Goal: Information Seeking & Learning: Learn about a topic

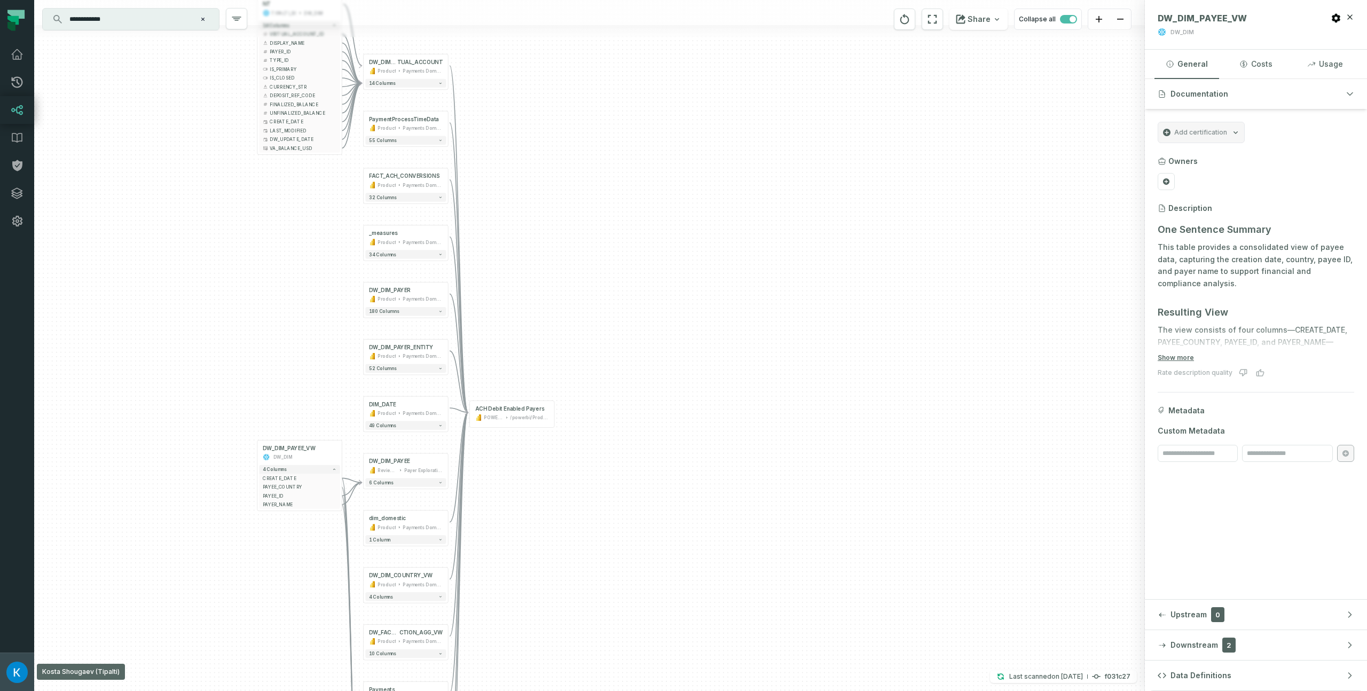
click at [18, 674] on img "button" at bounding box center [16, 671] width 21 height 21
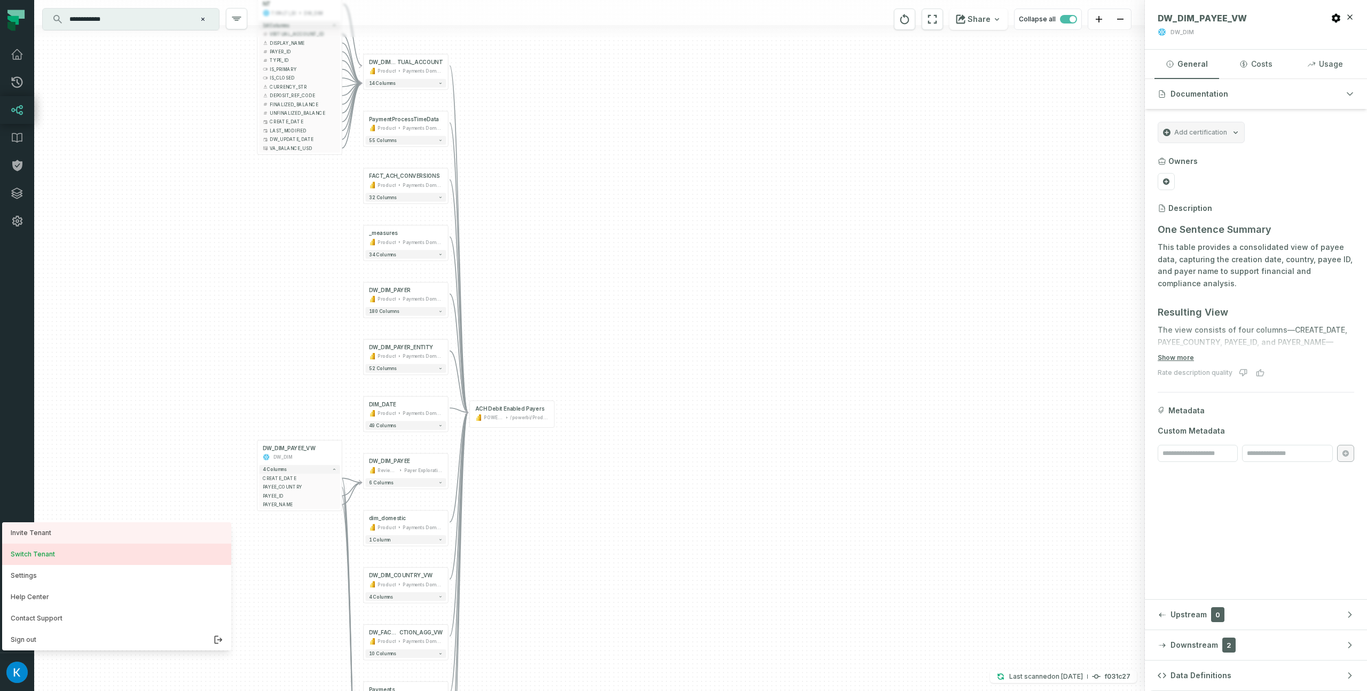
click at [83, 556] on button "Switch Tenant" at bounding box center [116, 553] width 229 height 21
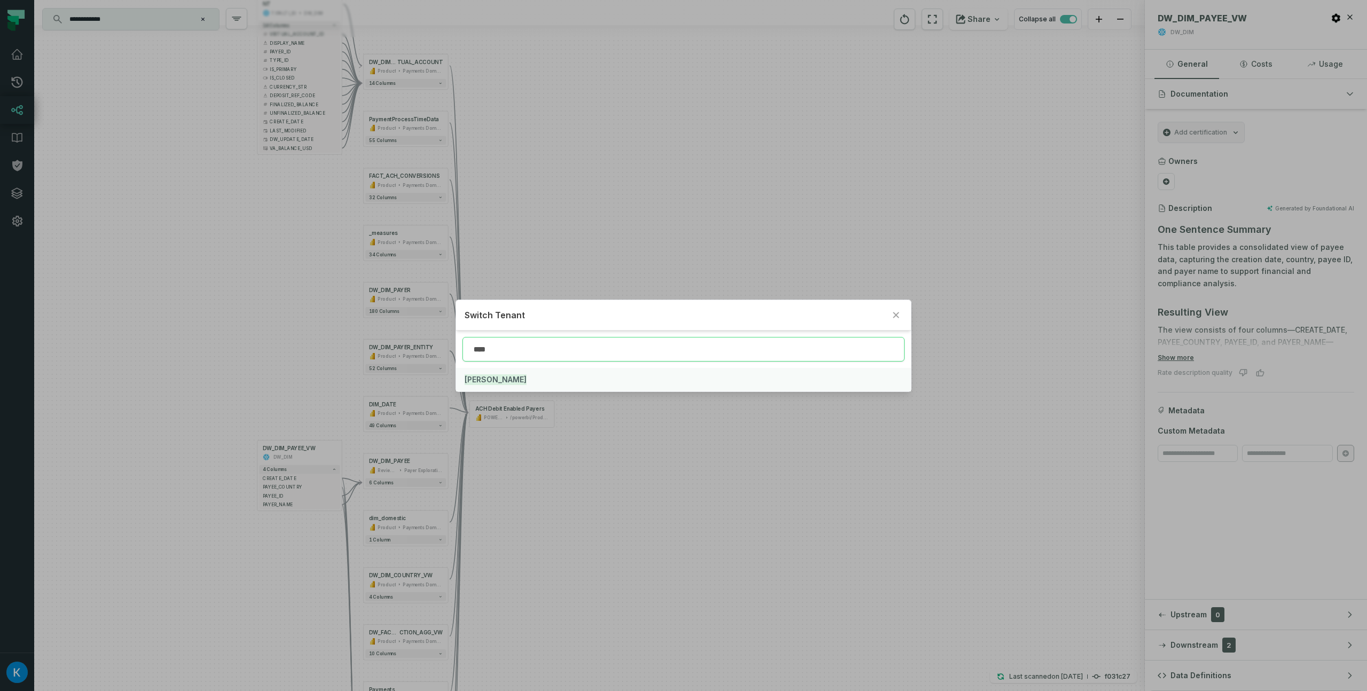
type input "****"
click at [498, 372] on button "[PERSON_NAME]" at bounding box center [683, 379] width 454 height 23
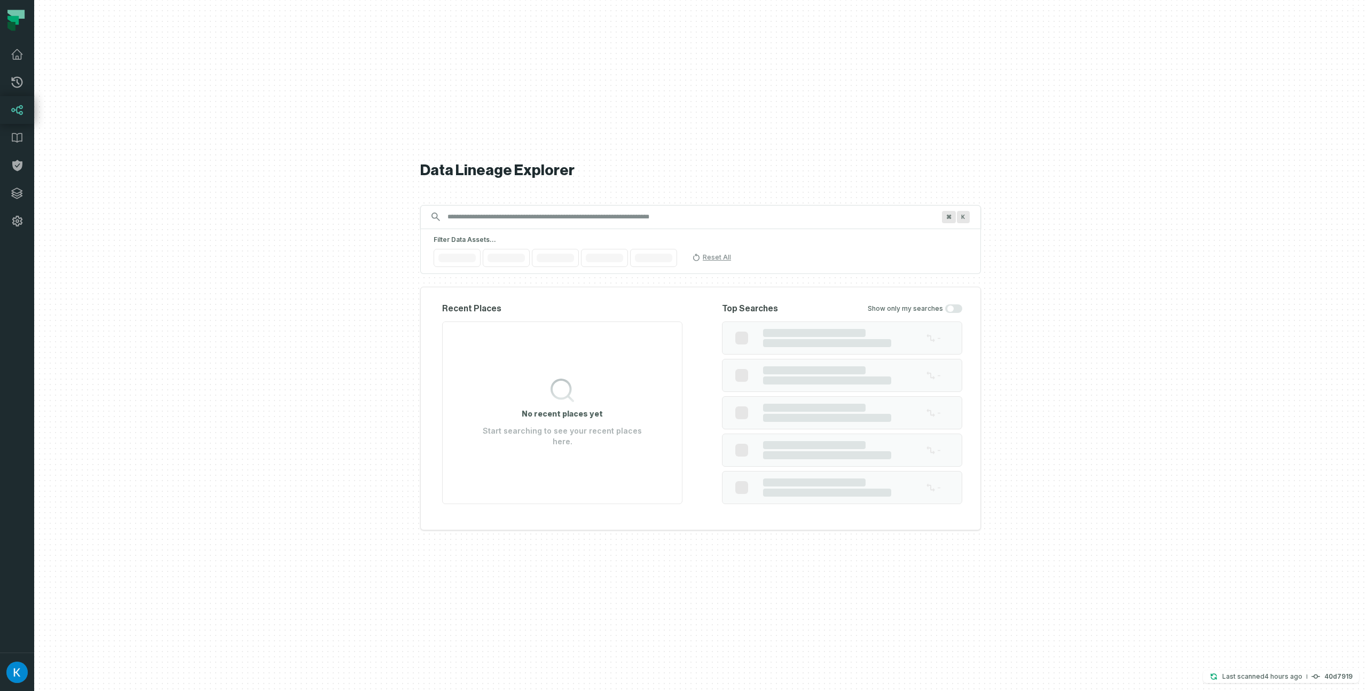
click at [510, 218] on input "Discovery Provider cmdk menu" at bounding box center [691, 216] width 500 height 17
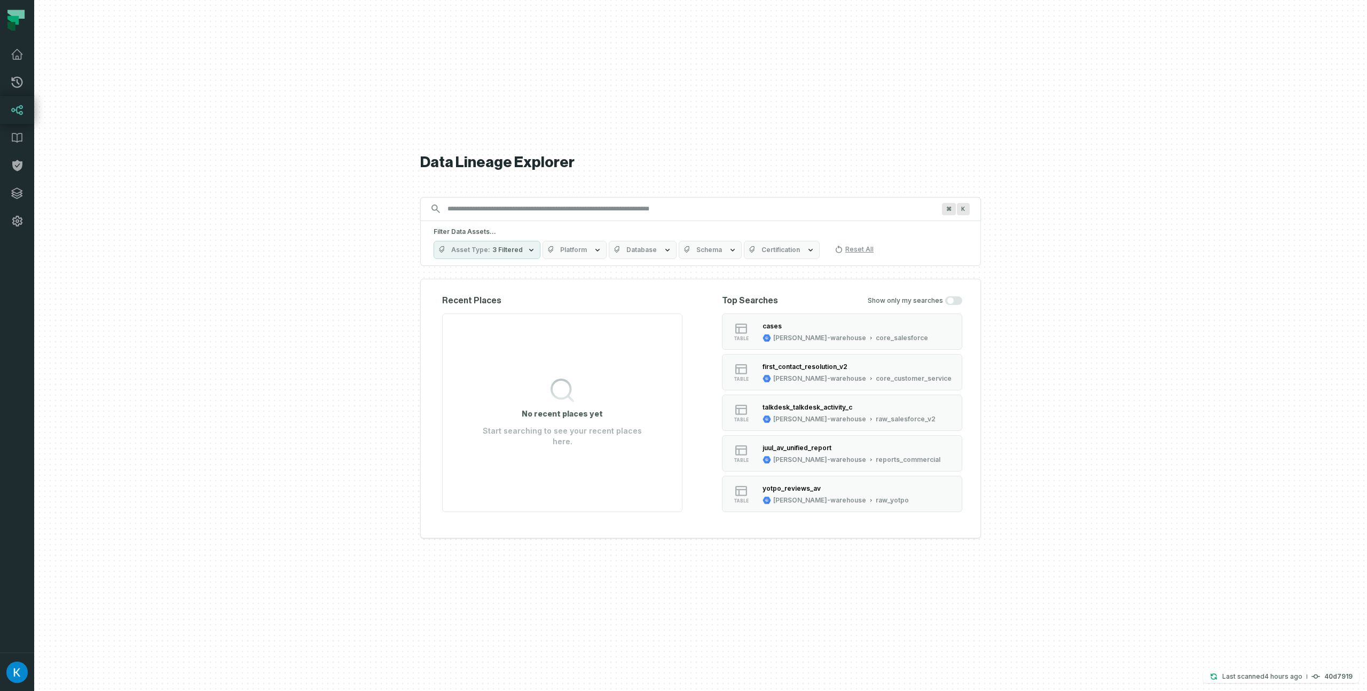
click at [530, 248] on icon "button" at bounding box center [531, 250] width 9 height 9
click at [446, 291] on button "All Asset Types" at bounding box center [444, 293] width 9 height 9
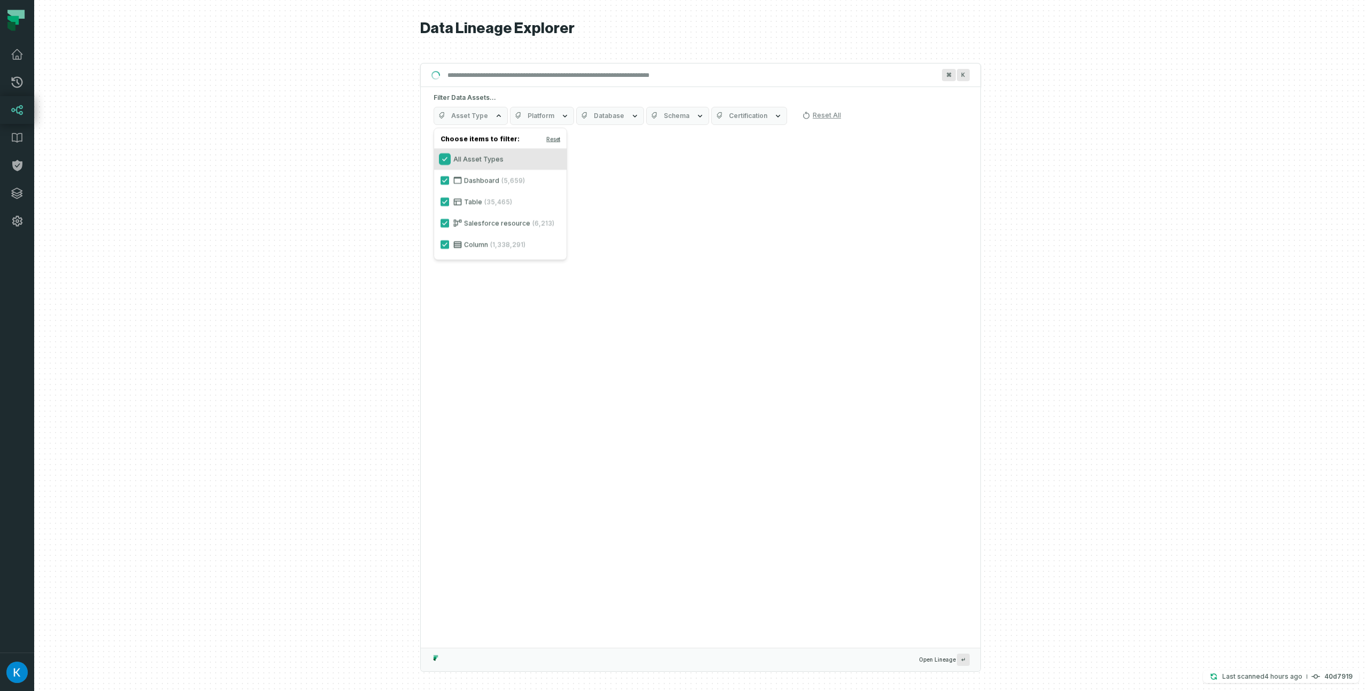
drag, startPoint x: 448, startPoint y: 158, endPoint x: 448, endPoint y: 167, distance: 9.1
click at [448, 158] on button "All Asset Types" at bounding box center [444, 159] width 9 height 9
click at [446, 176] on label "Dashboard (5,659)" at bounding box center [500, 180] width 132 height 21
click at [446, 176] on button "Dashboard (5,659)" at bounding box center [444, 180] width 9 height 9
click at [578, 120] on button "Platform" at bounding box center [579, 116] width 64 height 18
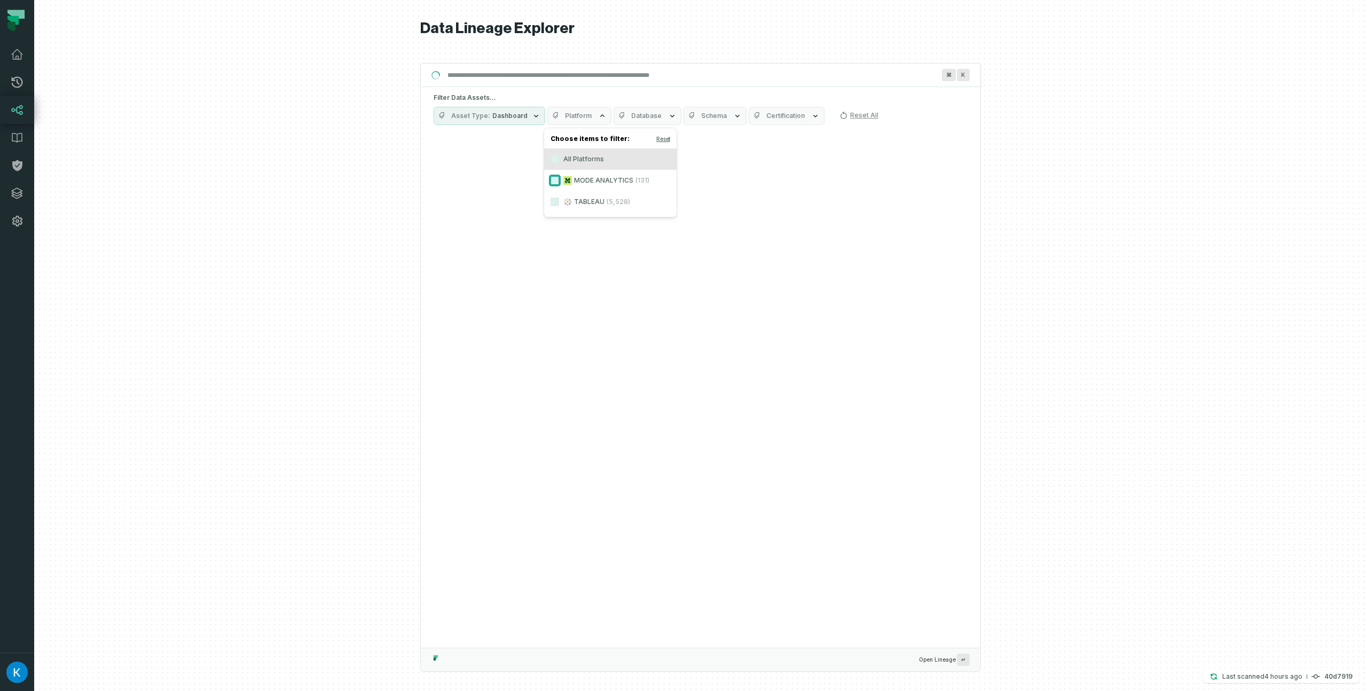
click at [553, 180] on button "MODE ANALYTICS (131)" at bounding box center [554, 180] width 9 height 9
click at [399, 223] on div at bounding box center [700, 345] width 1333 height 691
click at [572, 77] on input "Discovery Provider cmdk menu" at bounding box center [691, 75] width 500 height 17
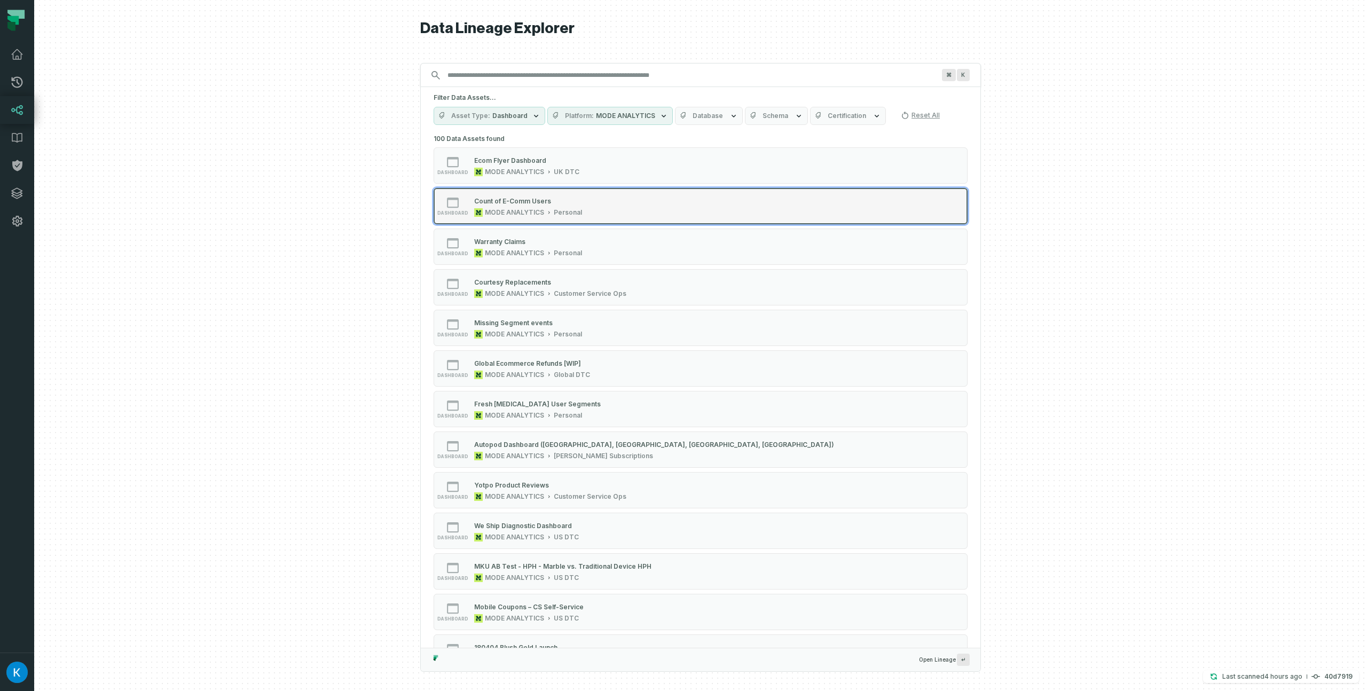
click at [583, 205] on div "Count of E-Comm Users MODE ANALYTICS Personal" at bounding box center [528, 205] width 116 height 21
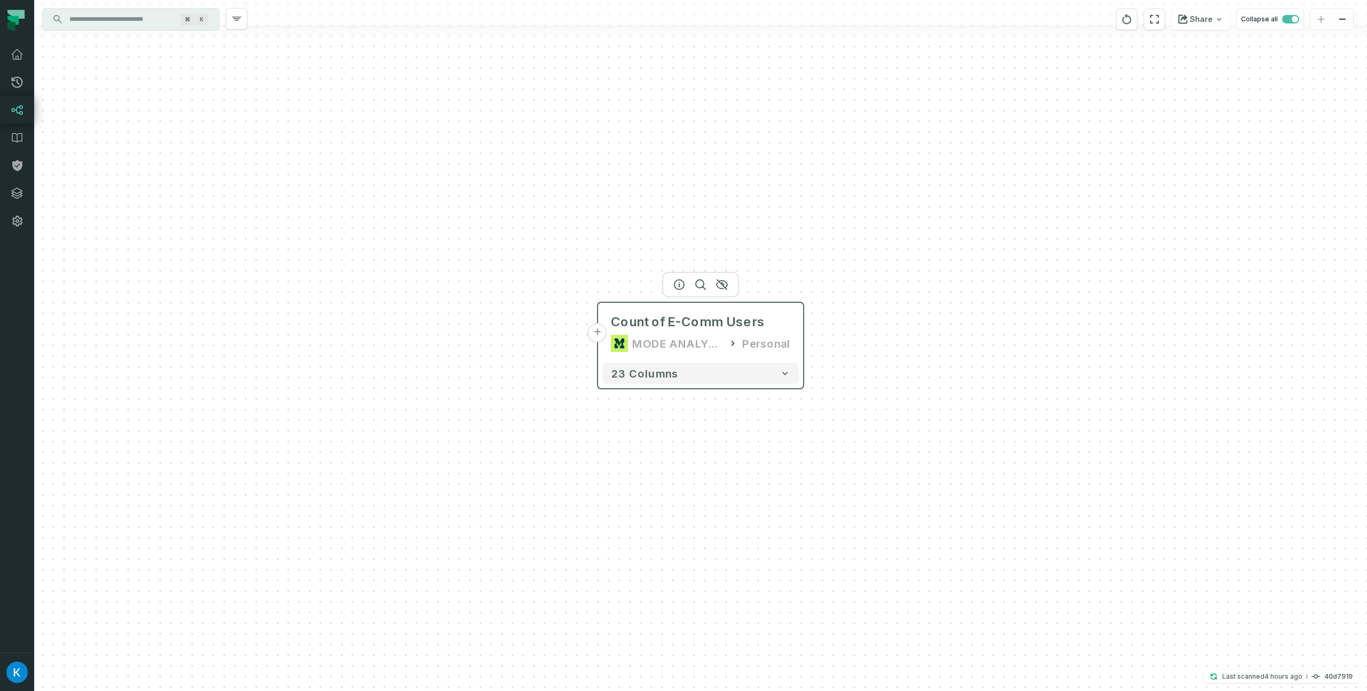
click at [594, 333] on button "+" at bounding box center [597, 332] width 19 height 19
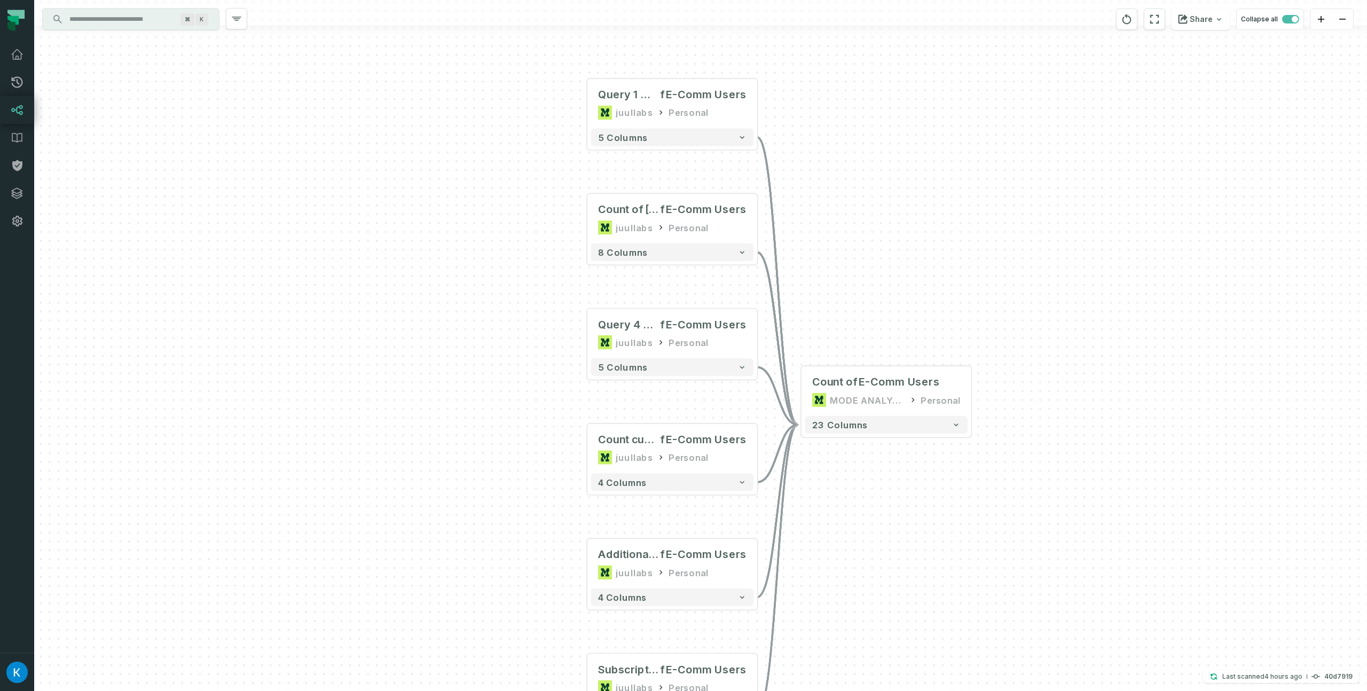
drag, startPoint x: 430, startPoint y: 304, endPoint x: 402, endPoint y: 298, distance: 28.5
click at [399, 297] on div "+ Query 1 @ Count o f E-Comm Users juullabs Personal - 5 columns + Count of JUU…" at bounding box center [700, 345] width 1333 height 691
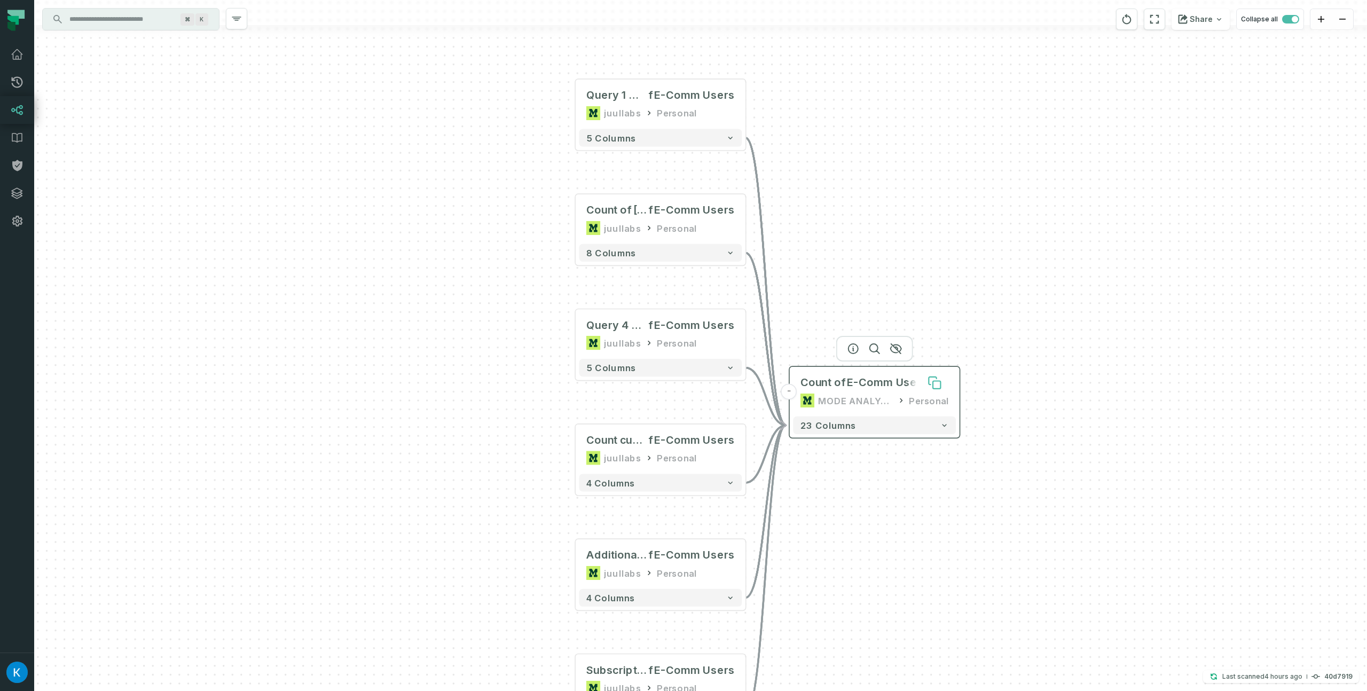
click at [944, 381] on button at bounding box center [934, 382] width 28 height 28
click at [578, 219] on button "+" at bounding box center [575, 219] width 16 height 16
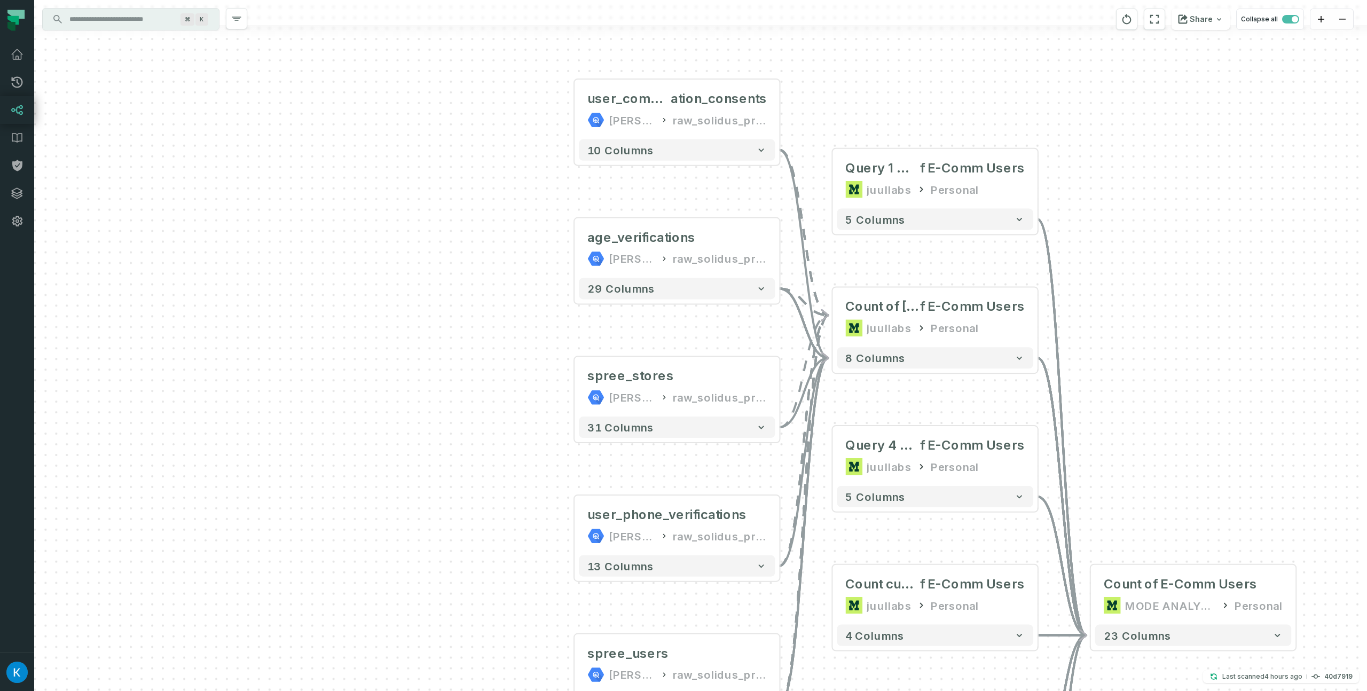
drag, startPoint x: 500, startPoint y: 201, endPoint x: 441, endPoint y: 193, distance: 59.3
click at [441, 193] on div "... user_communic ation_consents juul-warehouse raw_solidus_production_v2_publi…" at bounding box center [700, 345] width 1333 height 691
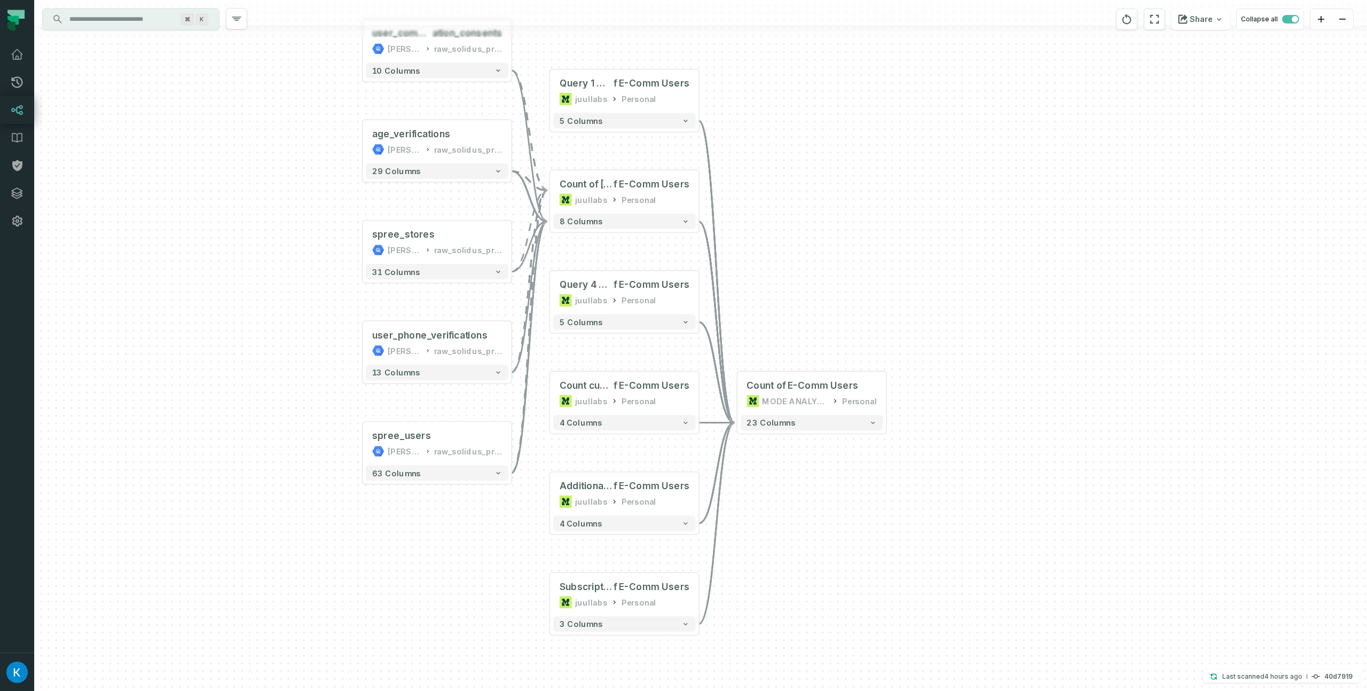
drag, startPoint x: 998, startPoint y: 343, endPoint x: 715, endPoint y: 199, distance: 317.6
click at [726, 202] on div "user_communic ation_consents juul-warehouse raw_solidus_production_v2_public + …" at bounding box center [700, 345] width 1333 height 691
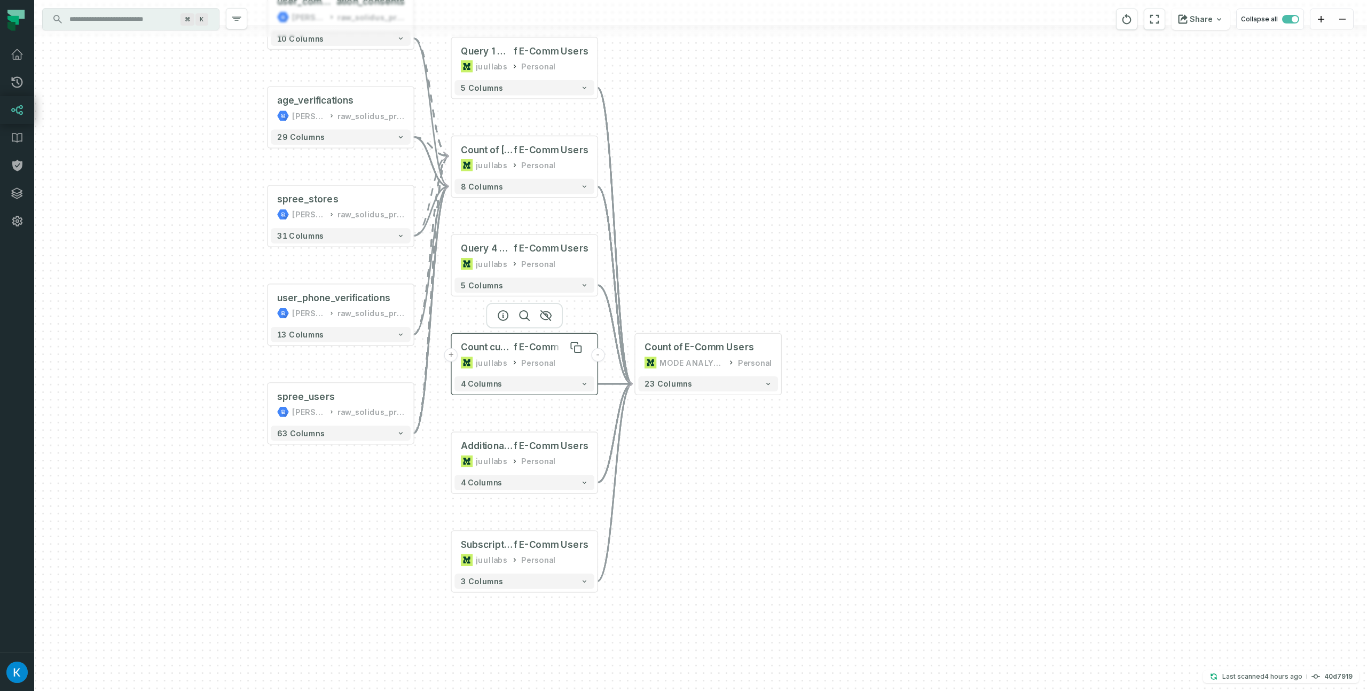
click at [533, 342] on span "f E-Comm Users" at bounding box center [551, 347] width 74 height 12
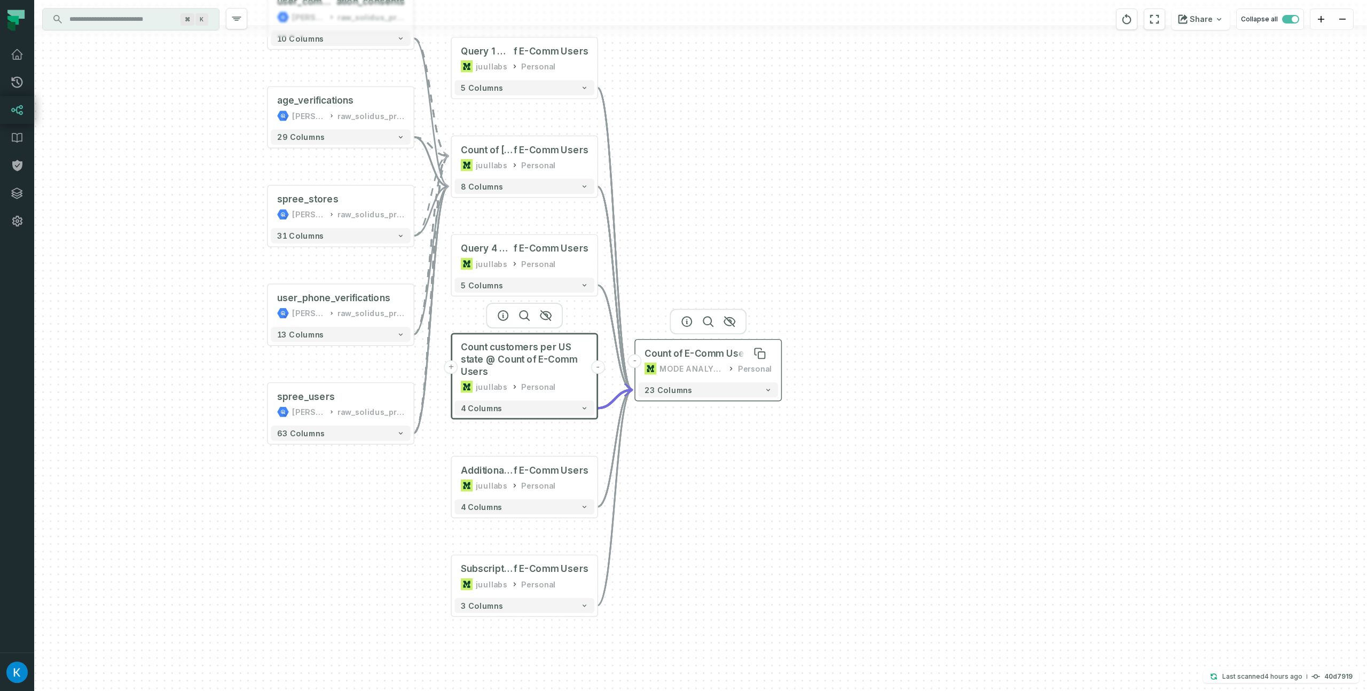
click at [703, 351] on div "Count of E-Comm Users" at bounding box center [698, 354] width 109 height 12
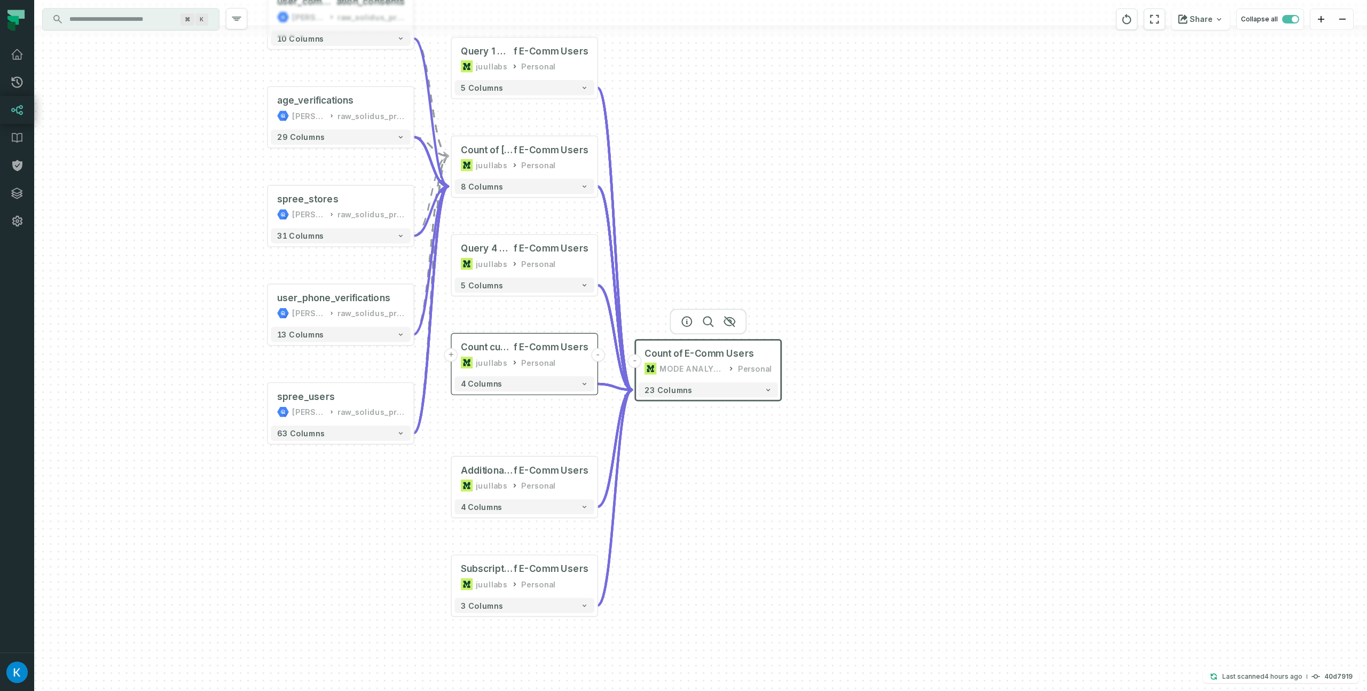
click at [831, 236] on div "user_communic ation_consents juul-warehouse raw_solidus_production_v2_public + …" at bounding box center [700, 345] width 1333 height 691
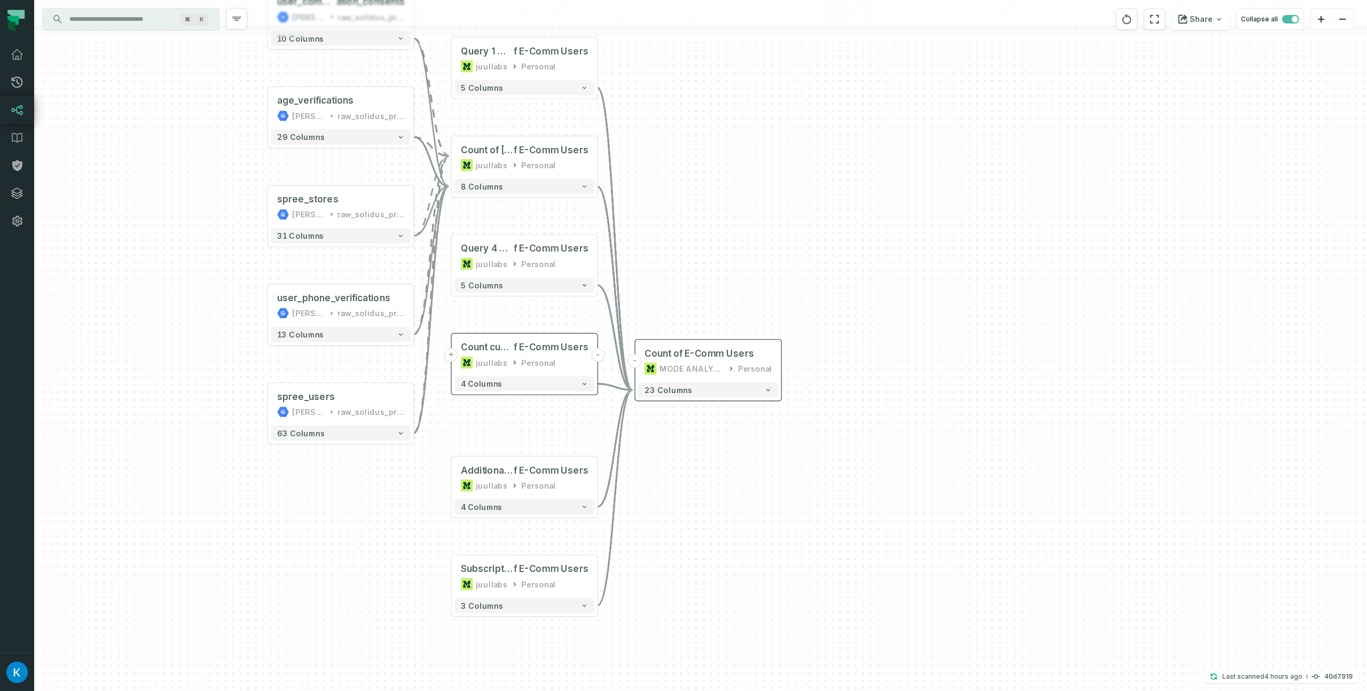
click at [143, 18] on input "Discovery Provider cmdk menu" at bounding box center [121, 19] width 116 height 17
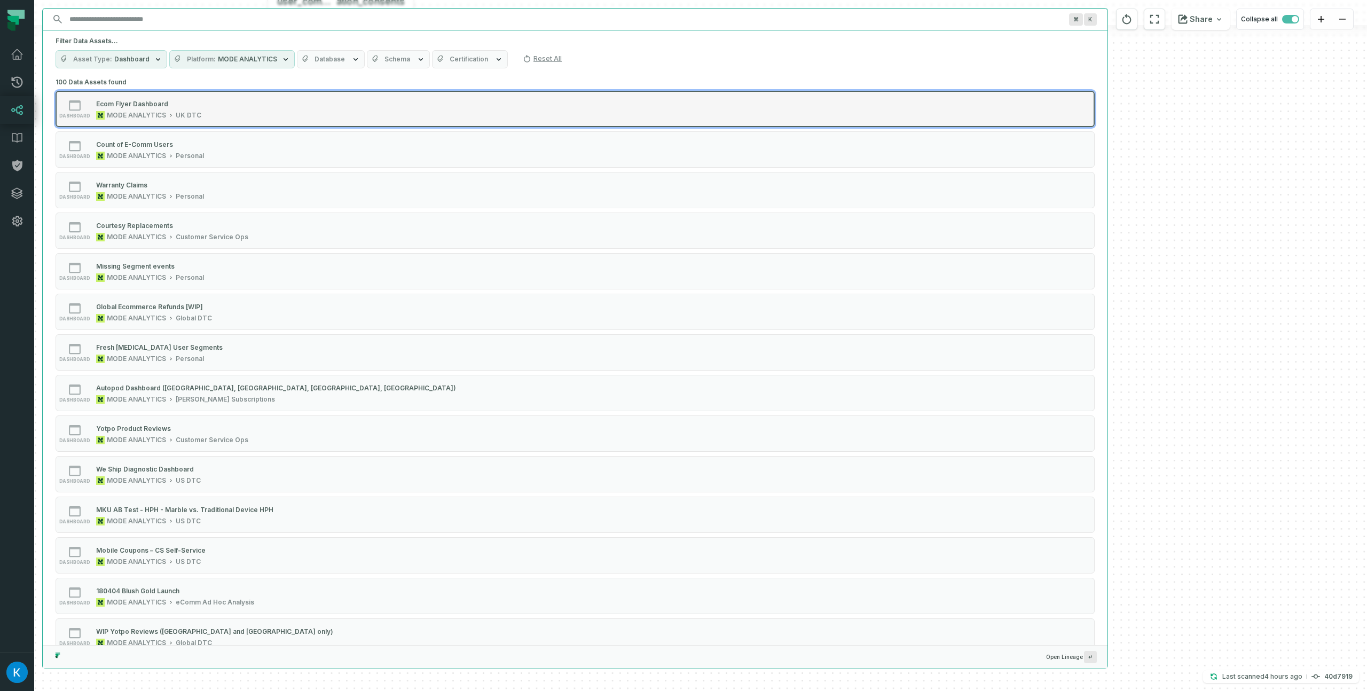
click at [185, 104] on div "Ecom Flyer Dashboard" at bounding box center [148, 103] width 105 height 11
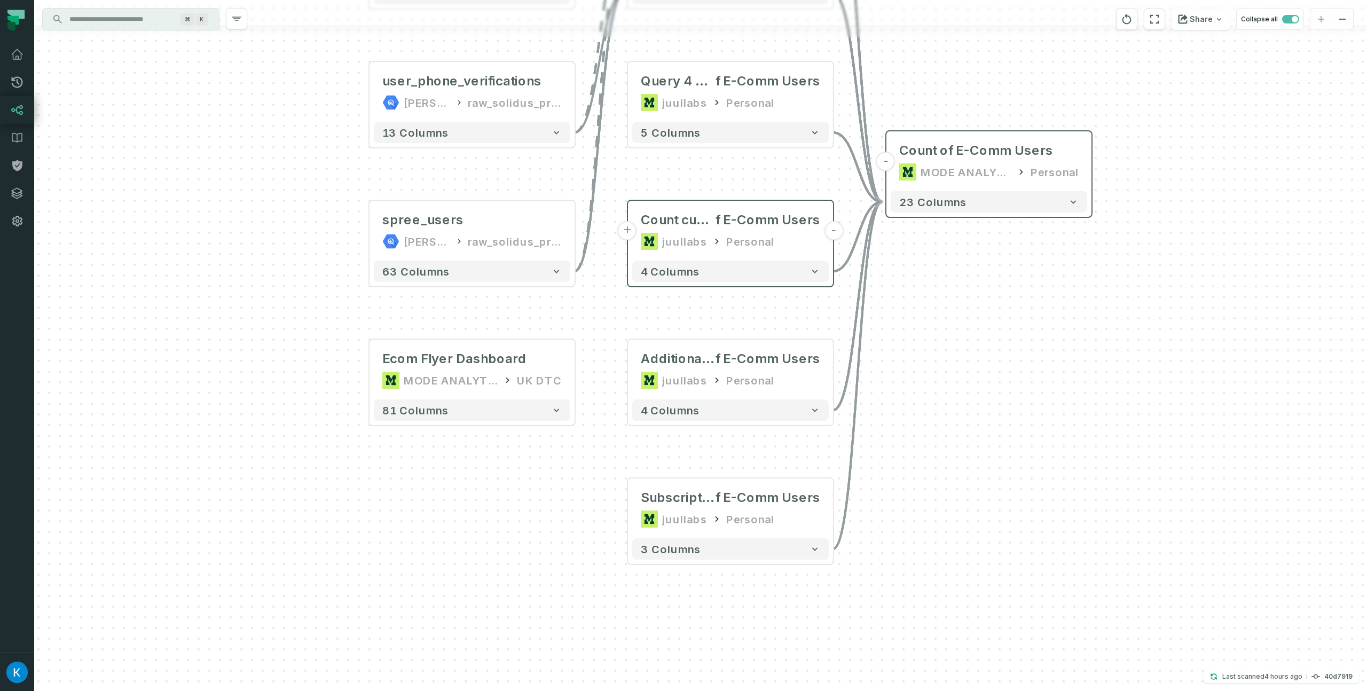
drag, startPoint x: 1110, startPoint y: 527, endPoint x: 881, endPoint y: 564, distance: 232.0
click at [881, 564] on div "user_communic ation_consents juul-warehouse raw_solidus_production_v2_public + …" at bounding box center [700, 345] width 1333 height 691
click at [366, 371] on button "+" at bounding box center [368, 369] width 19 height 19
click at [375, 371] on button "+" at bounding box center [367, 369] width 19 height 19
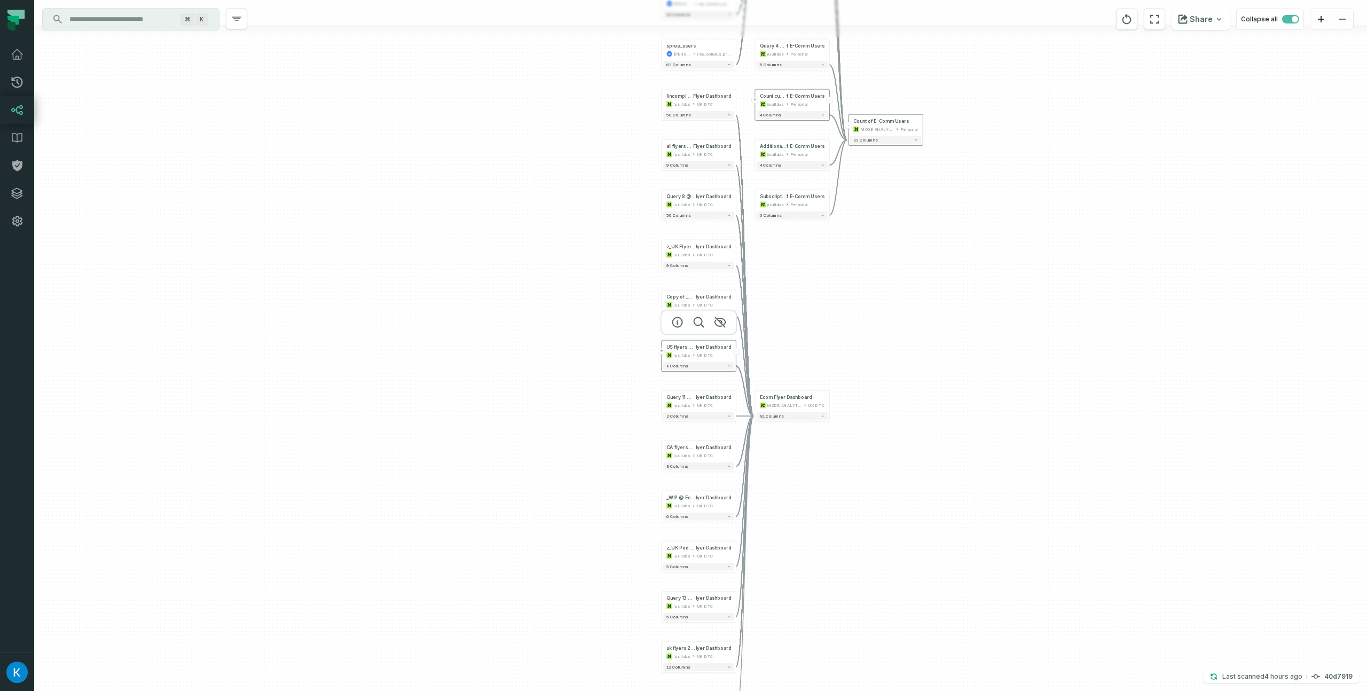
click at [661, 352] on button "+" at bounding box center [661, 351] width 7 height 7
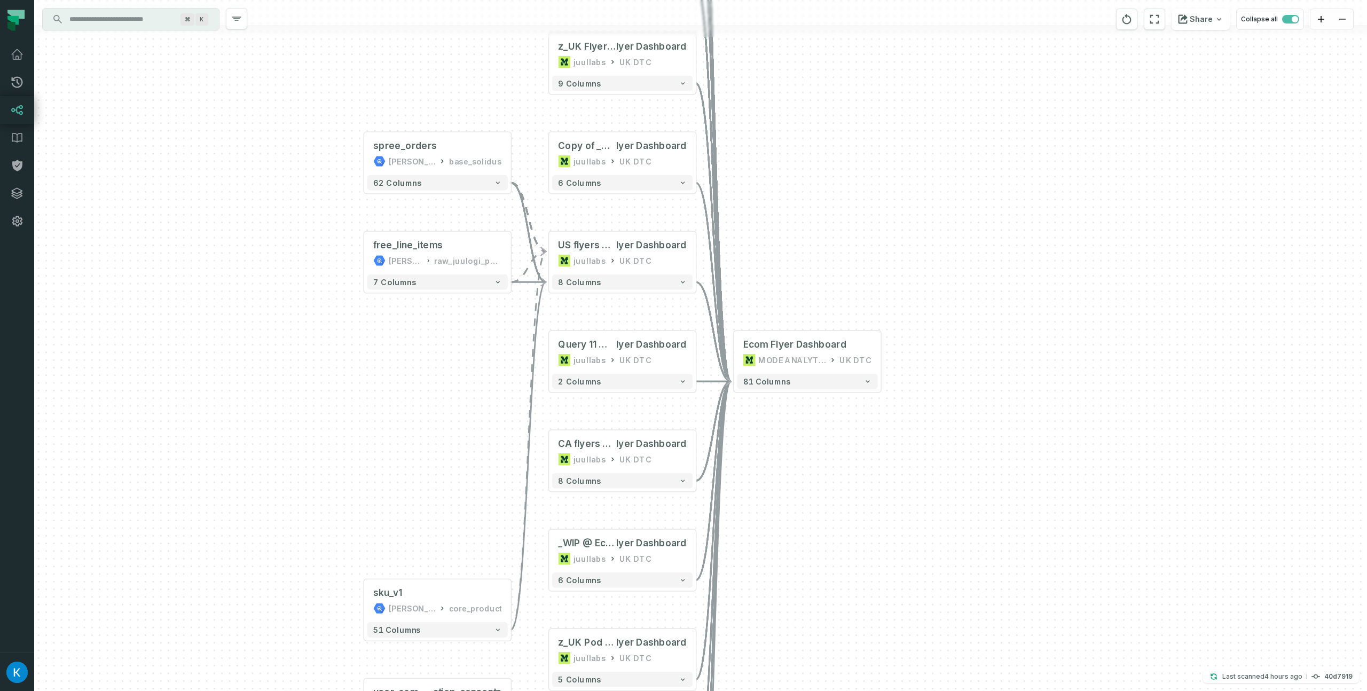
drag, startPoint x: 650, startPoint y: 377, endPoint x: 377, endPoint y: 403, distance: 274.0
click at [376, 402] on div "+ spree_orders juul-warehouse base_solidus + 62 columns + free_line_items juul-…" at bounding box center [700, 345] width 1333 height 691
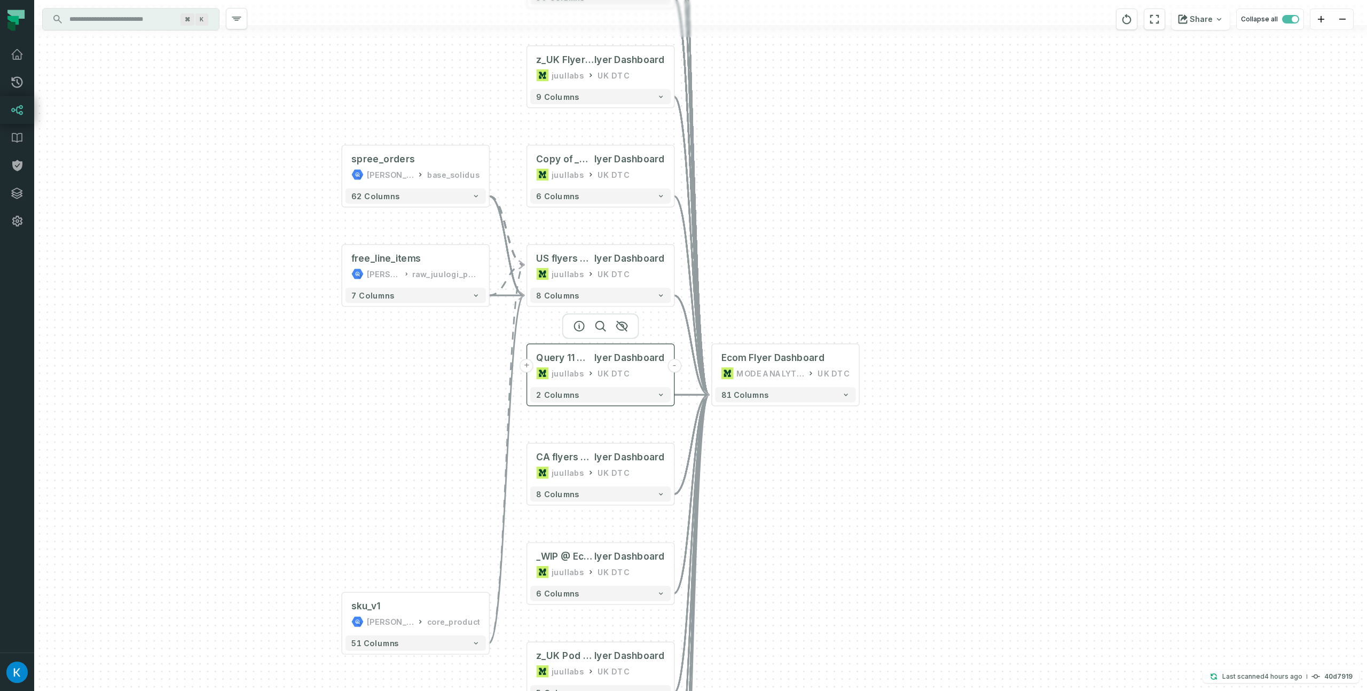
click at [603, 351] on div "Query 11 @ Ecom F lyer Dashboard juullabs UK DTC" at bounding box center [600, 365] width 140 height 37
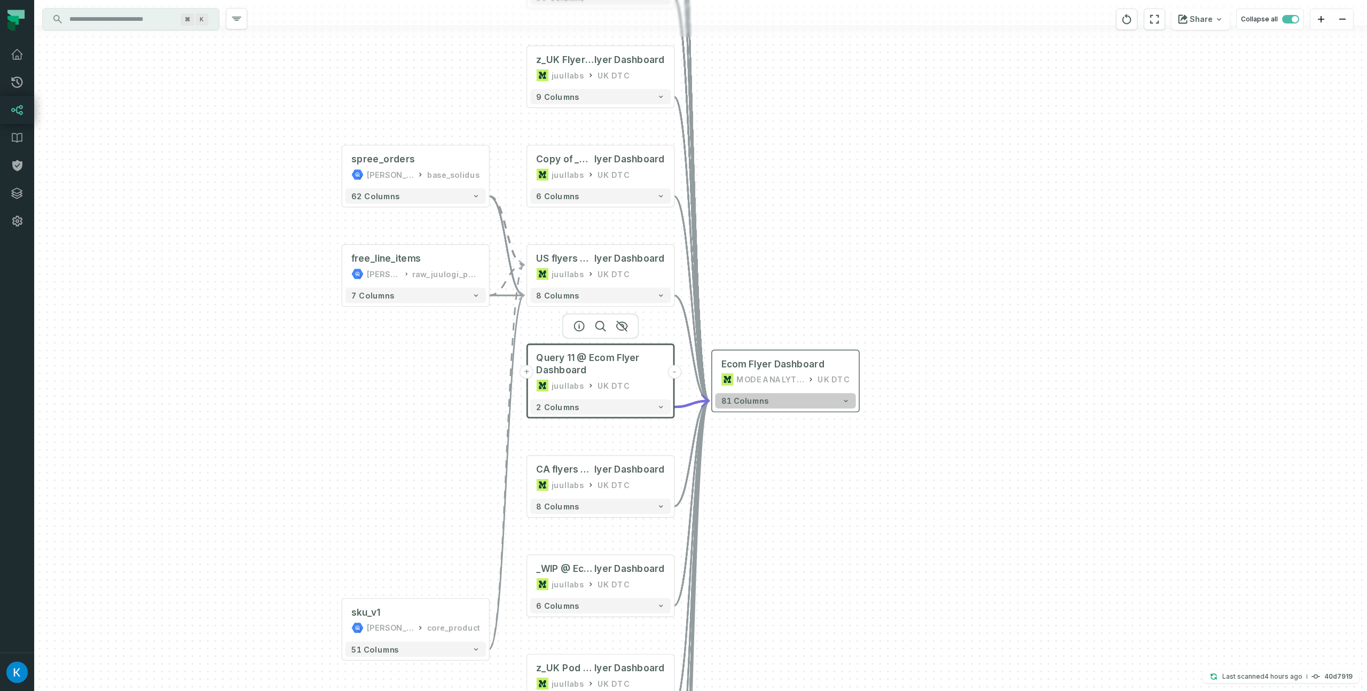
click at [843, 398] on icon "button" at bounding box center [845, 400] width 7 height 7
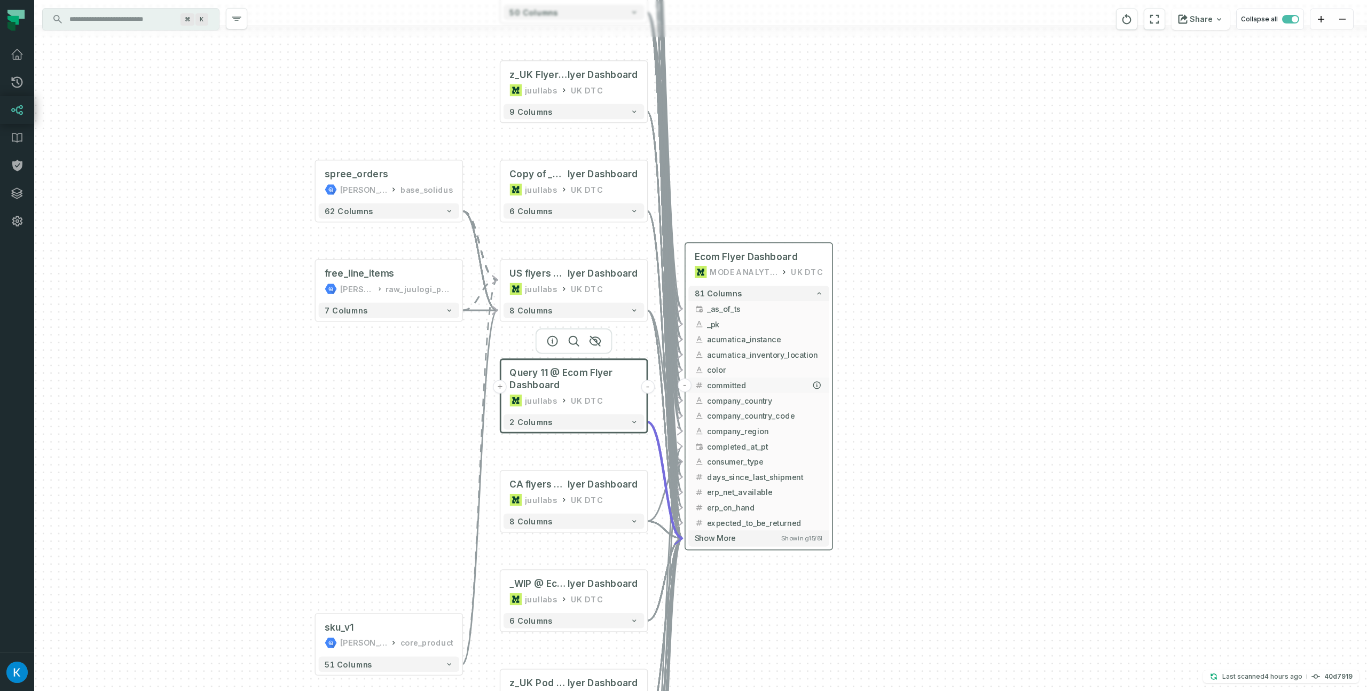
drag, startPoint x: 931, startPoint y: 471, endPoint x: 815, endPoint y: 369, distance: 154.0
click at [900, 356] on div "+ spree_orders juul-warehouse base_solidus + 62 columns + free_line_items juul-…" at bounding box center [700, 345] width 1333 height 691
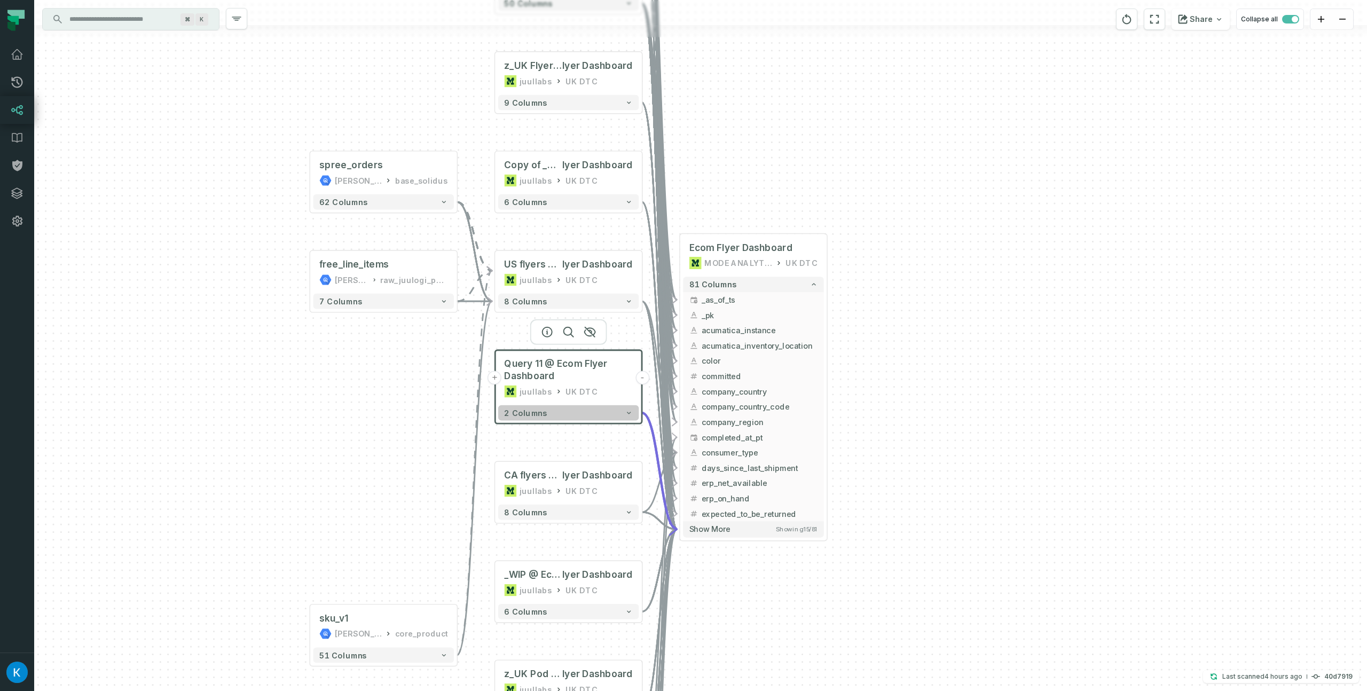
click at [624, 414] on button "2 columns" at bounding box center [568, 412] width 140 height 15
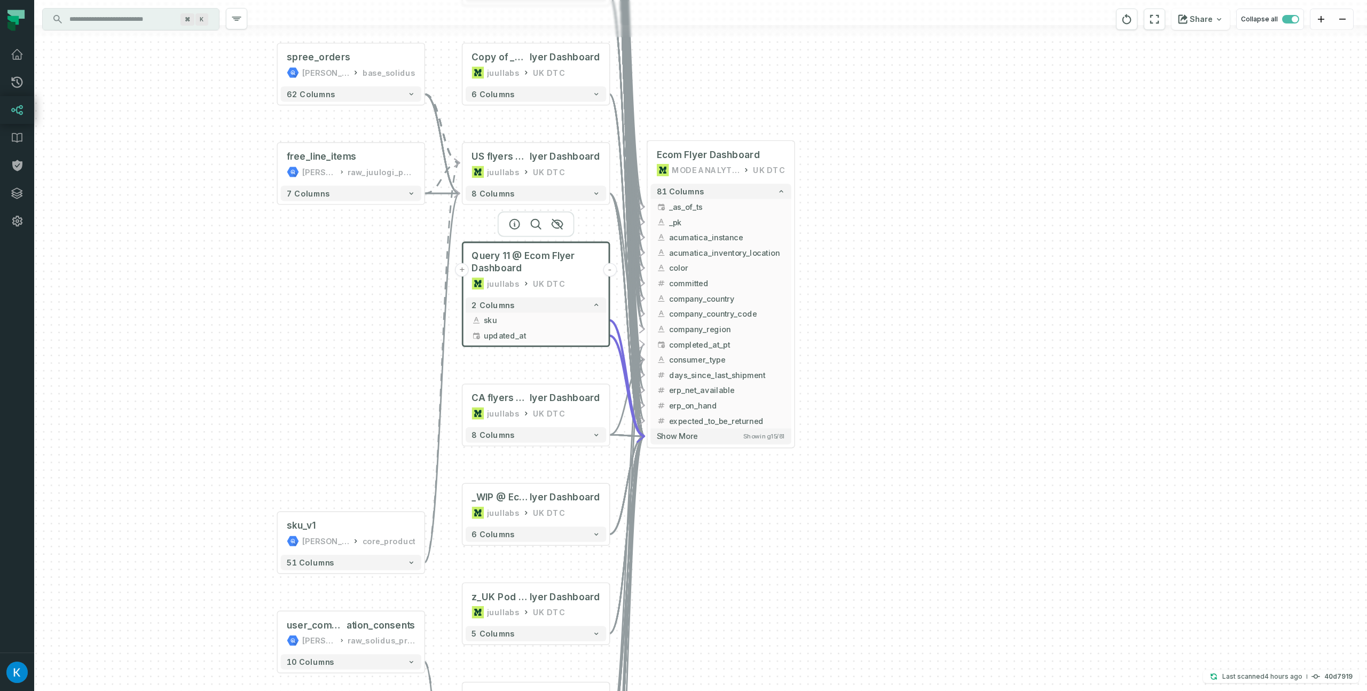
drag, startPoint x: 903, startPoint y: 493, endPoint x: 820, endPoint y: 414, distance: 115.2
click at [870, 383] on div "+ spree_orders juul-warehouse base_solidus + 62 columns + free_line_items juul-…" at bounding box center [700, 345] width 1333 height 691
click at [738, 439] on button "Show more Showing 15 / 81" at bounding box center [719, 433] width 140 height 15
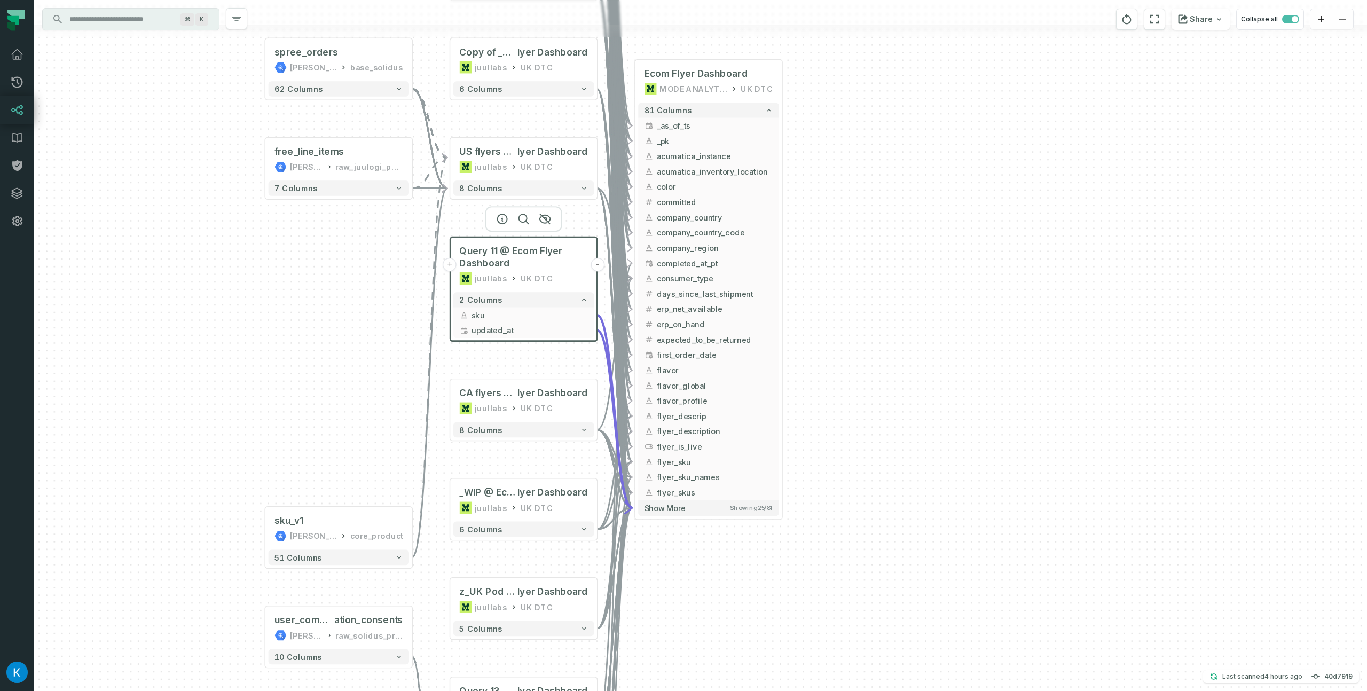
drag, startPoint x: 837, startPoint y: 530, endPoint x: 822, endPoint y: 494, distance: 38.8
click at [828, 491] on div "+ spree_orders juul-warehouse base_solidus + 62 columns + free_line_items juul-…" at bounding box center [700, 345] width 1333 height 691
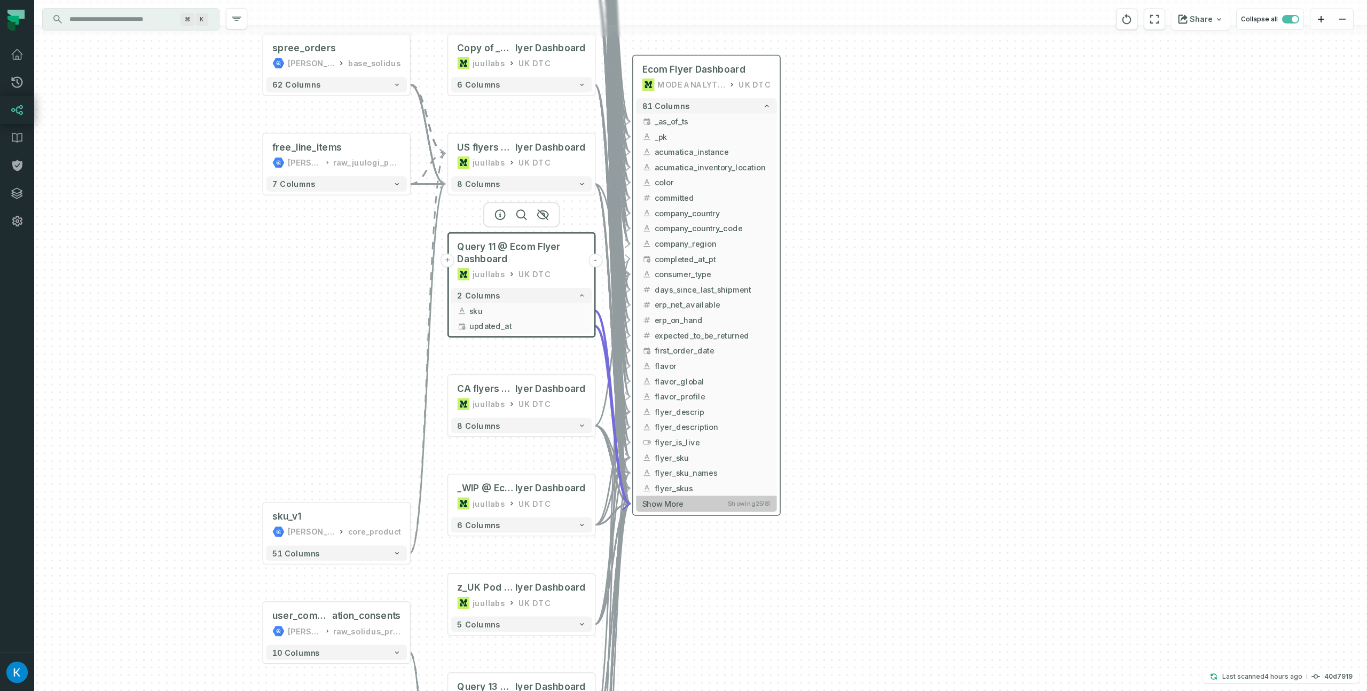
click at [737, 507] on button "Show more Showing 25 / 81" at bounding box center [706, 502] width 140 height 15
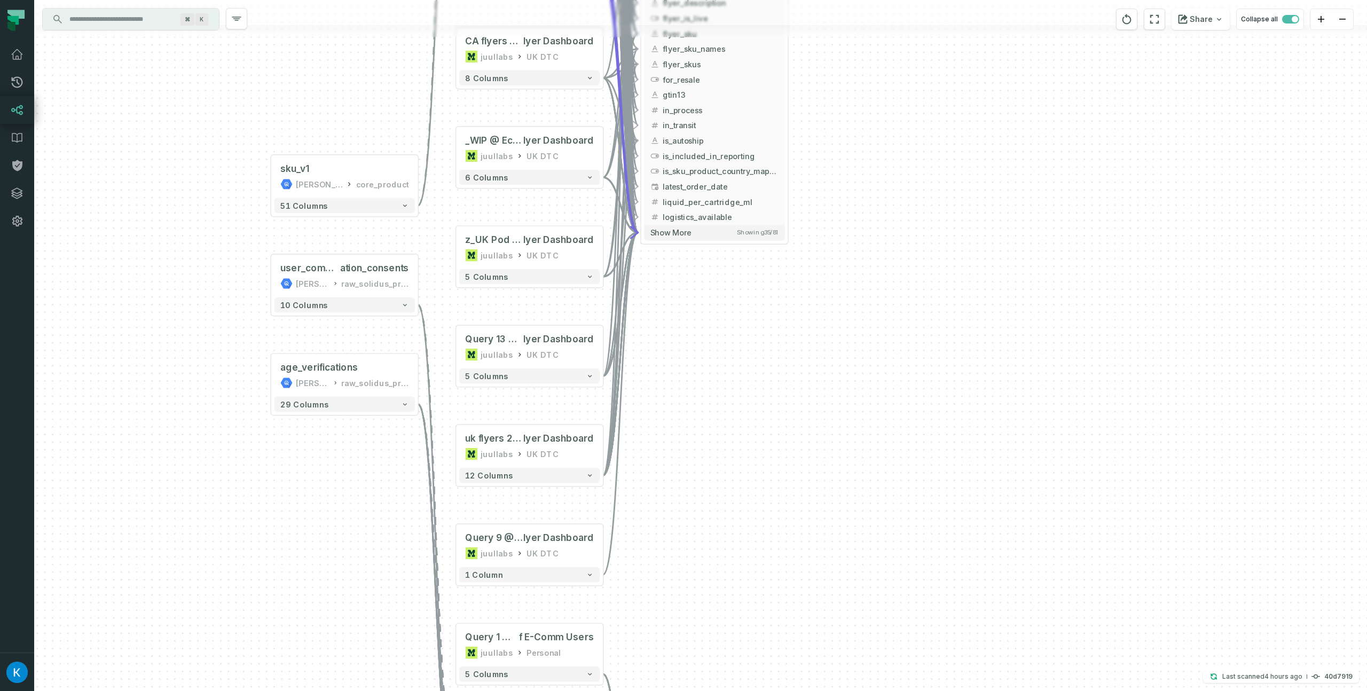
drag, startPoint x: 868, startPoint y: 487, endPoint x: 871, endPoint y: 65, distance: 422.8
click at [872, 65] on div "+ spree_orders juul-warehouse base_solidus + 62 columns + free_line_items juul-…" at bounding box center [700, 345] width 1333 height 691
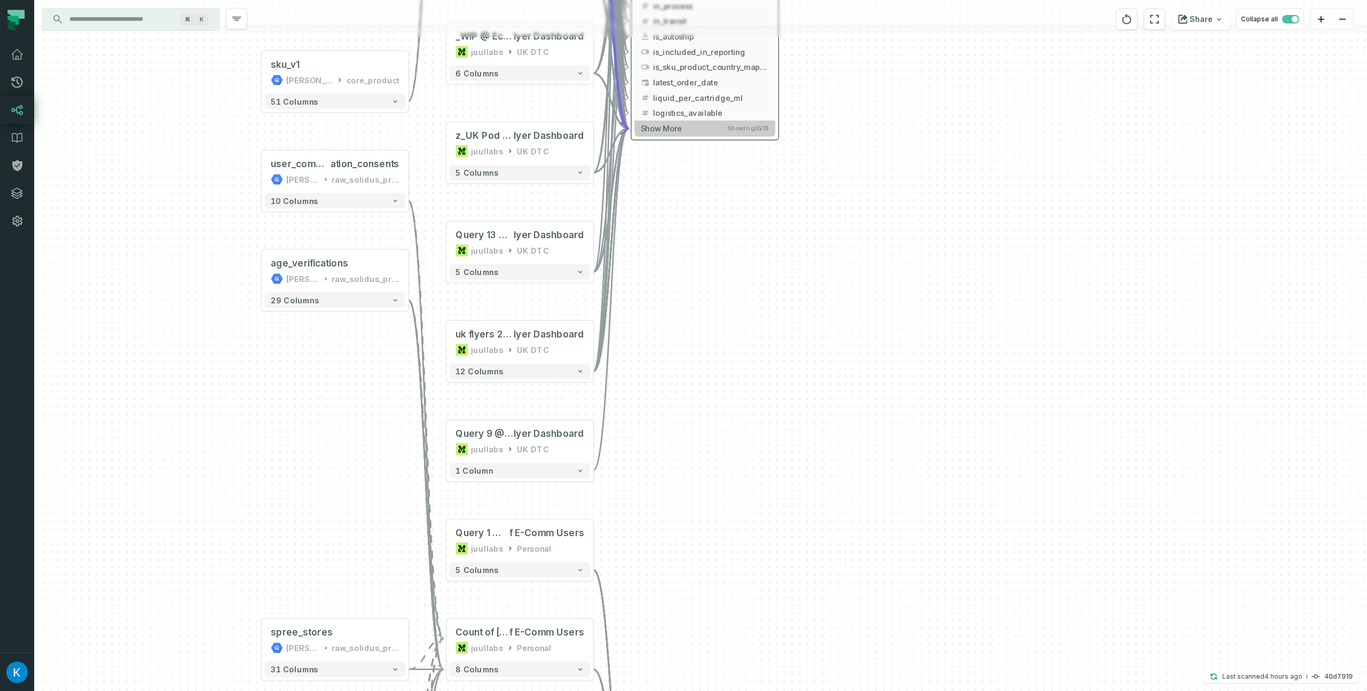
click at [742, 127] on span "Showing 35 / 81" at bounding box center [748, 127] width 42 height 7
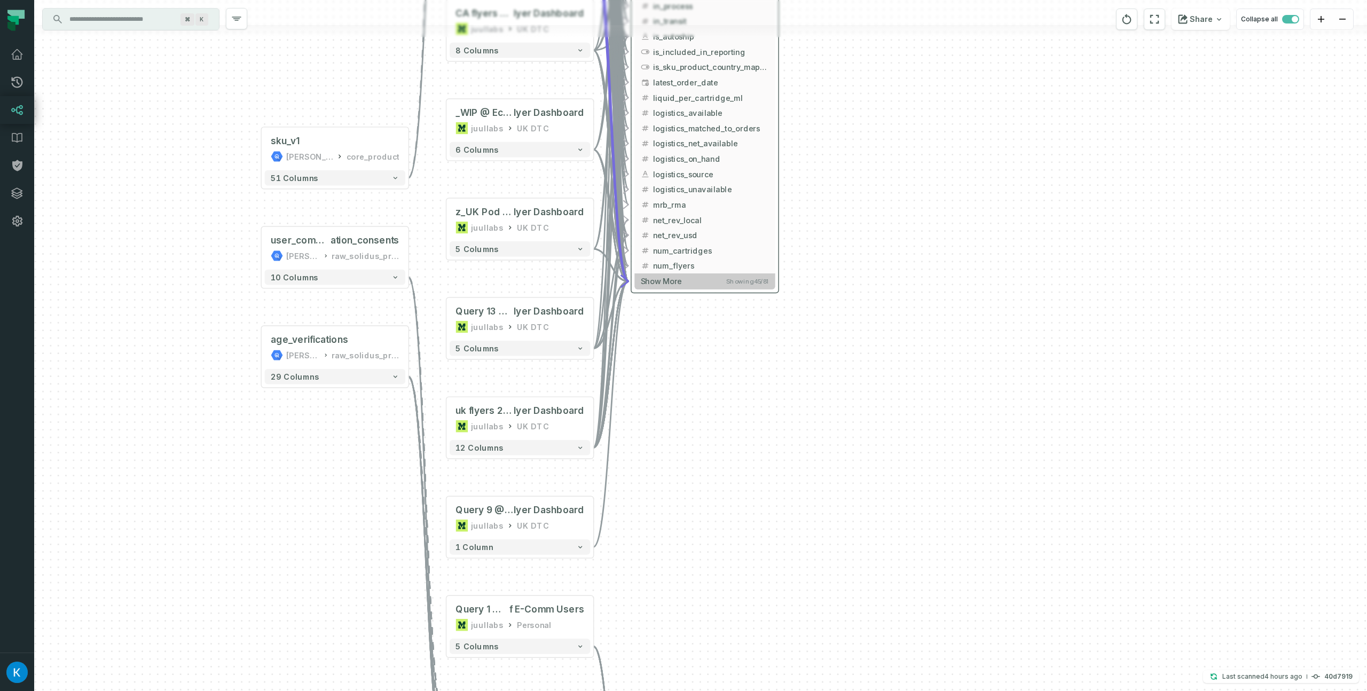
click at [712, 282] on button "Show more Showing 45 / 81" at bounding box center [704, 280] width 140 height 15
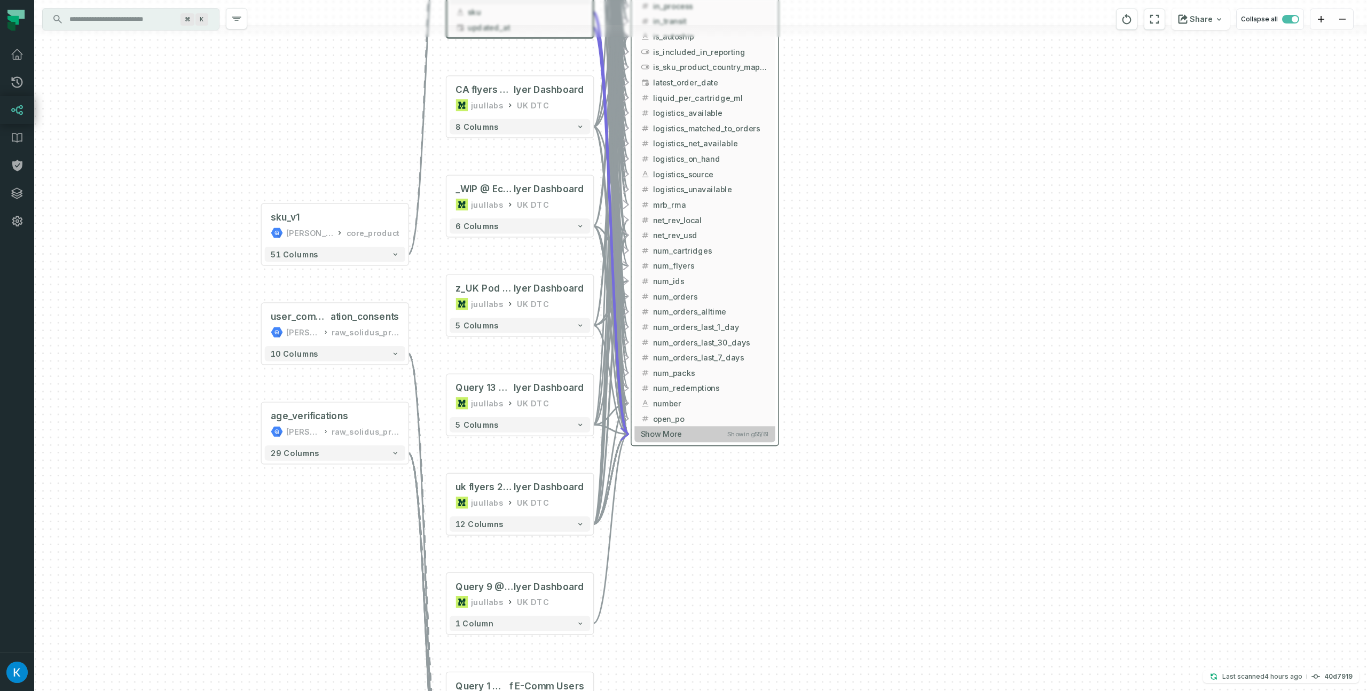
click at [730, 438] on button "Show more Showing 55 / 81" at bounding box center [704, 433] width 140 height 15
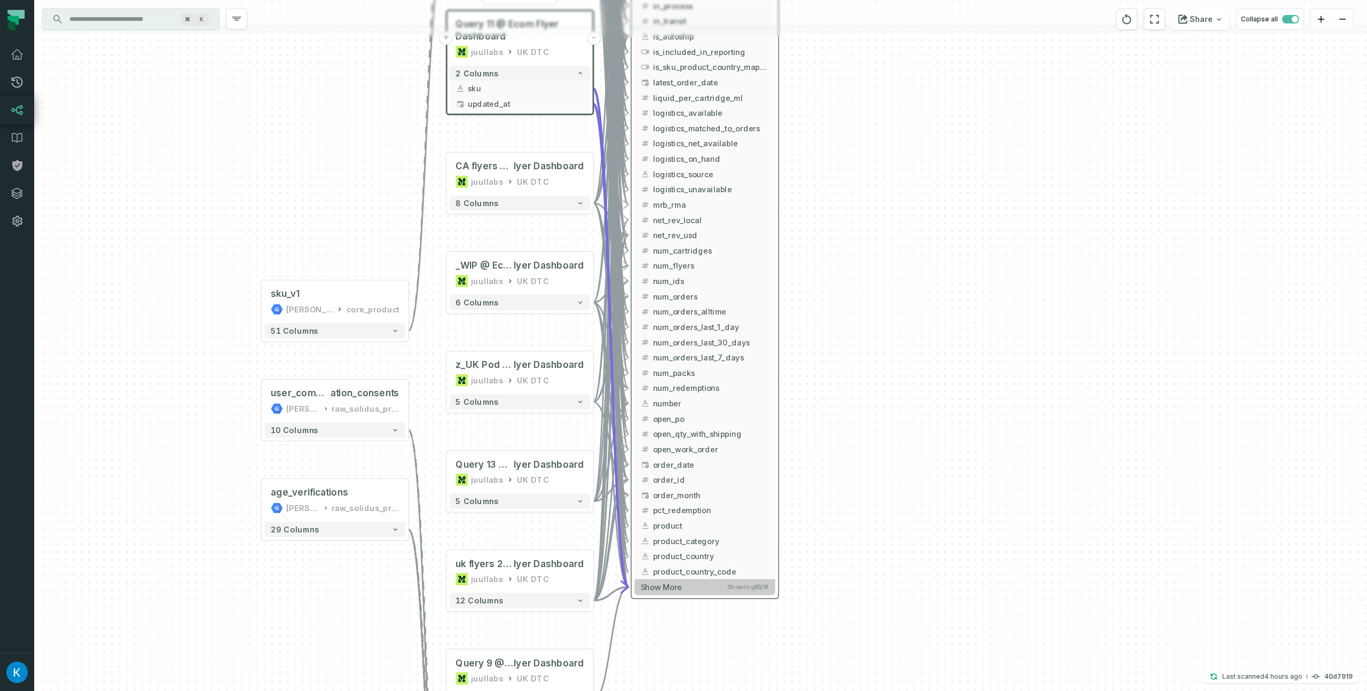
click at [731, 585] on span "Showing 65 / 81" at bounding box center [748, 586] width 42 height 7
click at [739, 588] on span "Showing 65 / 81" at bounding box center [748, 585] width 42 height 7
click at [722, 581] on button "Show more Showing 65 / 81" at bounding box center [704, 585] width 140 height 15
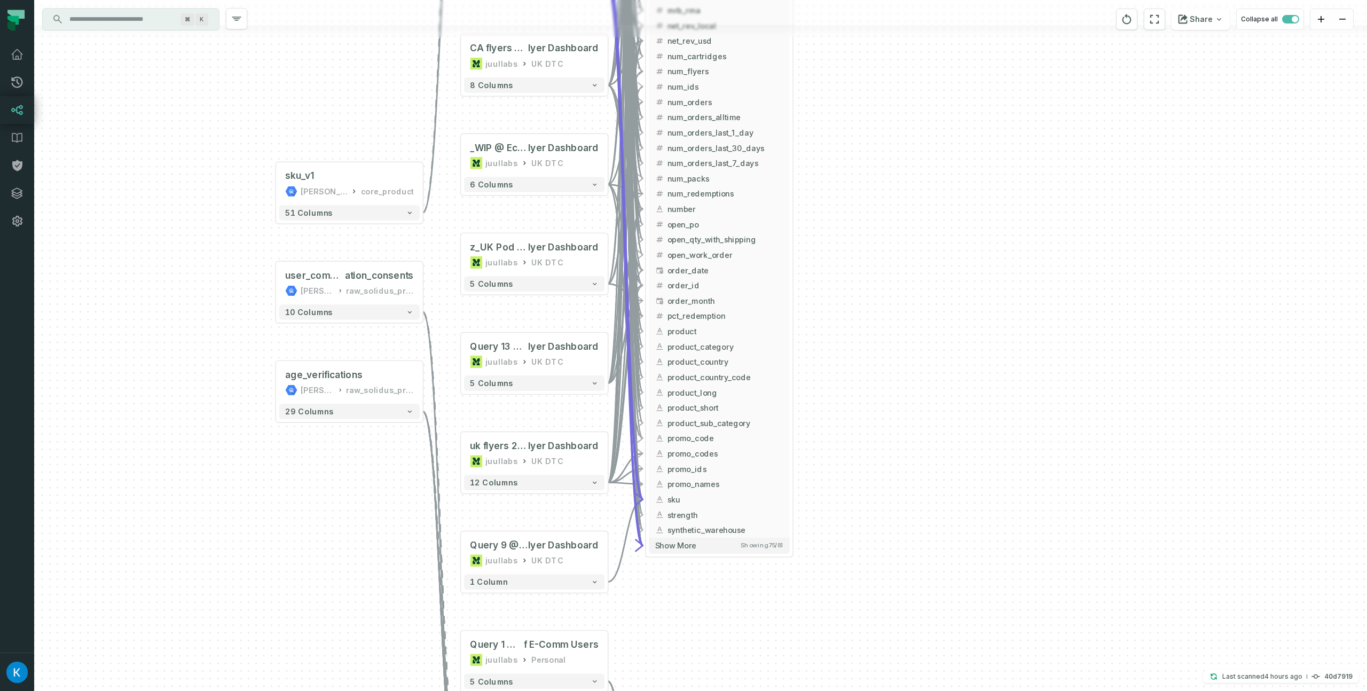
drag, startPoint x: 868, startPoint y: 448, endPoint x: 864, endPoint y: 309, distance: 139.4
click at [864, 309] on div "+ spree_orders juul-warehouse base_solidus + 62 columns + free_line_items juul-…" at bounding box center [700, 345] width 1333 height 691
click at [742, 546] on span "Showing 75 / 81" at bounding box center [761, 544] width 43 height 7
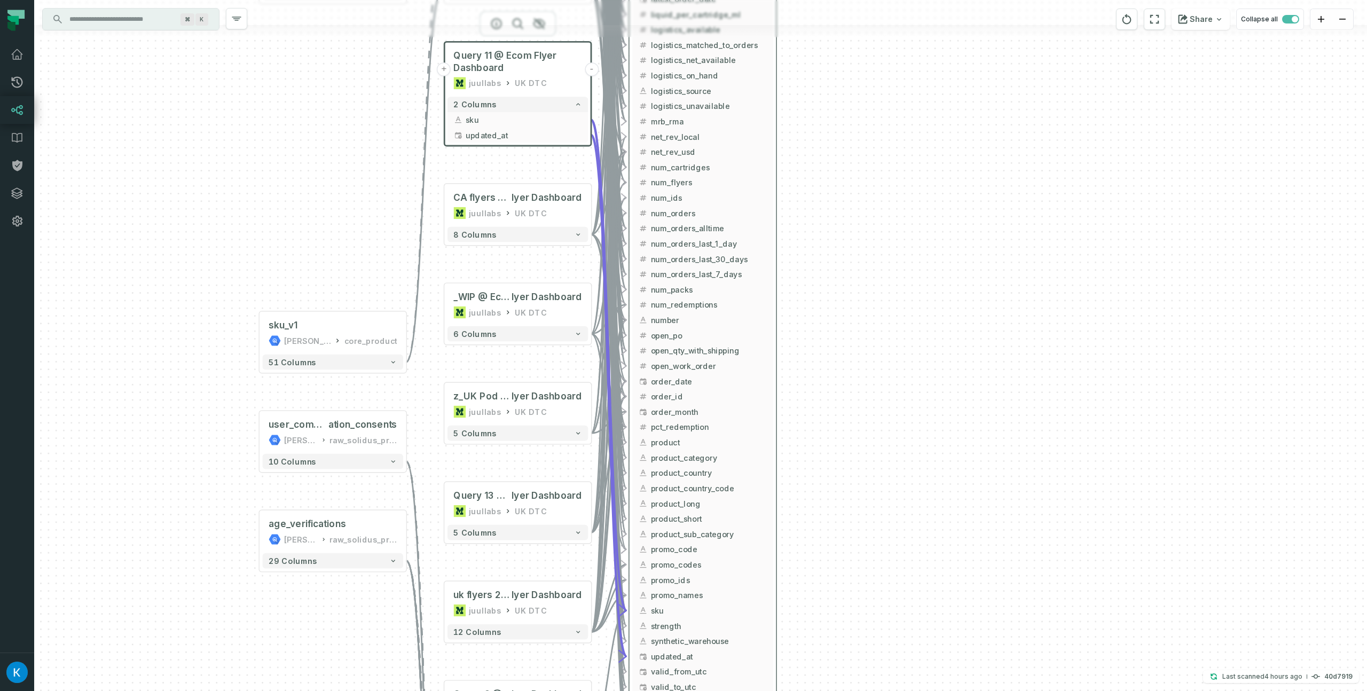
drag, startPoint x: 875, startPoint y: 409, endPoint x: 855, endPoint y: 523, distance: 115.9
click at [857, 524] on div "+ spree_orders juul-warehouse base_solidus + 62 columns + free_line_items juul-…" at bounding box center [700, 345] width 1333 height 691
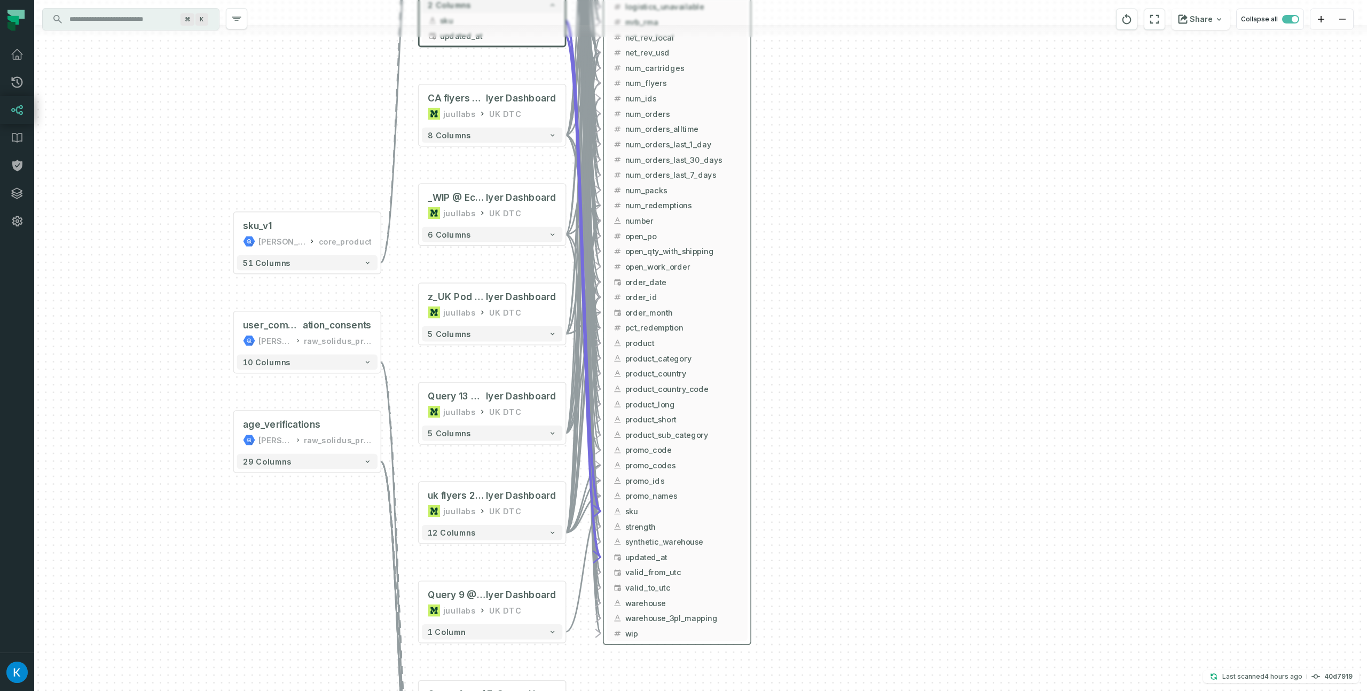
drag, startPoint x: 820, startPoint y: 383, endPoint x: 782, endPoint y: 299, distance: 92.3
click at [786, 299] on div "+ spree_orders juul-warehouse base_solidus + 62 columns + free_line_items juul-…" at bounding box center [700, 345] width 1333 height 691
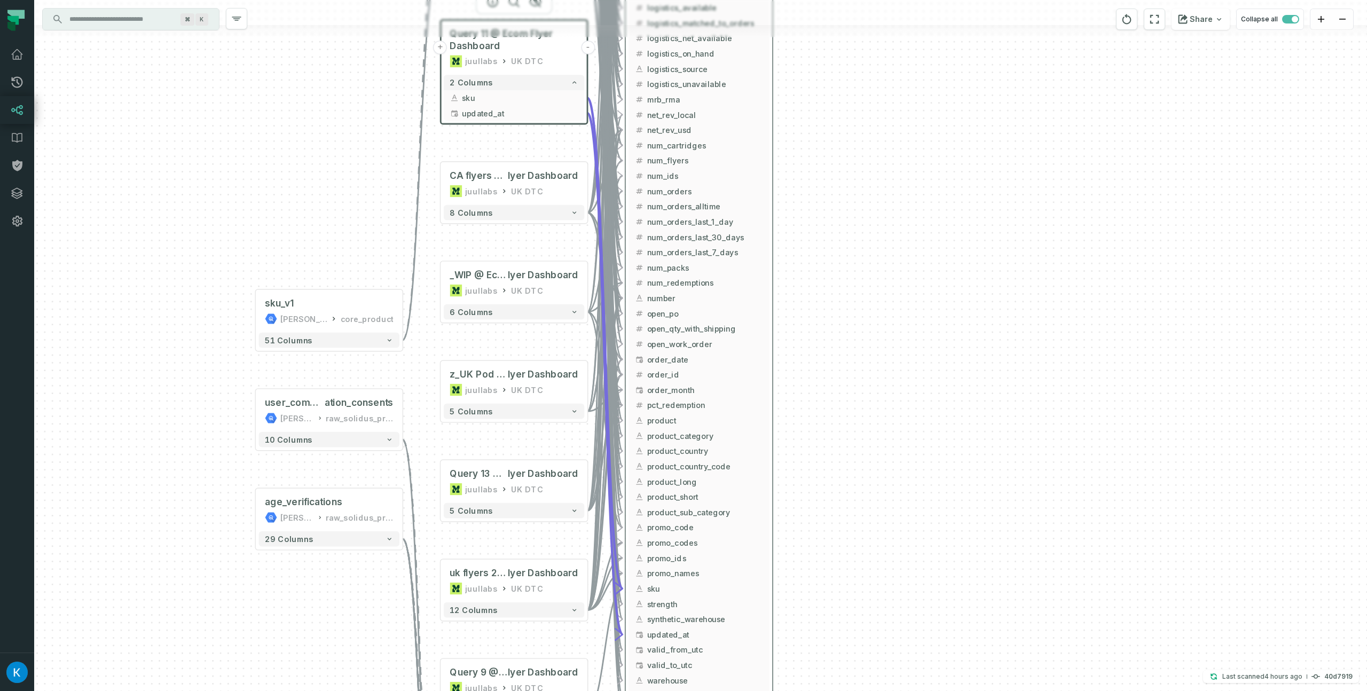
drag, startPoint x: 786, startPoint y: 250, endPoint x: 815, endPoint y: 330, distance: 84.9
click at [815, 330] on div "+ spree_orders juul-warehouse base_solidus + 62 columns + free_line_items juul-…" at bounding box center [700, 345] width 1333 height 691
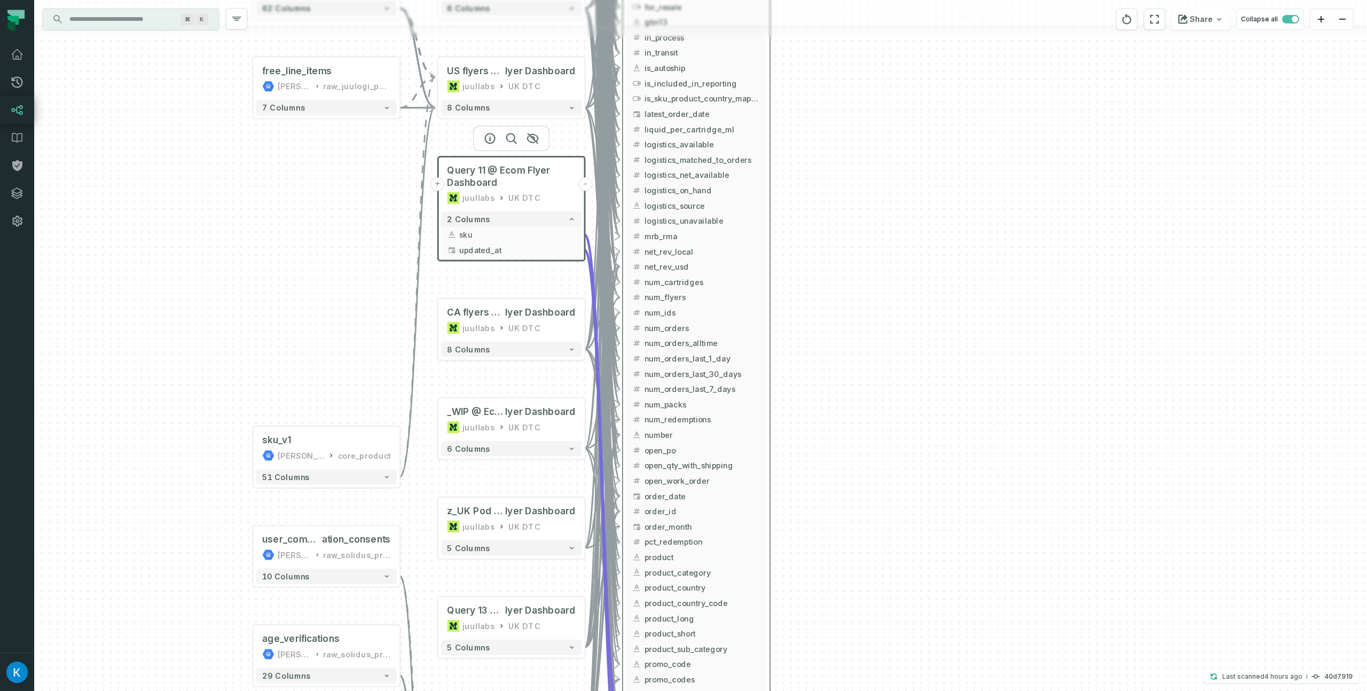
drag, startPoint x: 828, startPoint y: 410, endPoint x: 825, endPoint y: 543, distance: 133.5
click at [826, 546] on div "+ spree_orders juul-warehouse base_solidus + 62 columns + free_line_items juul-…" at bounding box center [700, 345] width 1333 height 691
click at [515, 233] on span "sku" at bounding box center [517, 234] width 116 height 11
click at [517, 248] on span "updated_at" at bounding box center [517, 249] width 116 height 11
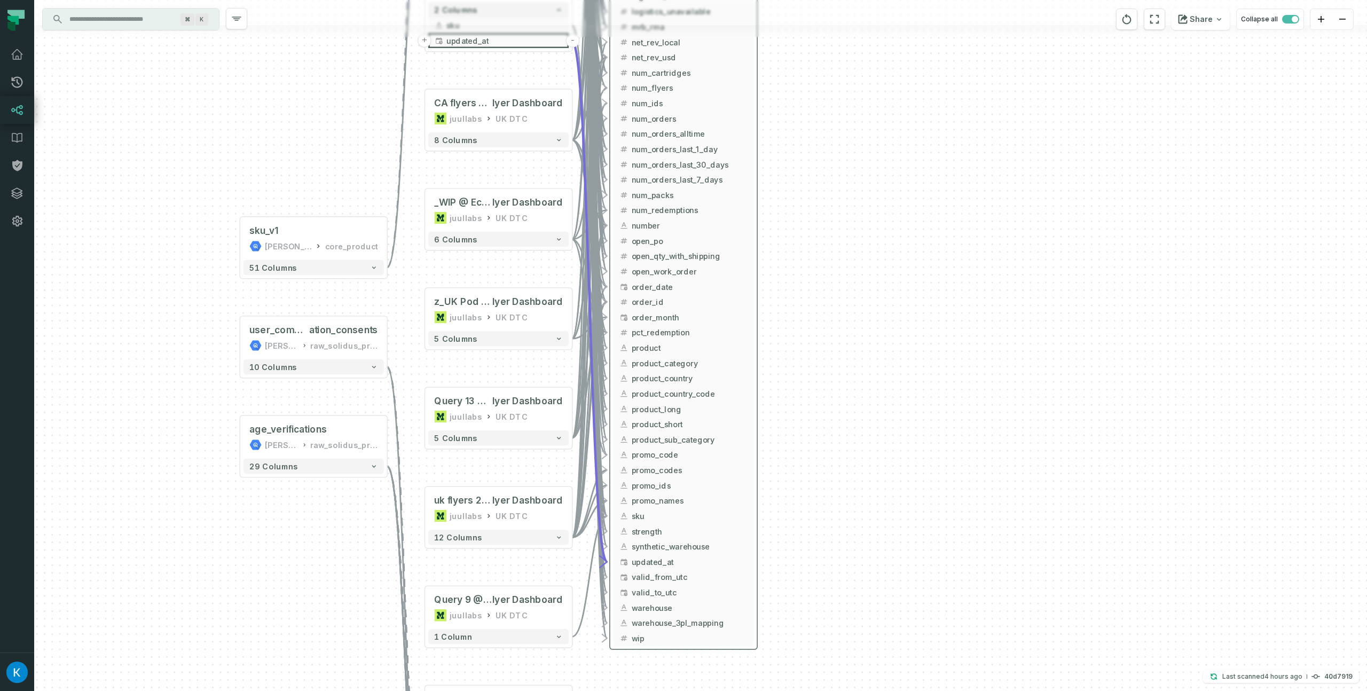
drag, startPoint x: 887, startPoint y: 369, endPoint x: 861, endPoint y: 177, distance: 194.0
click at [873, 158] on div "+ spree_orders juul-warehouse base_solidus + 62 columns + free_line_items juul-…" at bounding box center [700, 345] width 1333 height 691
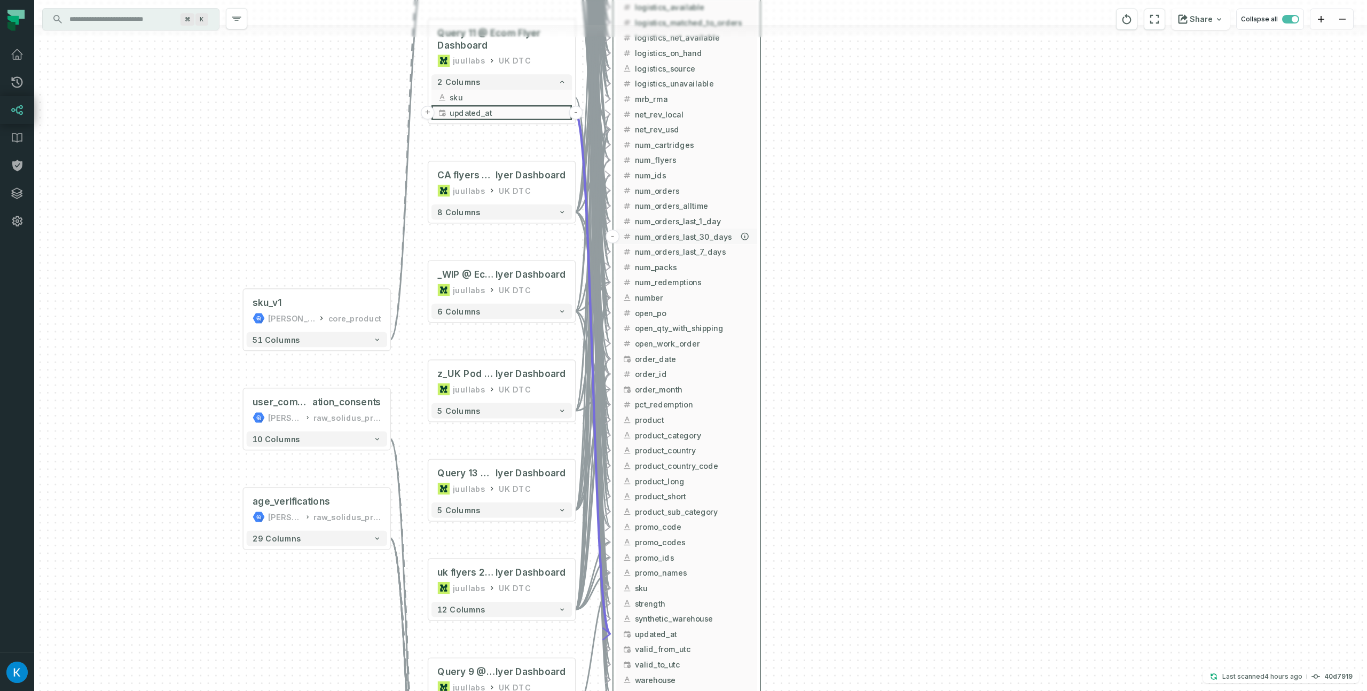
drag, startPoint x: 879, startPoint y: 282, endPoint x: 737, endPoint y: 232, distance: 150.1
click at [883, 354] on div "+ spree_orders juul-warehouse base_solidus + 62 columns + free_line_items juul-…" at bounding box center [700, 345] width 1333 height 691
click at [526, 93] on span "sku" at bounding box center [507, 95] width 116 height 11
click at [527, 112] on span "updated_at" at bounding box center [507, 110] width 116 height 11
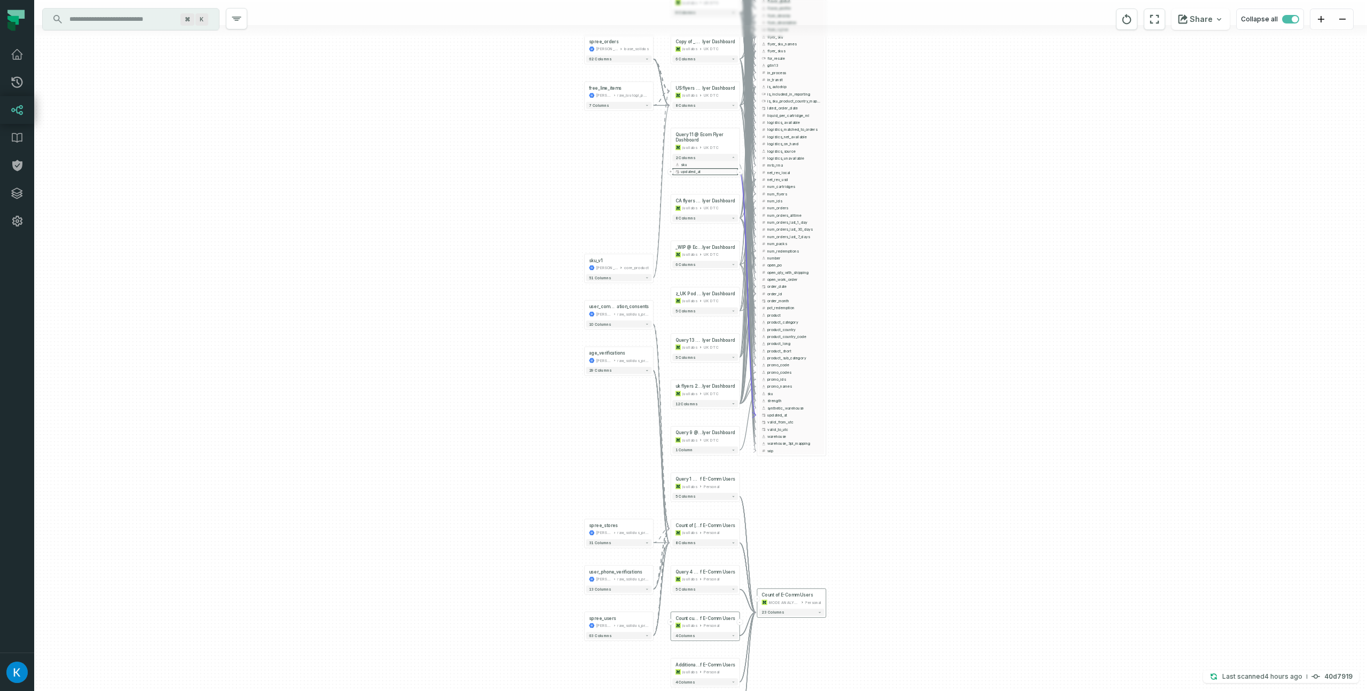
click at [960, 287] on div "+ spree_orders juul-warehouse base_solidus + 62 columns + free_line_items juul-…" at bounding box center [700, 345] width 1333 height 691
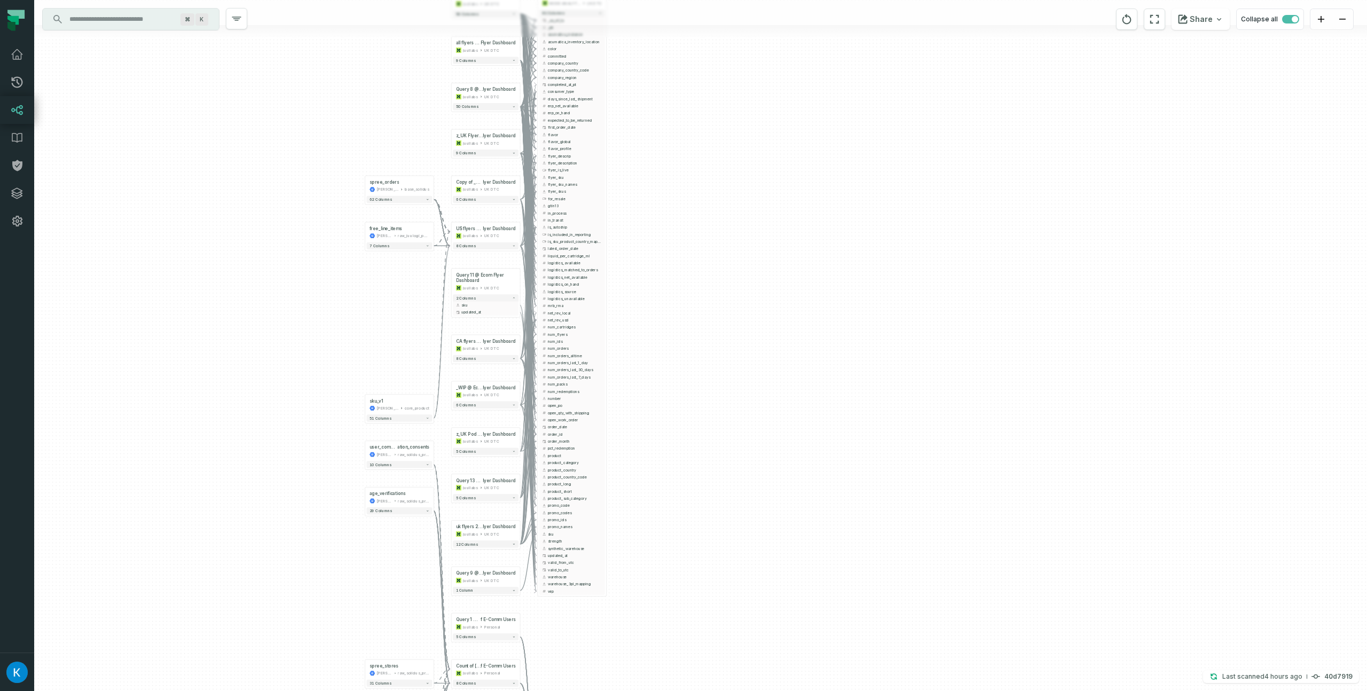
drag, startPoint x: 341, startPoint y: 133, endPoint x: 309, endPoint y: 323, distance: 192.7
click at [223, 249] on div "+ spree_orders juul-warehouse base_solidus + 62 columns + free_line_items juul-…" at bounding box center [700, 345] width 1333 height 691
click at [480, 343] on span "CA flyers 2023 @ Ecom F" at bounding box center [469, 345] width 27 height 6
click at [483, 367] on button "8 columns" at bounding box center [486, 367] width 66 height 7
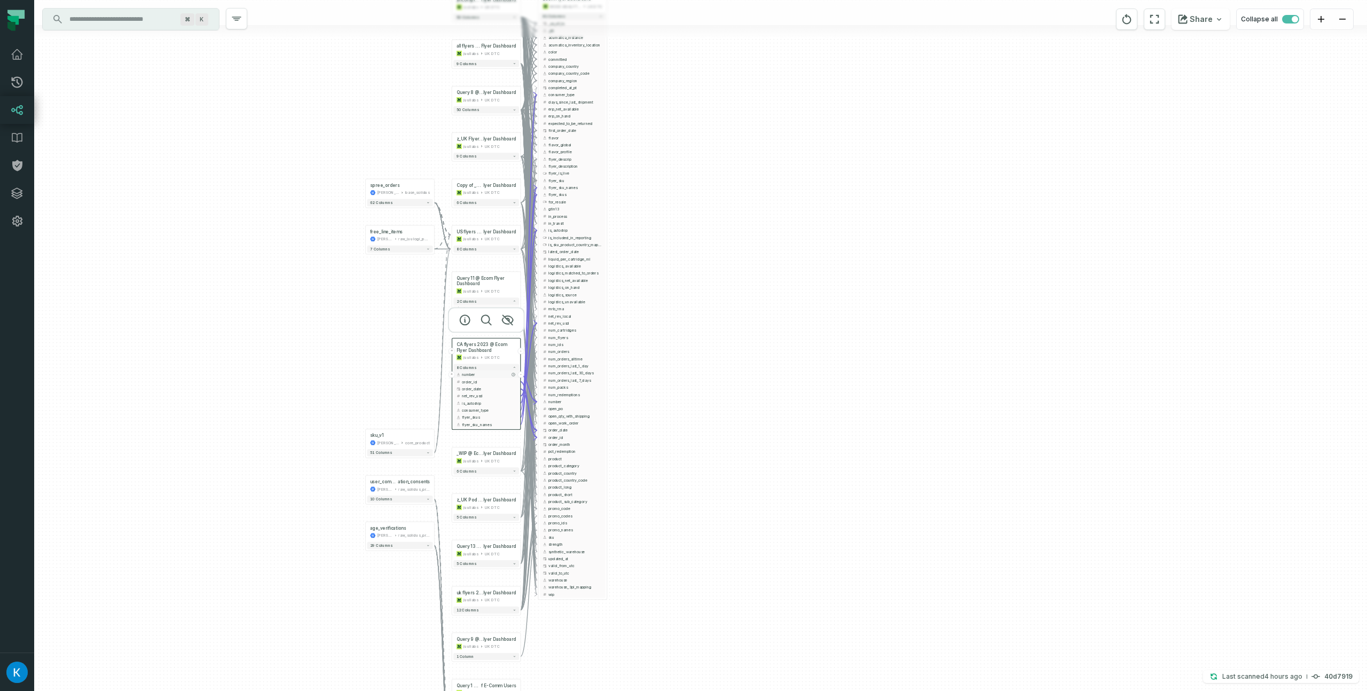
click at [484, 374] on span "number" at bounding box center [489, 374] width 54 height 5
click at [484, 379] on span "order_id" at bounding box center [489, 381] width 54 height 5
click at [489, 387] on span "order_date" at bounding box center [489, 388] width 54 height 5
click at [488, 391] on button "order_date" at bounding box center [486, 388] width 66 height 7
click at [486, 395] on span "net_rev_usd" at bounding box center [489, 395] width 54 height 5
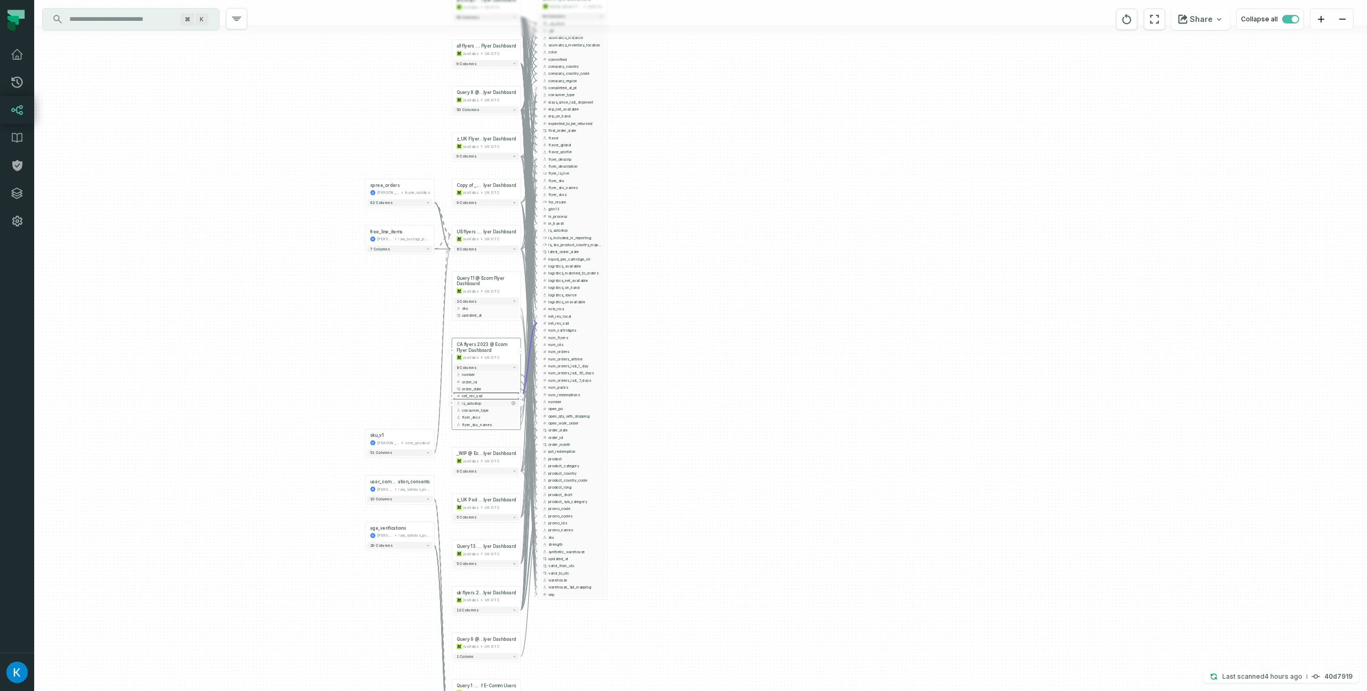
click at [485, 404] on span "is_autoship" at bounding box center [489, 402] width 54 height 5
click at [485, 408] on span "consumer_type" at bounding box center [489, 409] width 54 height 5
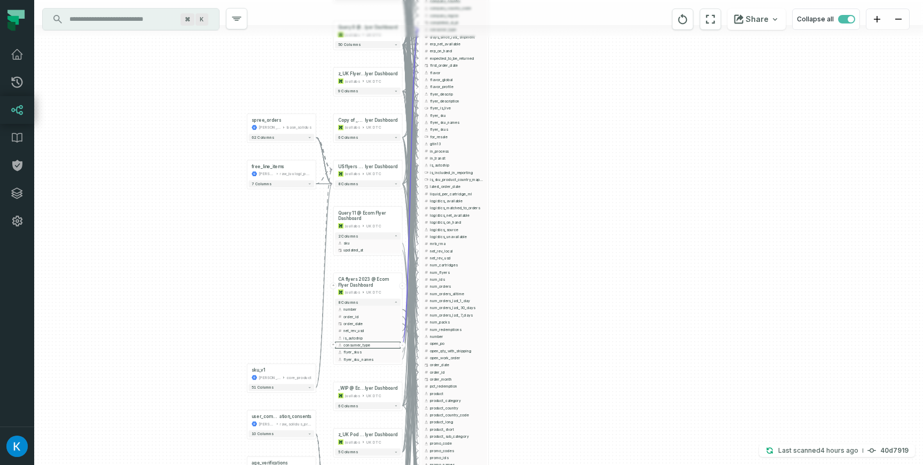
drag, startPoint x: 635, startPoint y: 171, endPoint x: 508, endPoint y: 119, distance: 137.9
click at [513, 109] on div "+ spree_orders juul-warehouse base_solidus + 62 columns + free_line_items juul-…" at bounding box center [478, 232] width 888 height 465
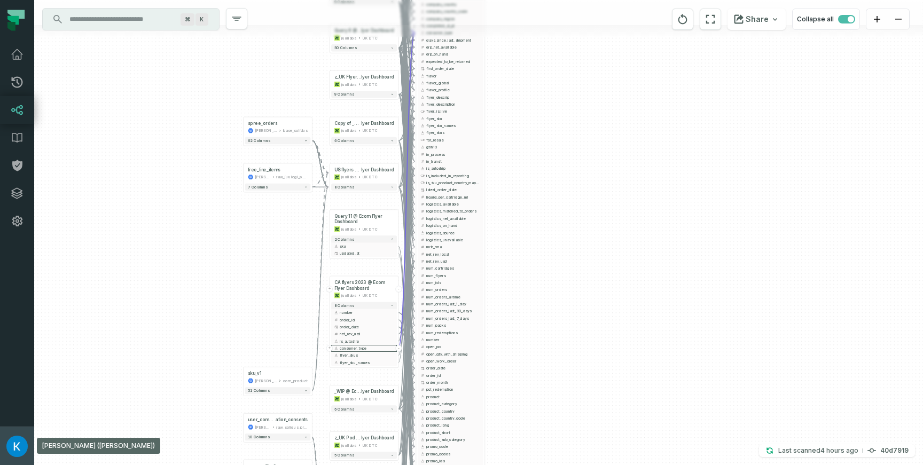
click at [15, 453] on img "button" at bounding box center [16, 446] width 21 height 21
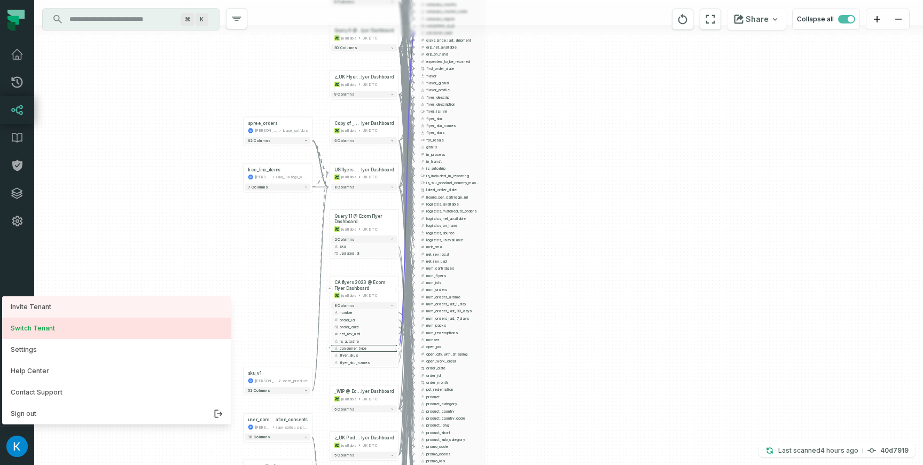
click at [58, 330] on button "Switch Tenant" at bounding box center [116, 328] width 229 height 21
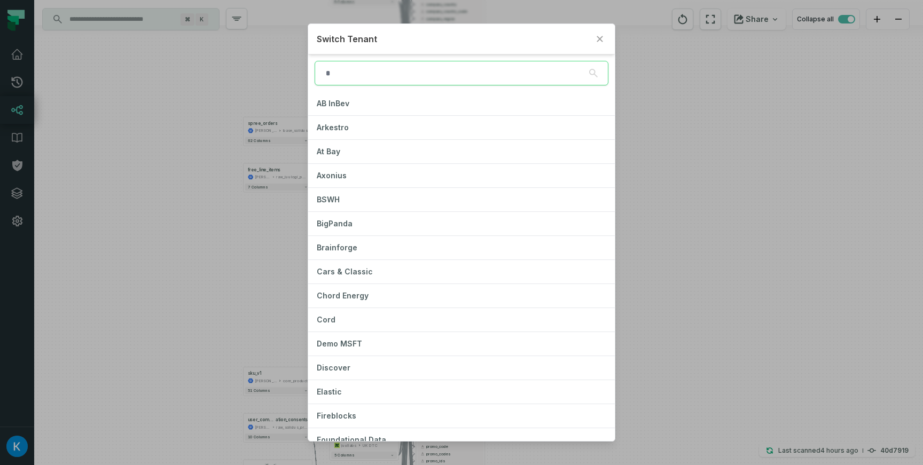
click at [400, 67] on input "search" at bounding box center [461, 73] width 294 height 25
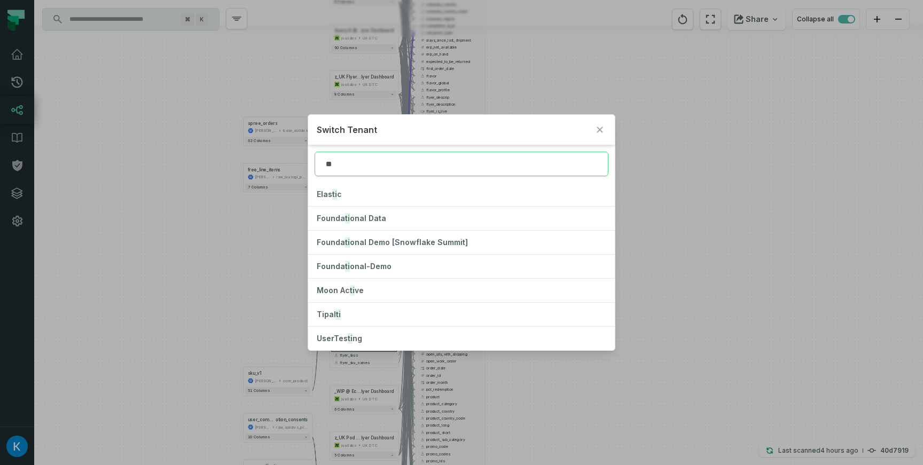
type input "*"
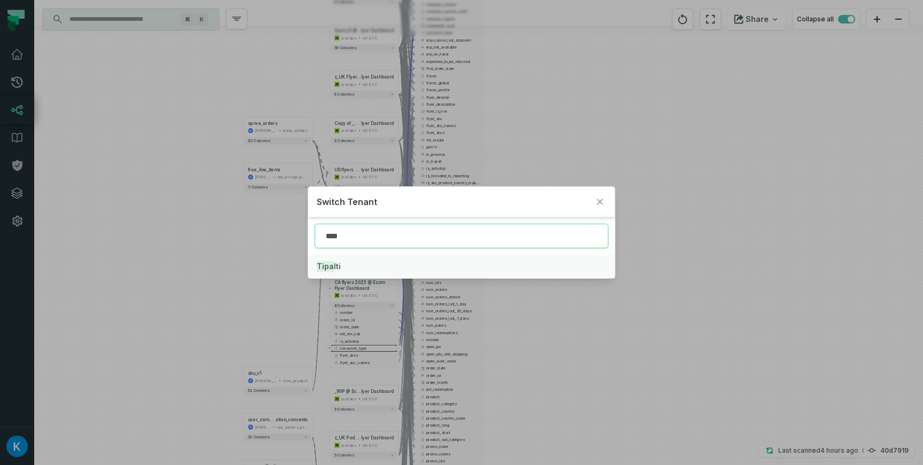
type input "****"
click at [337, 262] on span "Tipa lti" at bounding box center [329, 266] width 24 height 9
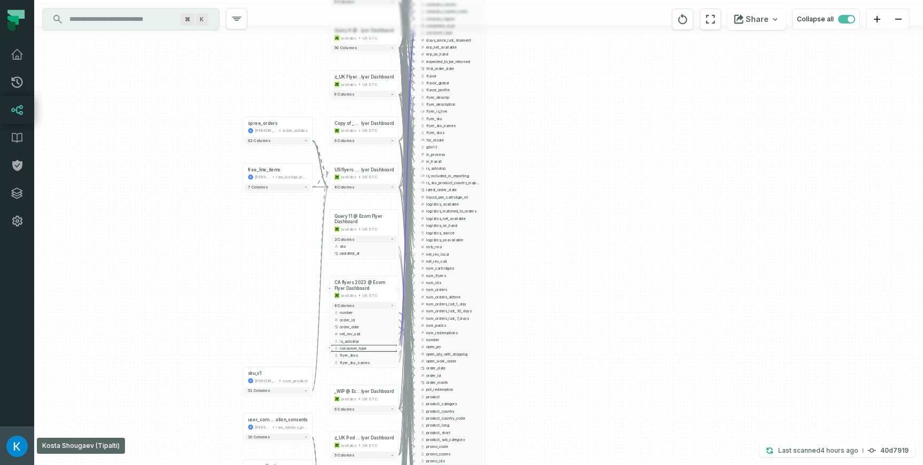
click at [22, 446] on img "button" at bounding box center [16, 446] width 21 height 21
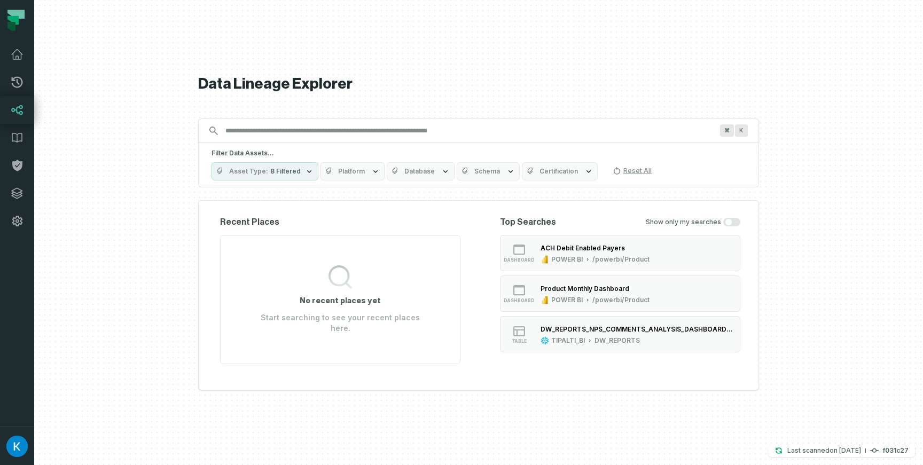
click at [306, 176] on icon "button" at bounding box center [309, 171] width 9 height 9
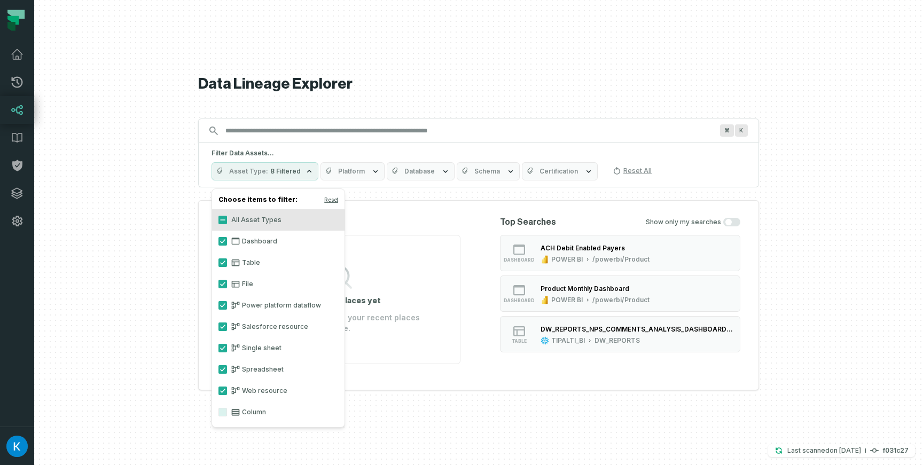
click at [348, 176] on span "Platform" at bounding box center [351, 171] width 27 height 9
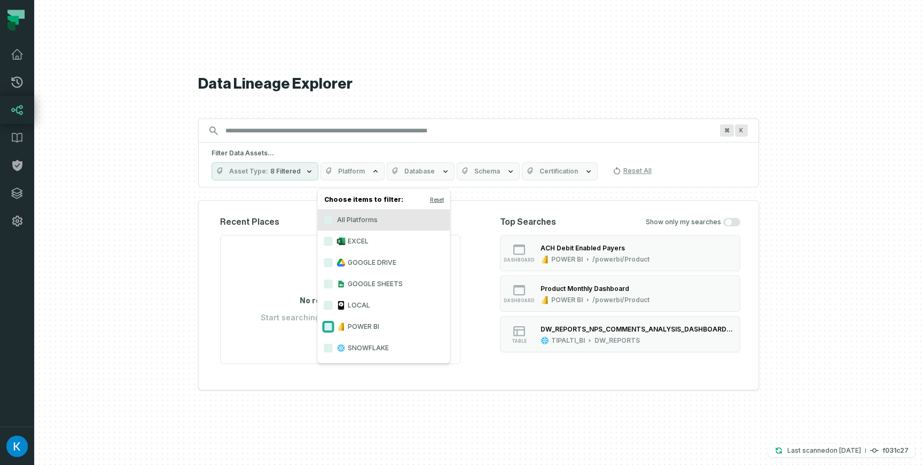
click at [327, 327] on button "POWER BI" at bounding box center [328, 326] width 9 height 9
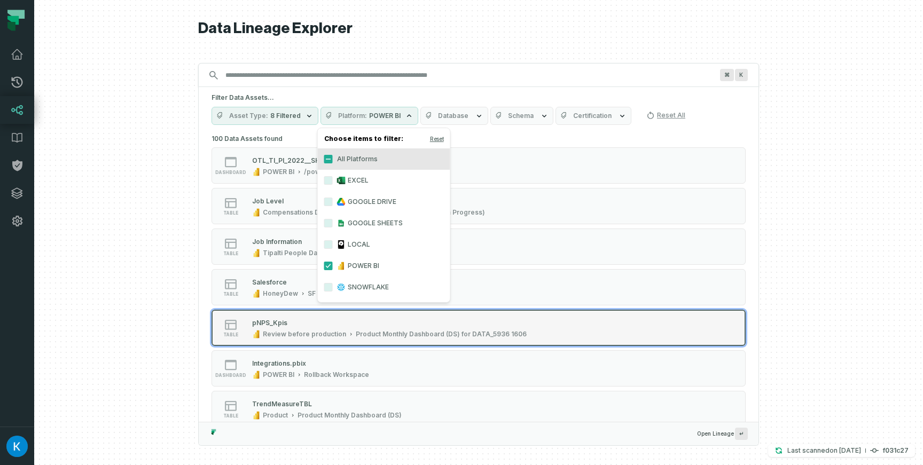
click at [214, 314] on button "table pNPS_Kpis Review before production Product Monthly Dashboard (DS) for DAT…" at bounding box center [478, 328] width 534 height 36
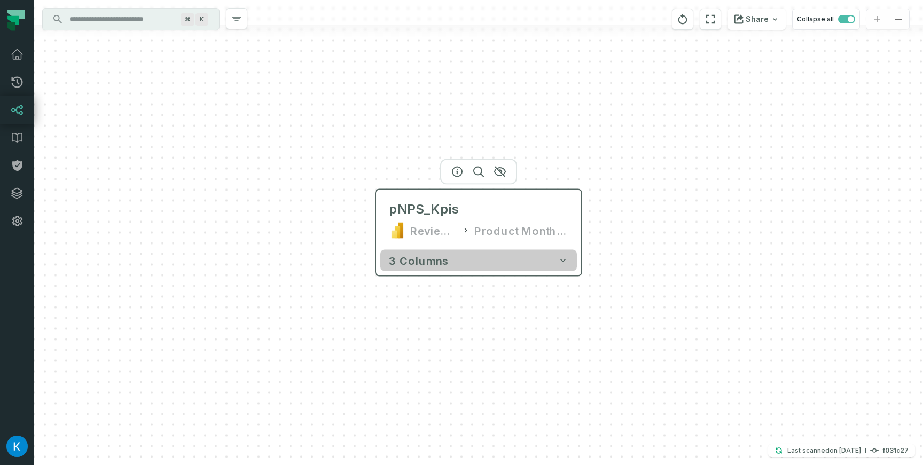
click at [453, 262] on button "3 columns" at bounding box center [478, 260] width 196 height 21
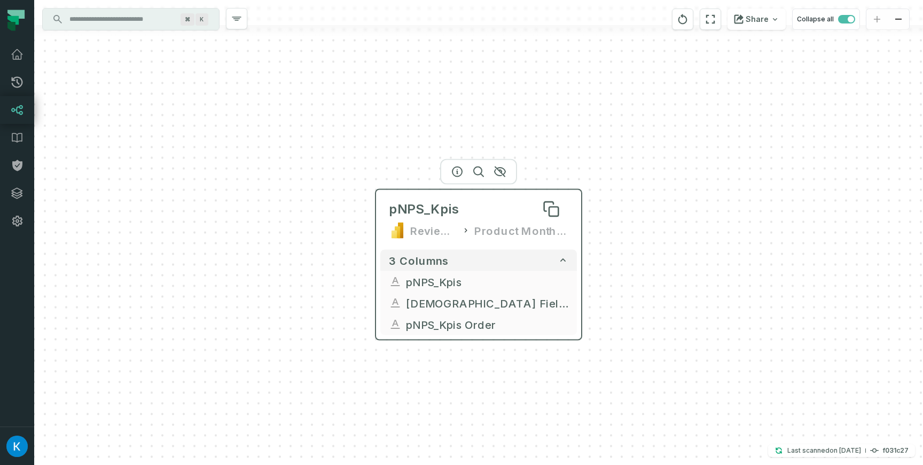
click at [420, 206] on span "pNPS_Kpis" at bounding box center [424, 209] width 70 height 17
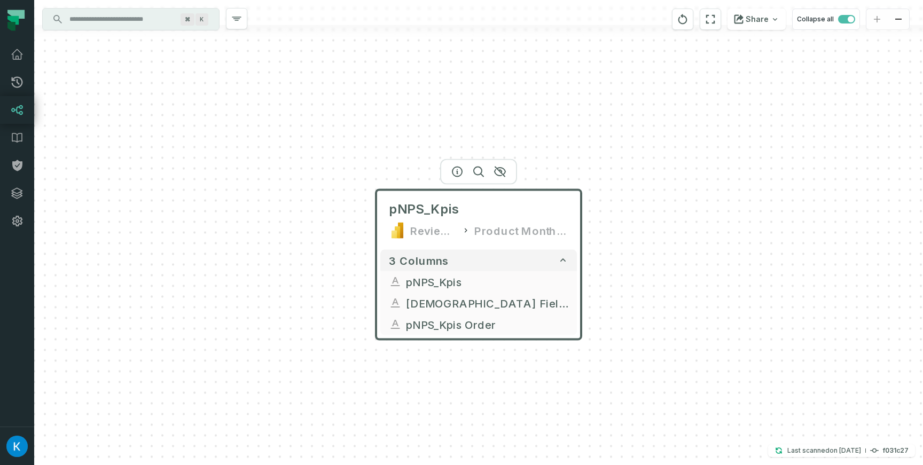
click at [117, 5] on div at bounding box center [478, 12] width 888 height 25
click at [123, 21] on input "Discovery Provider cmdk menu" at bounding box center [121, 19] width 116 height 17
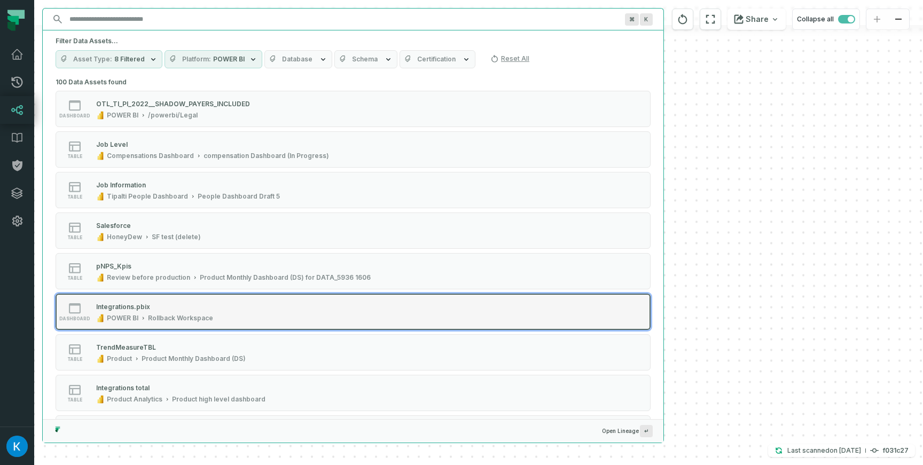
click at [237, 304] on div "dashboard Integrations.pbix POWER BI Rollback Workspace" at bounding box center [191, 311] width 267 height 21
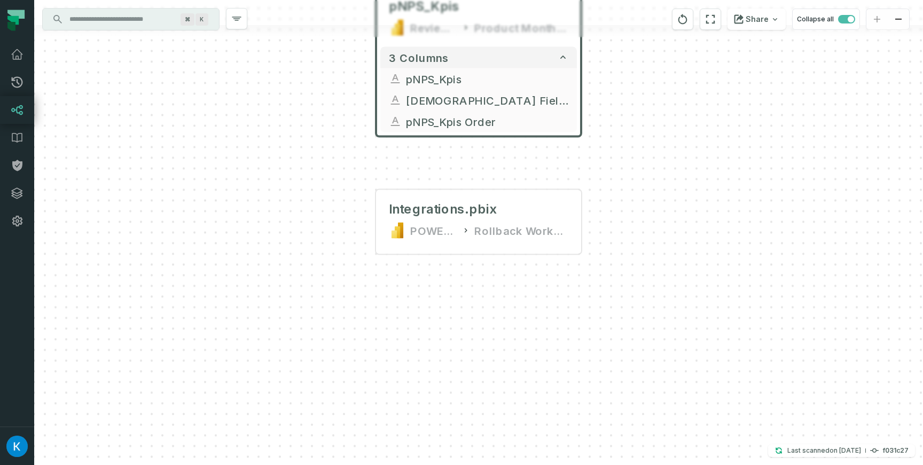
click at [139, 19] on input "Discovery Provider cmdk menu" at bounding box center [121, 19] width 116 height 17
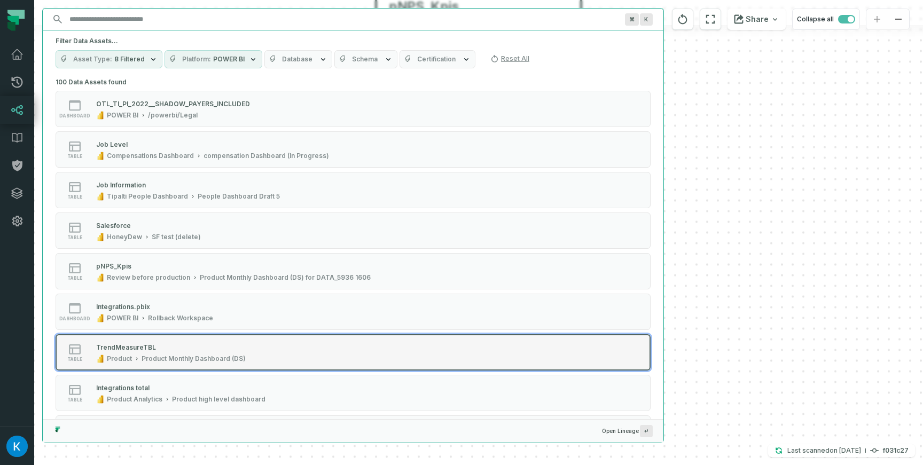
drag, startPoint x: 166, startPoint y: 314, endPoint x: 169, endPoint y: 354, distance: 40.2
click at [182, 353] on div "TrendMeasureTBL Product Product Monthly Dashboard (DS)" at bounding box center [171, 352] width 158 height 21
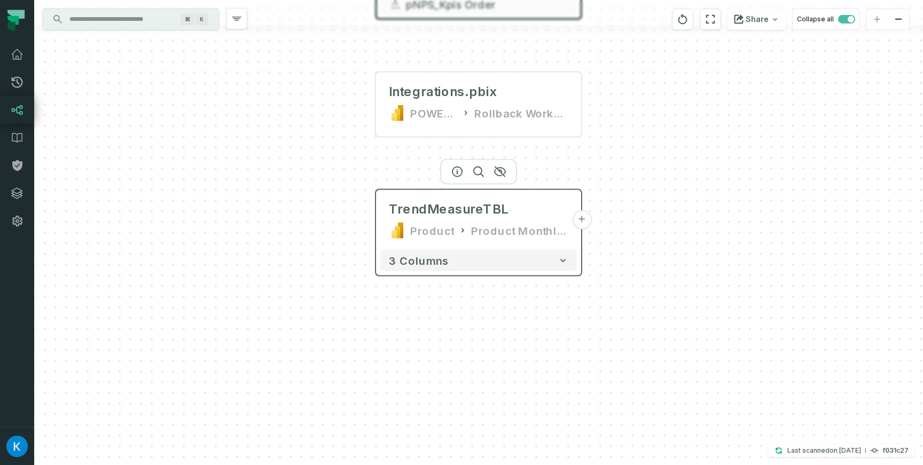
click at [581, 218] on button "+" at bounding box center [581, 219] width 19 height 19
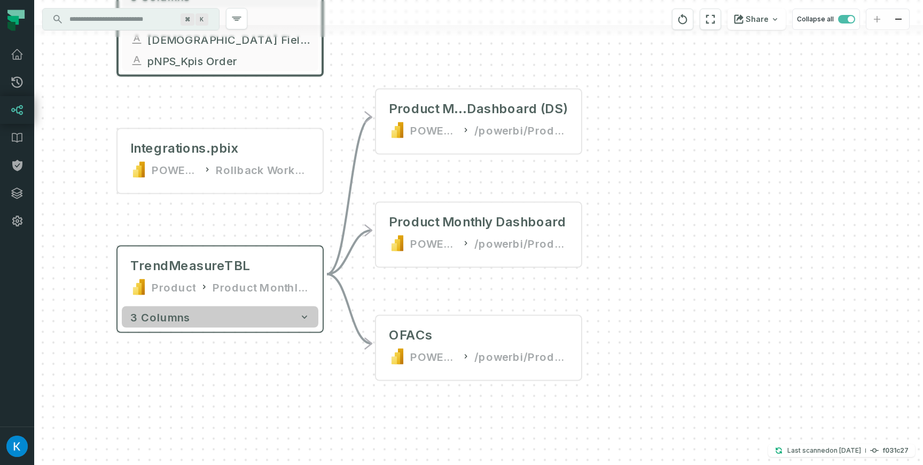
click at [306, 319] on icon "button" at bounding box center [304, 317] width 11 height 11
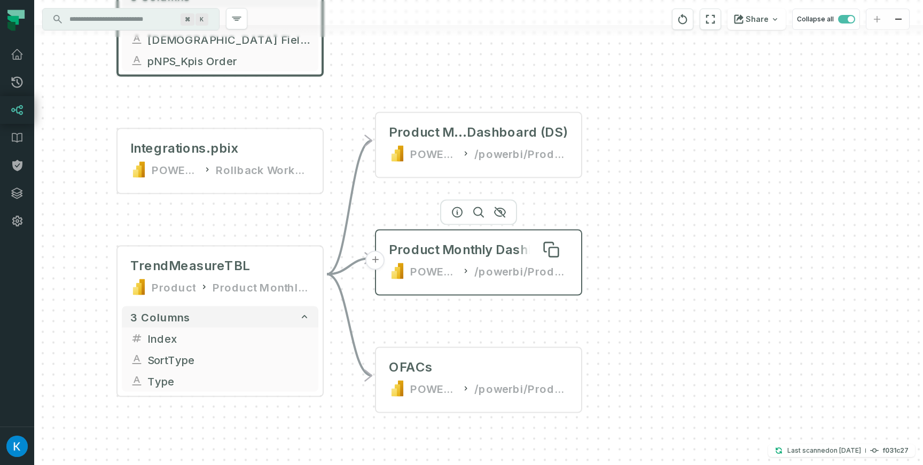
click at [462, 248] on div "Product Monthly Dashboard" at bounding box center [477, 249] width 177 height 17
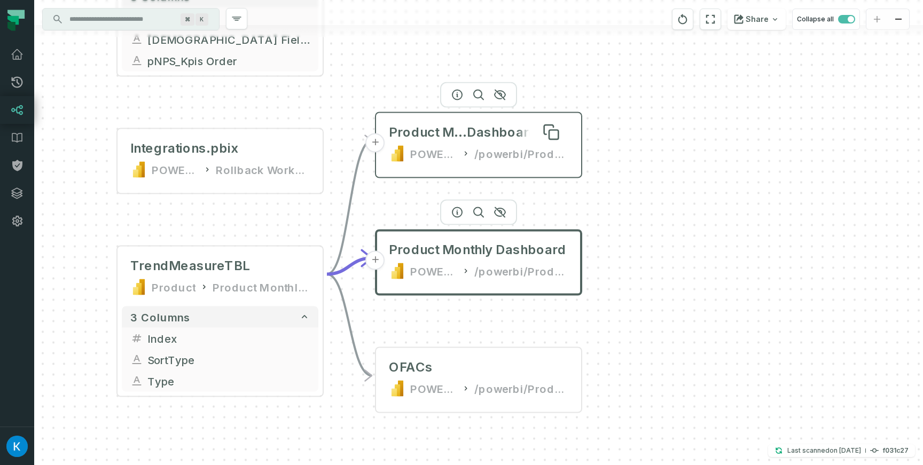
click at [460, 135] on span "Product Monthly" at bounding box center [428, 132] width 78 height 17
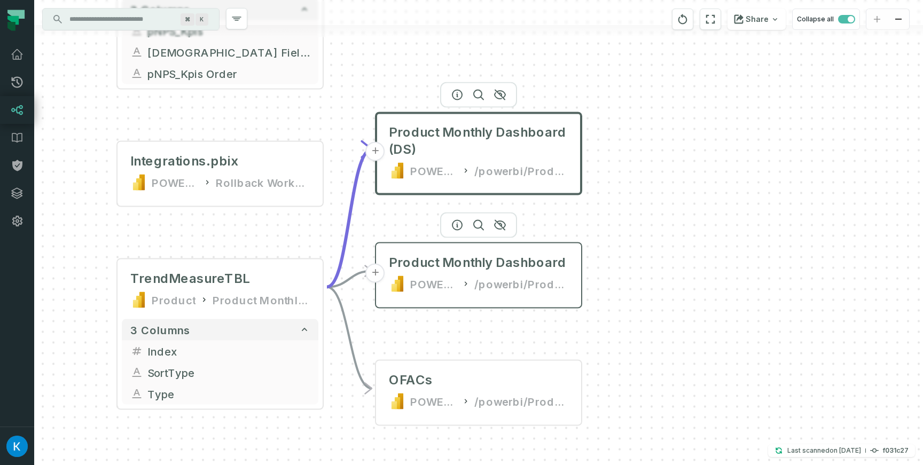
click at [484, 281] on div "/powerbi/Product" at bounding box center [521, 283] width 94 height 17
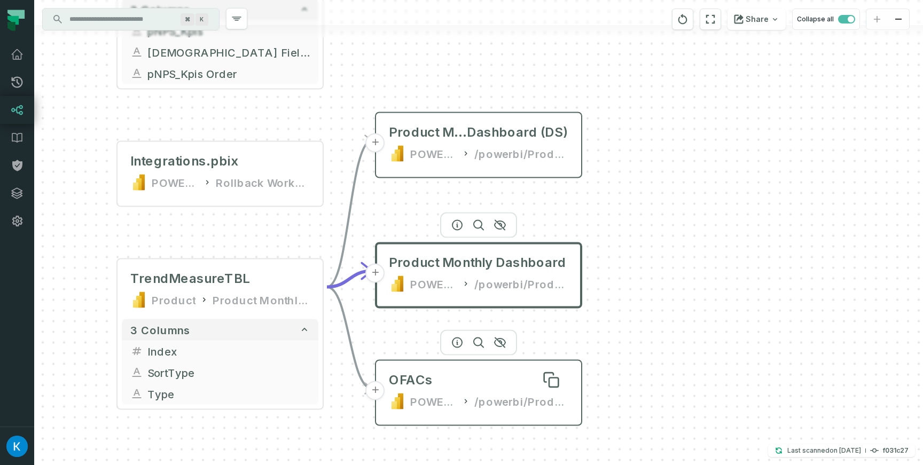
click at [476, 375] on div "OFACs" at bounding box center [478, 380] width 179 height 17
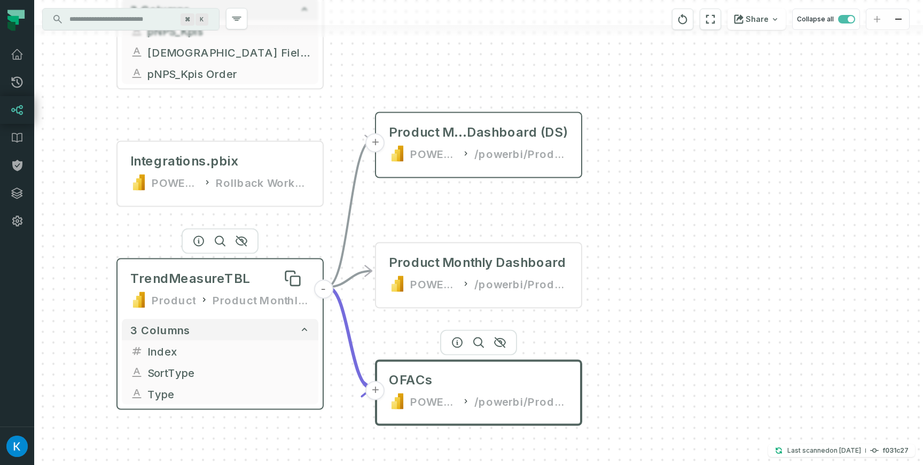
click at [219, 274] on span "TrendMeasureTBL" at bounding box center [190, 278] width 120 height 17
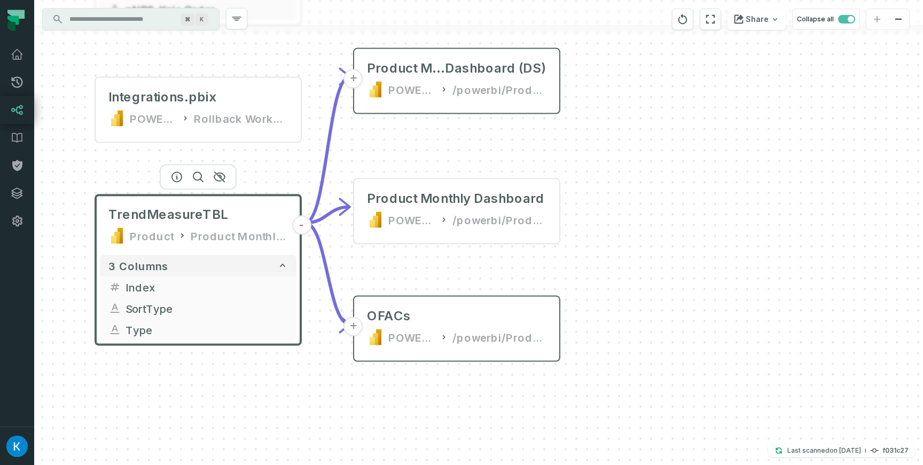
drag, startPoint x: 394, startPoint y: 329, endPoint x: 334, endPoint y: 244, distance: 104.1
click at [352, 242] on div "+ Product Monthly Dashboard (DS) POWER BI /powerbi/Product + Product Monthly Da…" at bounding box center [478, 232] width 888 height 465
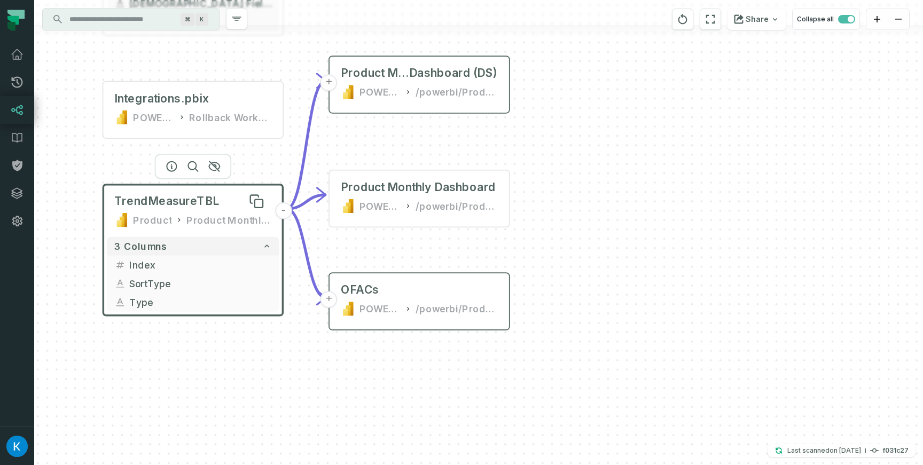
click at [185, 205] on span "TrendMeasureTBL" at bounding box center [166, 201] width 105 height 15
click at [404, 186] on div "Product Monthly Dashboard" at bounding box center [418, 187] width 155 height 15
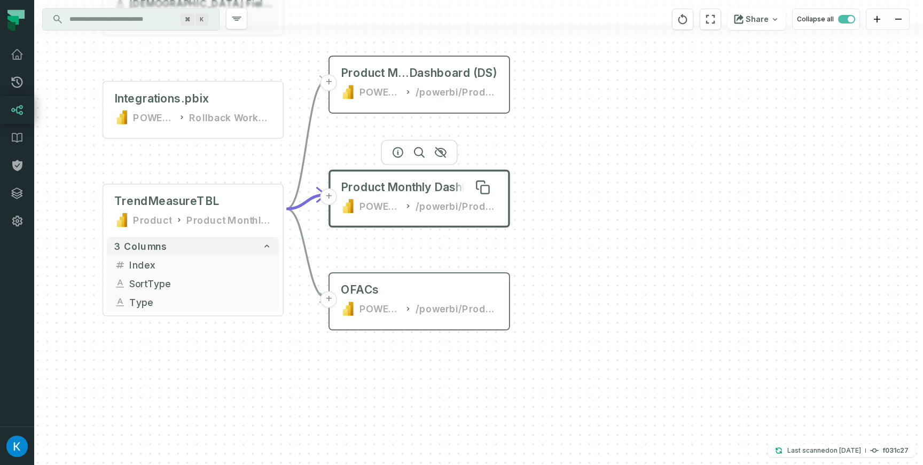
click at [400, 184] on span "Product Monthly Dashboard" at bounding box center [418, 187] width 155 height 15
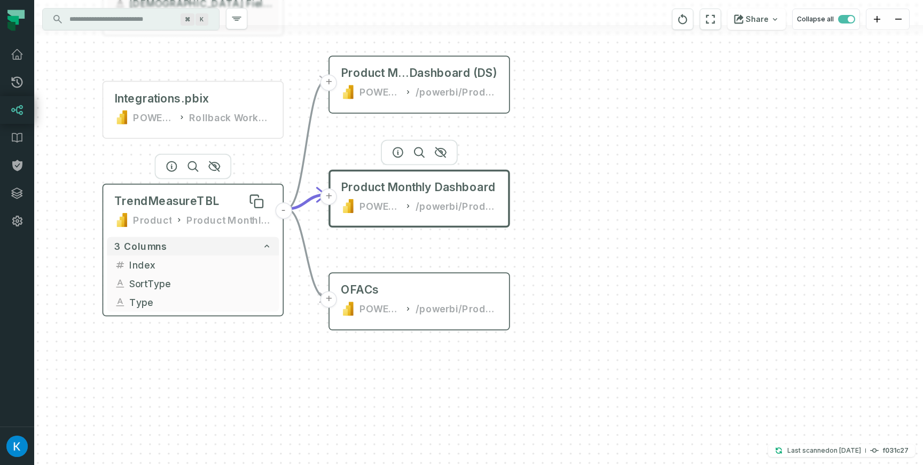
click at [176, 202] on span "TrendMeasureTBL" at bounding box center [166, 201] width 105 height 15
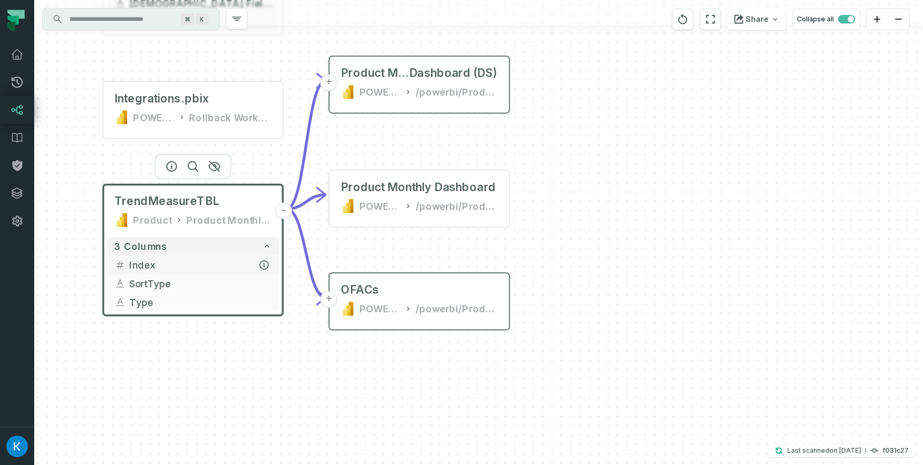
click at [155, 267] on span "Index" at bounding box center [200, 265] width 142 height 14
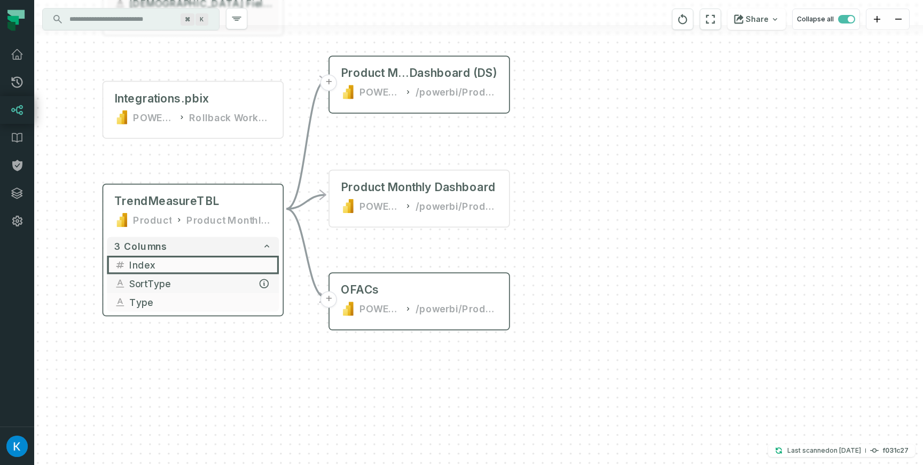
click at [161, 277] on span "SortType" at bounding box center [200, 284] width 142 height 14
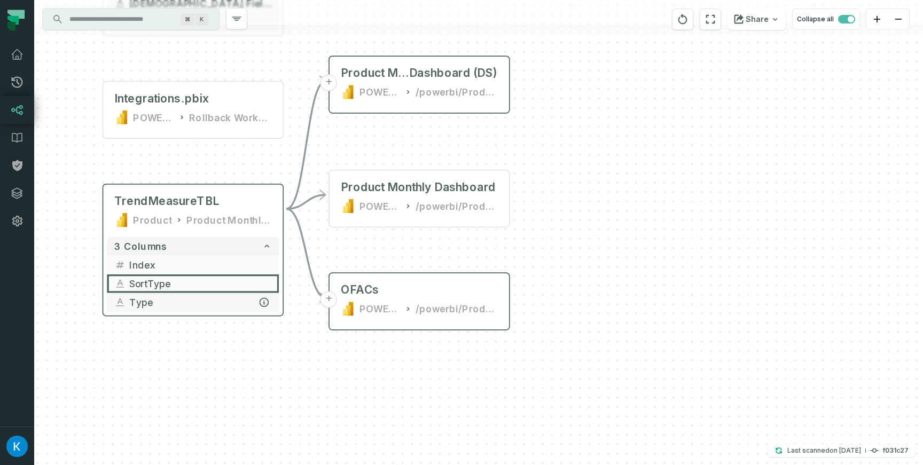
click at [172, 301] on span "Type" at bounding box center [200, 302] width 142 height 14
click at [179, 295] on span "Type" at bounding box center [200, 302] width 142 height 14
click at [188, 285] on span "SortType" at bounding box center [200, 283] width 142 height 14
click at [193, 261] on span "Index" at bounding box center [200, 264] width 142 height 14
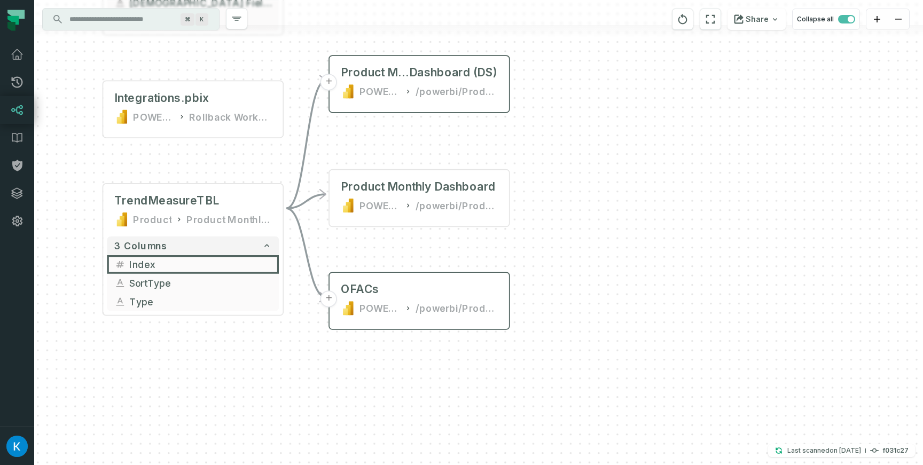
click at [92, 249] on div "+ Product Monthly Dashboard (DS) POWER BI /powerbi/Product + Product Monthly Da…" at bounding box center [478, 232] width 888 height 465
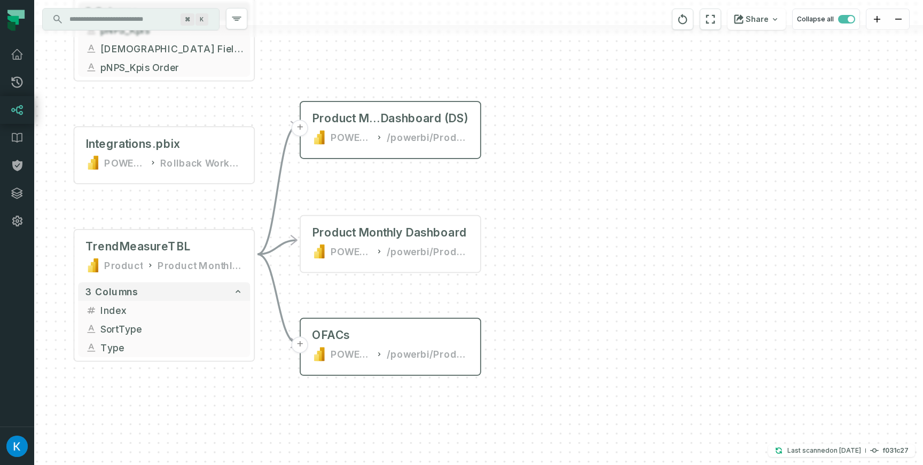
drag, startPoint x: 374, startPoint y: 133, endPoint x: 320, endPoint y: 215, distance: 97.6
click at [320, 215] on div "+ Product Monthly Dashboard (DS) POWER BI /powerbi/Product + Product Monthly Da…" at bounding box center [478, 232] width 888 height 465
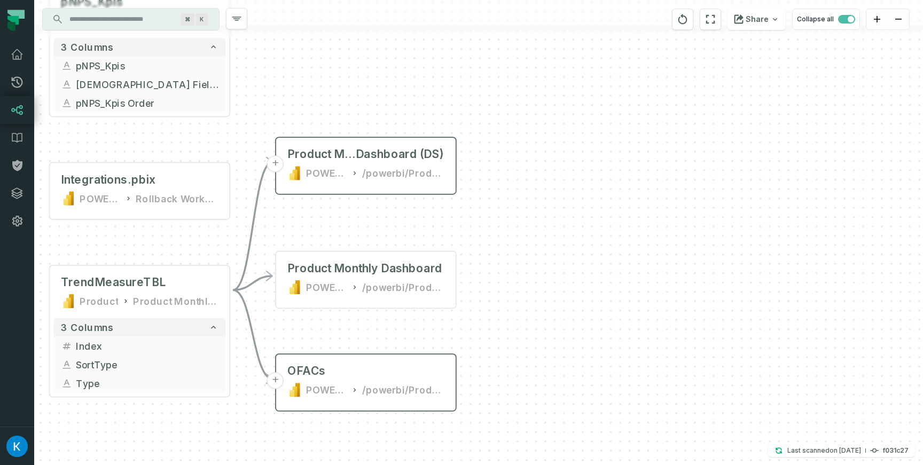
click at [251, 201] on icon "Edge from 838e0ae10d25b42aa7dfaade3ae24796 to 36e28dab4dfbec6df024f760e31598b5" at bounding box center [253, 226] width 40 height 128
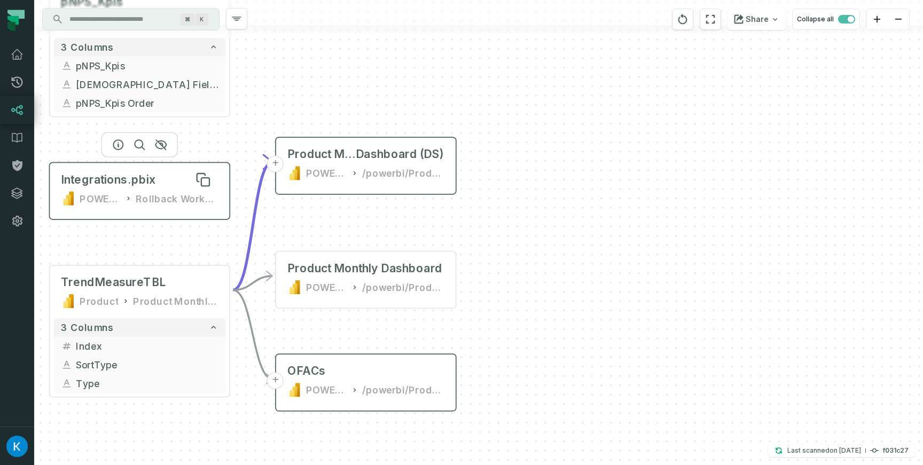
click at [156, 182] on div "Integrations.pbix" at bounding box center [139, 179] width 157 height 15
click at [286, 113] on div "+ Product Monthly Dashboard (DS) POWER BI /powerbi/Product + Product Monthly Da…" at bounding box center [478, 232] width 888 height 465
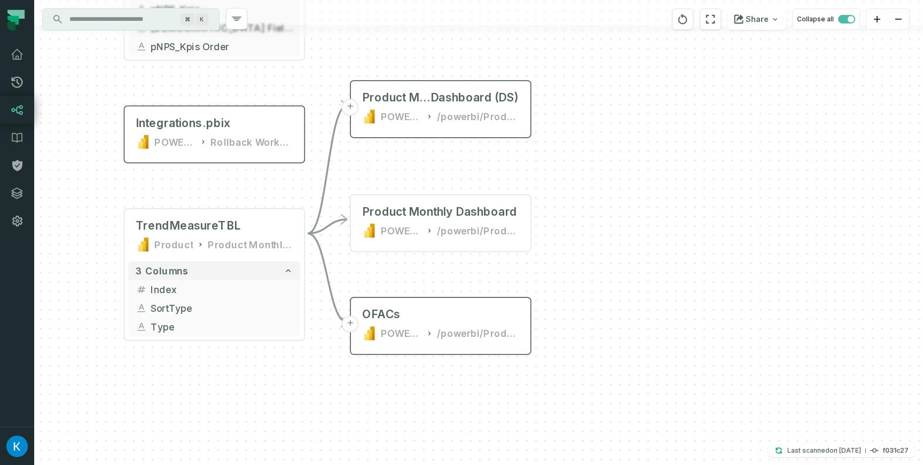
drag, startPoint x: 228, startPoint y: 238, endPoint x: 295, endPoint y: 186, distance: 84.5
click at [298, 184] on div "+ Product Monthly Dashboard (DS) POWER BI /powerbi/Product + Product Monthly Da…" at bounding box center [478, 232] width 888 height 465
click at [127, 237] on header "TrendMeasureTBL Product Product Monthly Dashboard (DS) -" at bounding box center [213, 233] width 179 height 49
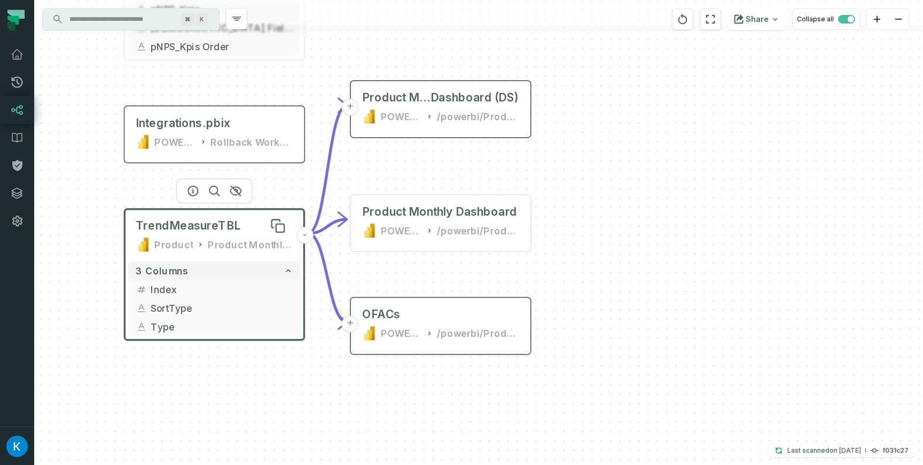
click at [143, 232] on span "TrendMeasureTBL" at bounding box center [188, 225] width 105 height 15
click at [168, 232] on span "TrendMeasureTBL" at bounding box center [188, 225] width 105 height 15
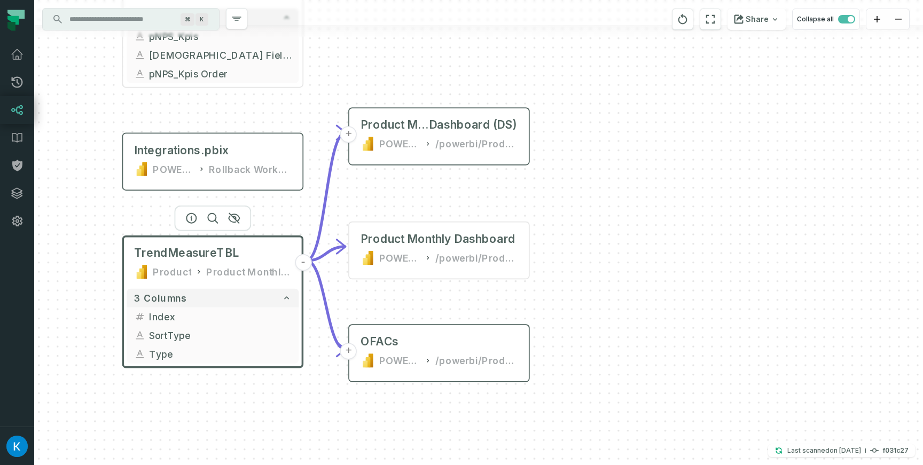
drag, startPoint x: 340, startPoint y: 373, endPoint x: 338, endPoint y: 399, distance: 26.7
click at [338, 399] on div "+ Product Monthly Dashboard (DS) POWER BI /powerbi/Product + Product Monthly Da…" at bounding box center [478, 232] width 888 height 465
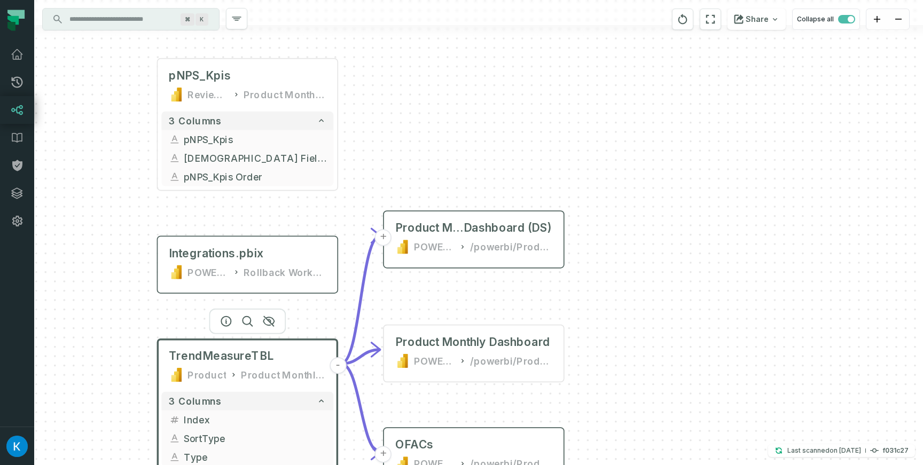
drag, startPoint x: 359, startPoint y: 58, endPoint x: 393, endPoint y: 161, distance: 108.7
click at [393, 161] on div "+ Product Monthly Dashboard (DS) POWER BI /powerbi/Product + Product Monthly Da…" at bounding box center [478, 232] width 888 height 465
click at [401, 139] on div "+ Product Monthly Dashboard (DS) POWER BI /powerbi/Product + Product Monthly Da…" at bounding box center [478, 232] width 888 height 465
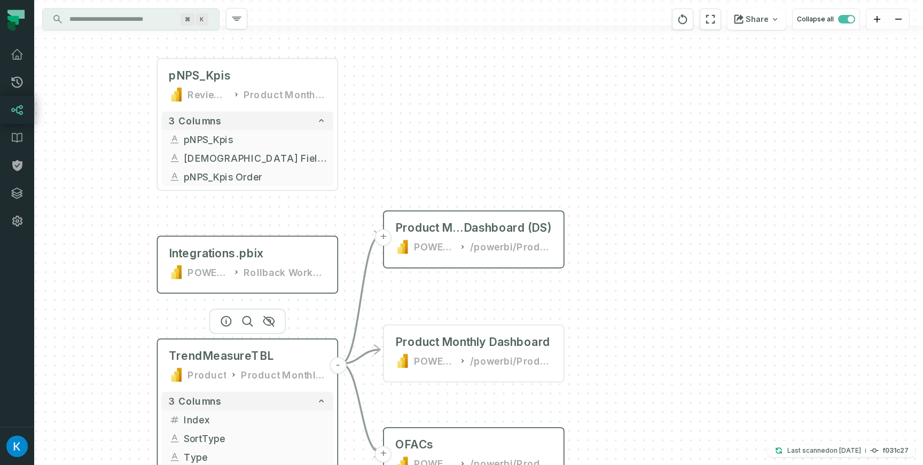
click at [224, 367] on div "TrendMeasureTBL Product Product Monthly Dashboard (DS)" at bounding box center [247, 365] width 172 height 45
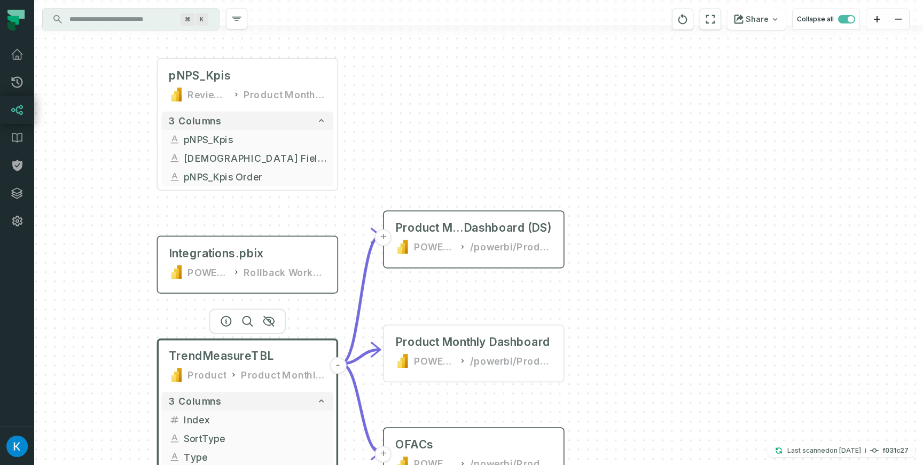
click at [478, 169] on div "+ Product Monthly Dashboard (DS) POWER BI /powerbi/Product + Product Monthly Da…" at bounding box center [478, 232] width 888 height 465
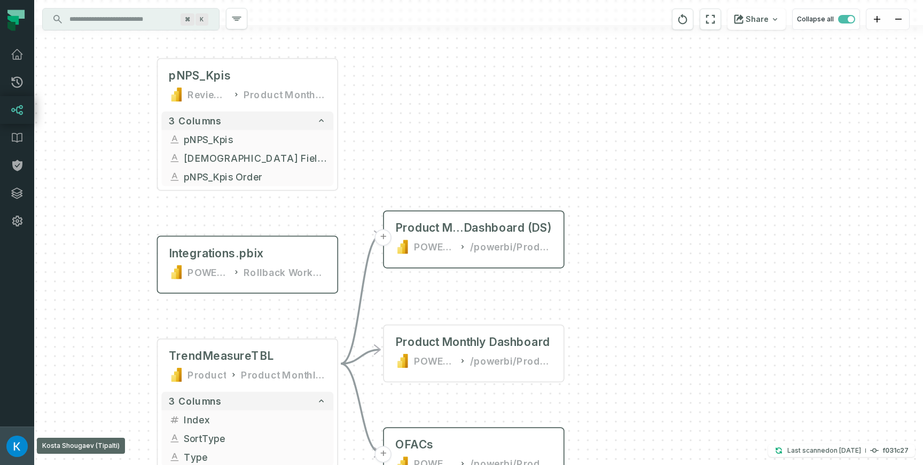
click at [17, 449] on img "button" at bounding box center [16, 446] width 21 height 21
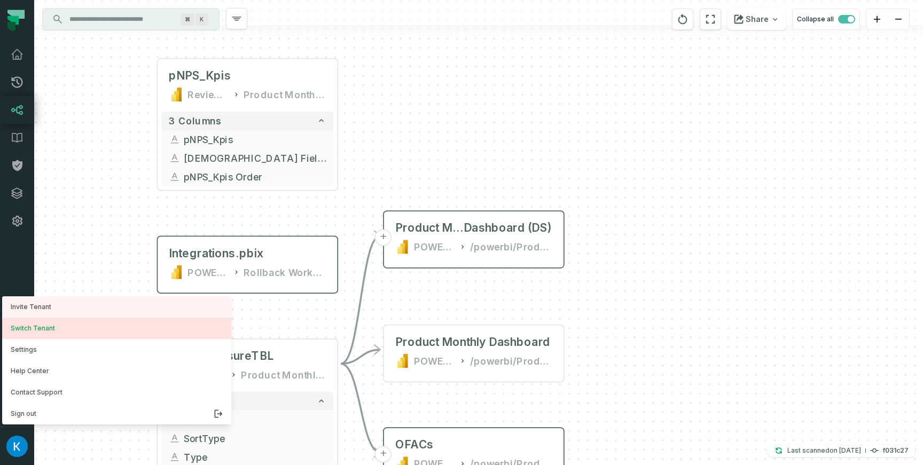
click at [28, 330] on button "Switch Tenant" at bounding box center [116, 328] width 229 height 21
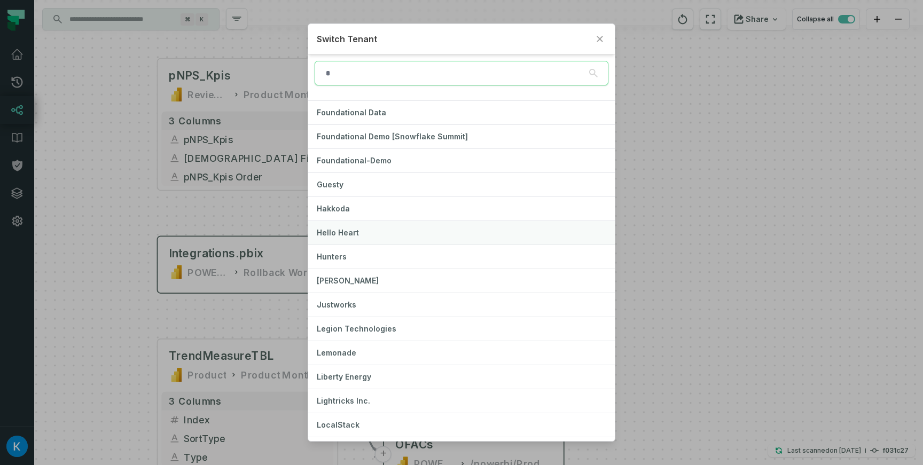
scroll to position [267, 0]
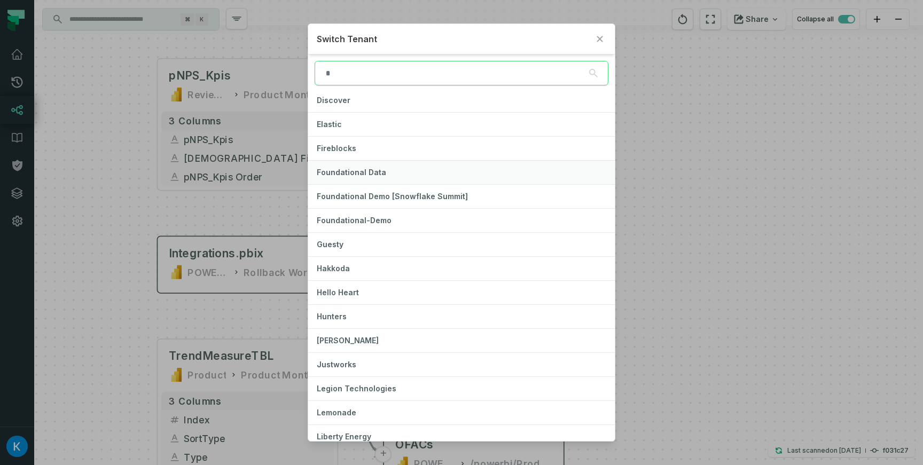
click at [398, 171] on button "Foundational Data" at bounding box center [461, 172] width 306 height 23
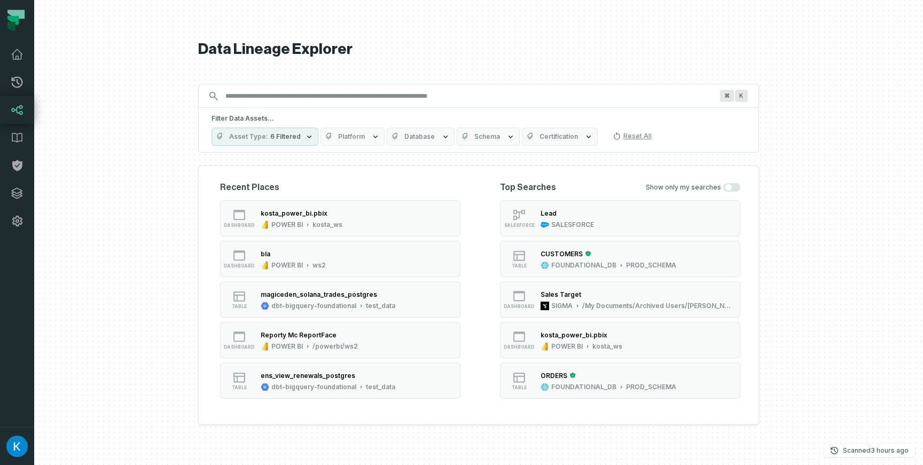
click at [271, 94] on input "Discovery Provider cmdk menu" at bounding box center [469, 96] width 500 height 17
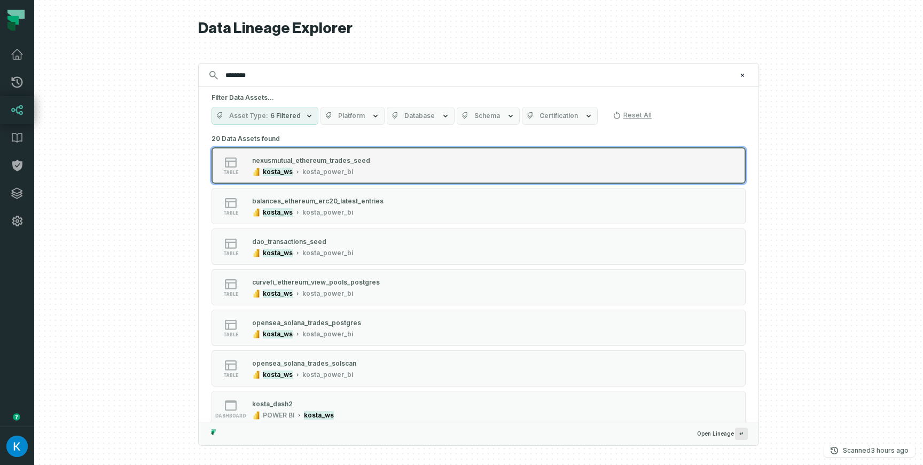
type input "********"
click at [344, 162] on div "nexusmutual_ethereum_trades_seed" at bounding box center [311, 160] width 118 height 8
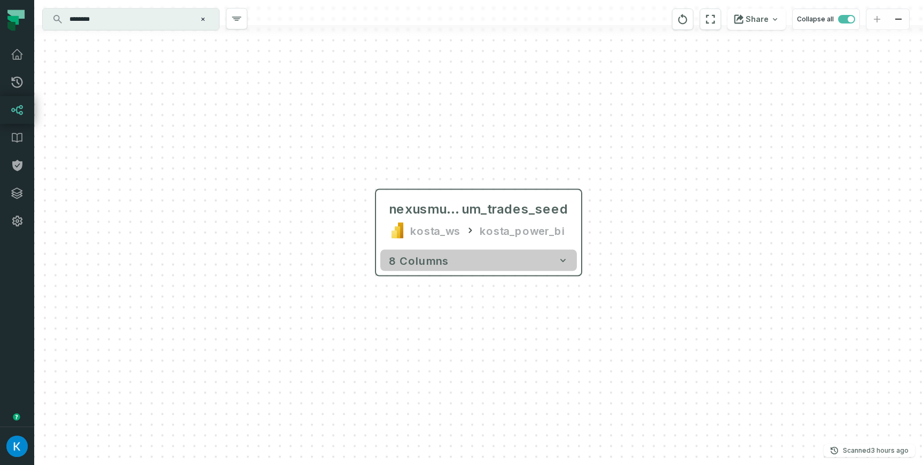
click at [541, 259] on button "8 columns" at bounding box center [478, 260] width 196 height 21
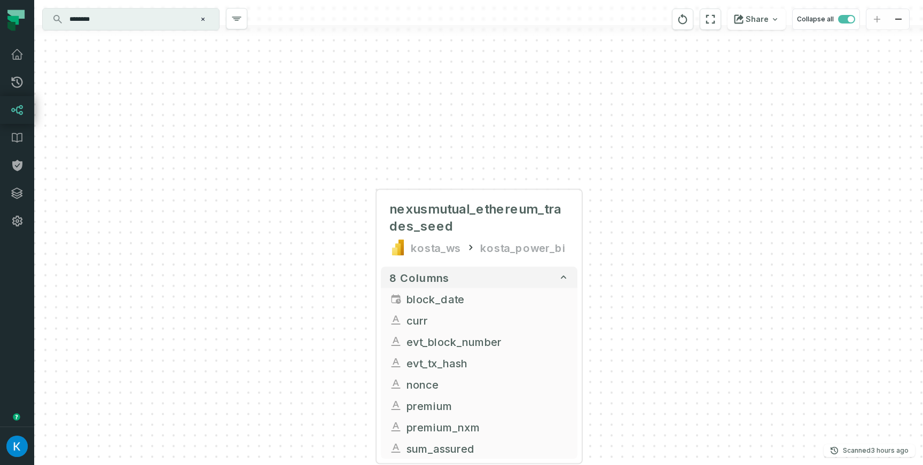
click at [626, 311] on div "+ nexusmutual_ethereum_trades_seed kosta_ws kosta_power_bi + 8 columns block_da…" at bounding box center [478, 232] width 888 height 465
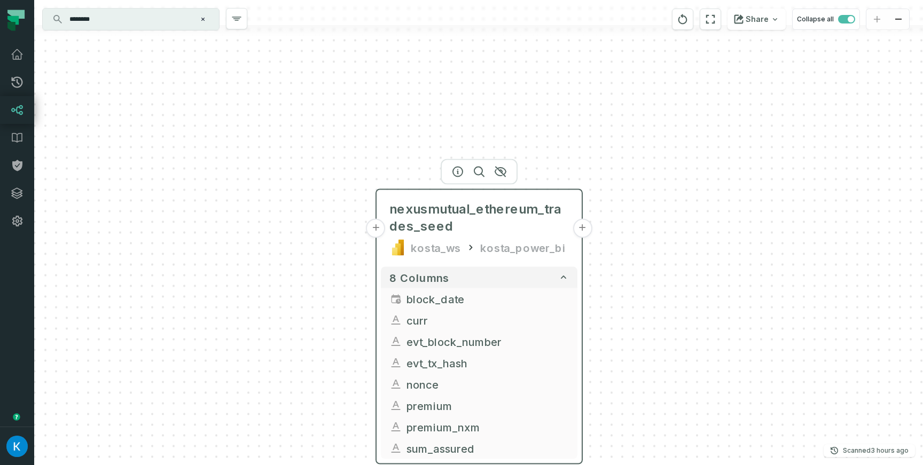
click at [374, 231] on button "+" at bounding box center [375, 228] width 19 height 19
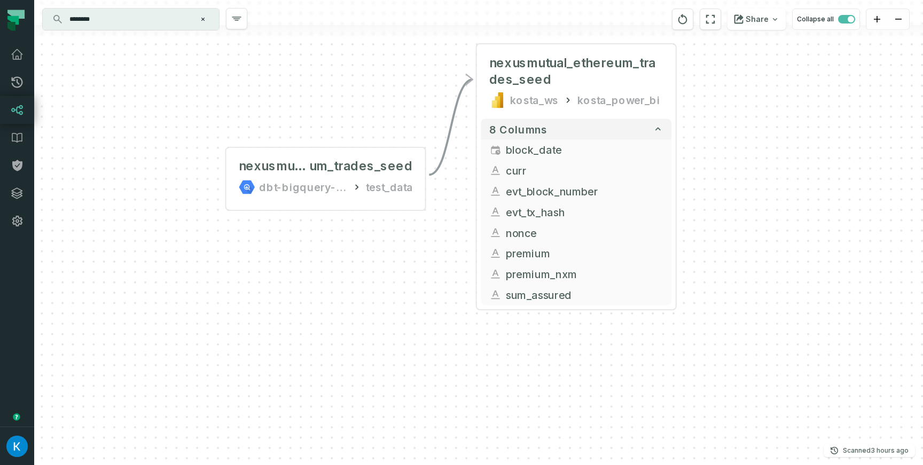
drag, startPoint x: 329, startPoint y: 203, endPoint x: 221, endPoint y: 122, distance: 135.1
click at [221, 122] on div "nexusmutual_ethere um_trades_seed dbt-bigquery-foundational test_data - - nexus…" at bounding box center [478, 232] width 888 height 465
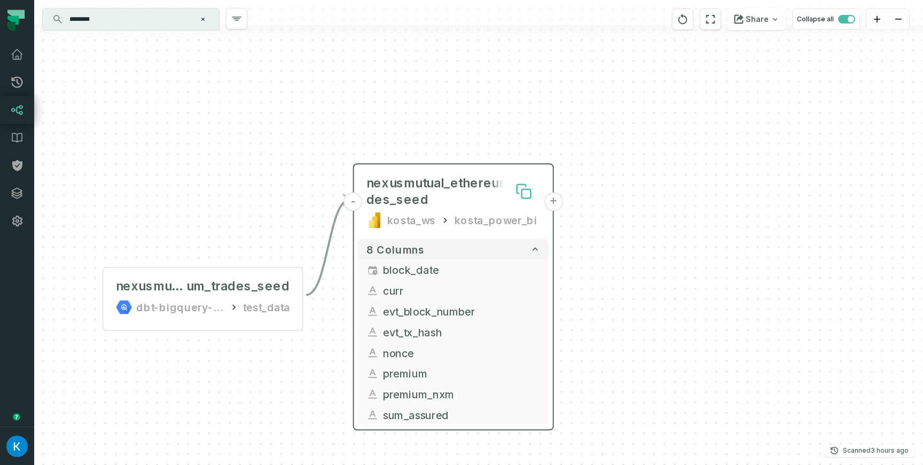
drag, startPoint x: 686, startPoint y: 77, endPoint x: 534, endPoint y: 182, distance: 184.2
click at [571, 201] on div "nexusmutual_ethere um_trades_seed dbt-bigquery-foundational test_data - - nexus…" at bounding box center [478, 232] width 888 height 465
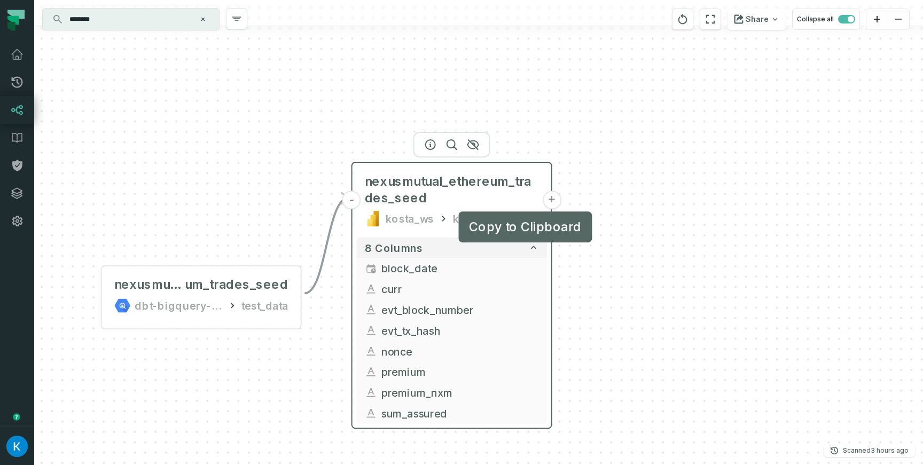
click at [553, 198] on button "+" at bounding box center [551, 200] width 19 height 19
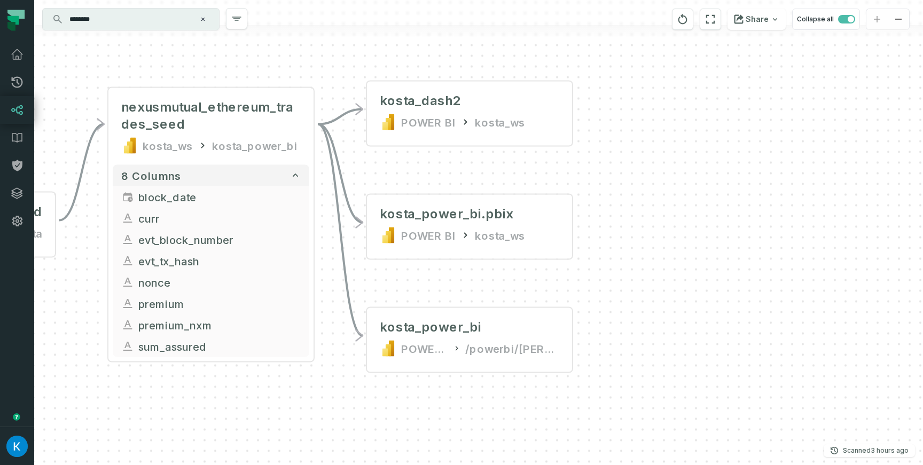
drag, startPoint x: 363, startPoint y: 72, endPoint x: 341, endPoint y: 112, distance: 45.6
click at [338, 57] on div "+ kosta_dash2 POWER BI kosta_ws + kosta_power_bi.pbix POWER BI kosta_ws + kosta…" at bounding box center [478, 232] width 888 height 465
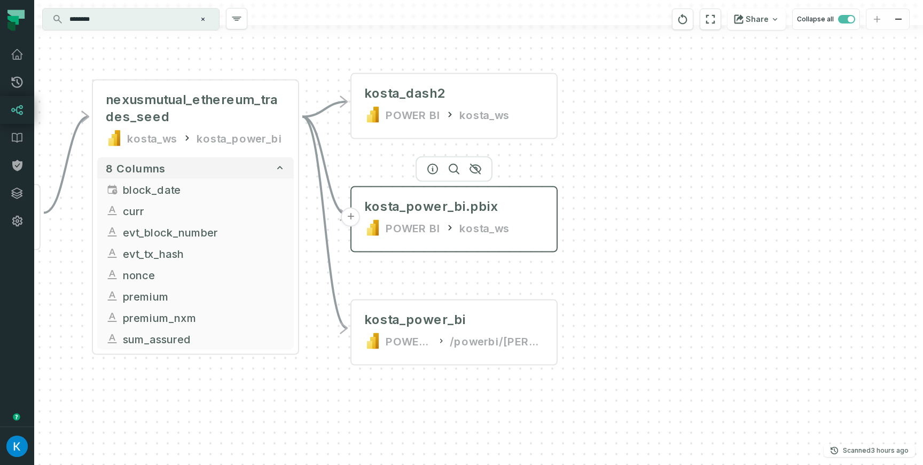
click at [353, 222] on button "+" at bounding box center [350, 217] width 19 height 19
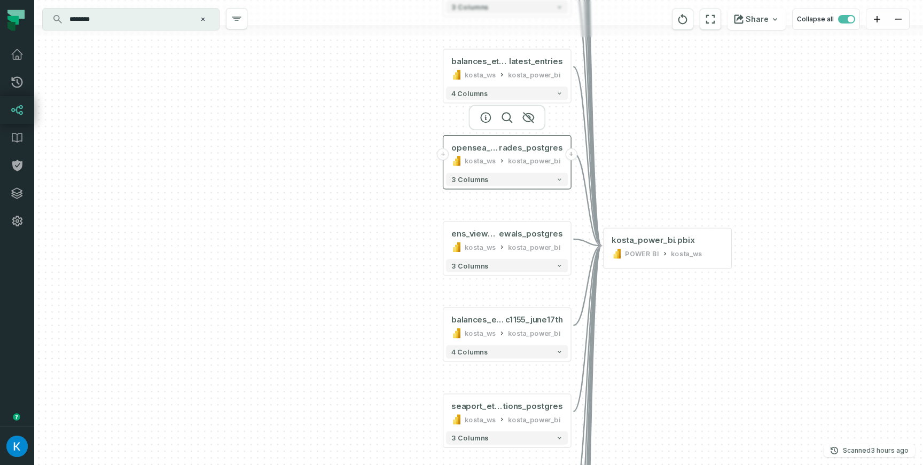
click at [440, 157] on button "+" at bounding box center [443, 154] width 12 height 12
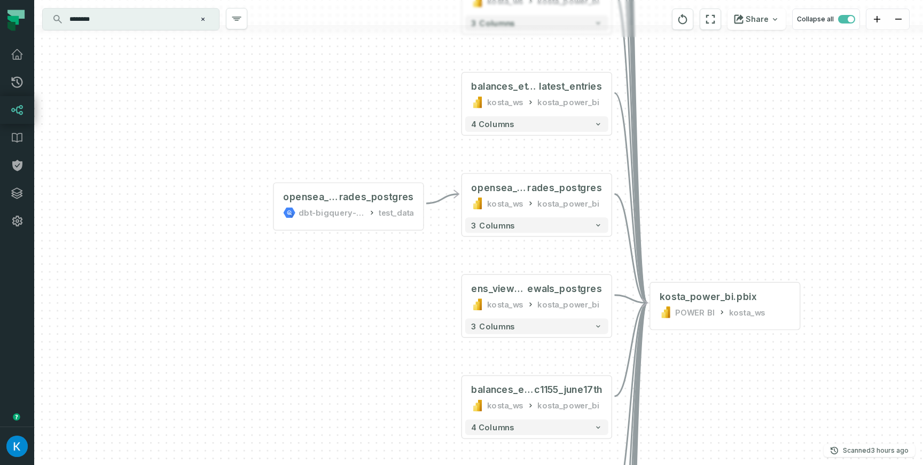
drag, startPoint x: 427, startPoint y: 94, endPoint x: 409, endPoint y: 113, distance: 26.1
click at [371, 119] on div "opensea_solana_t rades_postgres dbt-bigquery-foundational test_data - + nft_lin…" at bounding box center [478, 232] width 888 height 465
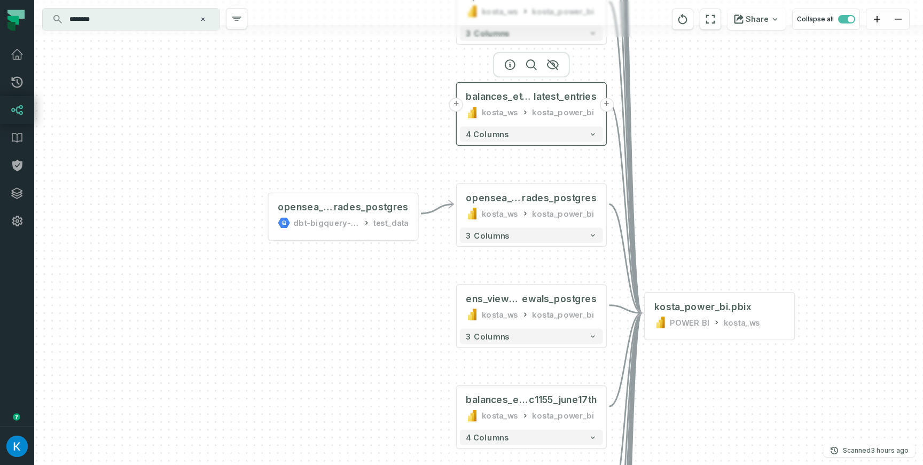
click at [457, 101] on button "+" at bounding box center [456, 105] width 14 height 14
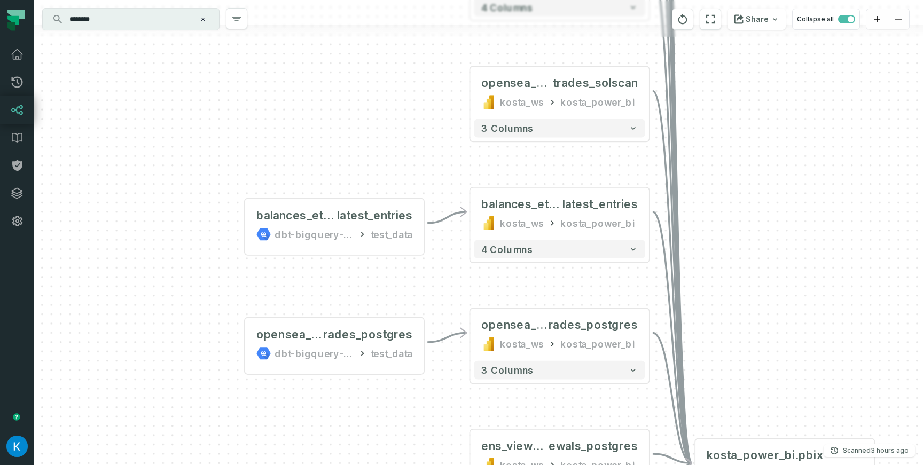
drag, startPoint x: 395, startPoint y: 88, endPoint x: 400, endPoint y: 114, distance: 26.2
click at [298, 121] on div "balances_ethereum_erc20_ latest_entries dbt-bigquery-foundational test_data - o…" at bounding box center [478, 232] width 888 height 465
click at [477, 93] on button "+" at bounding box center [470, 92] width 17 height 17
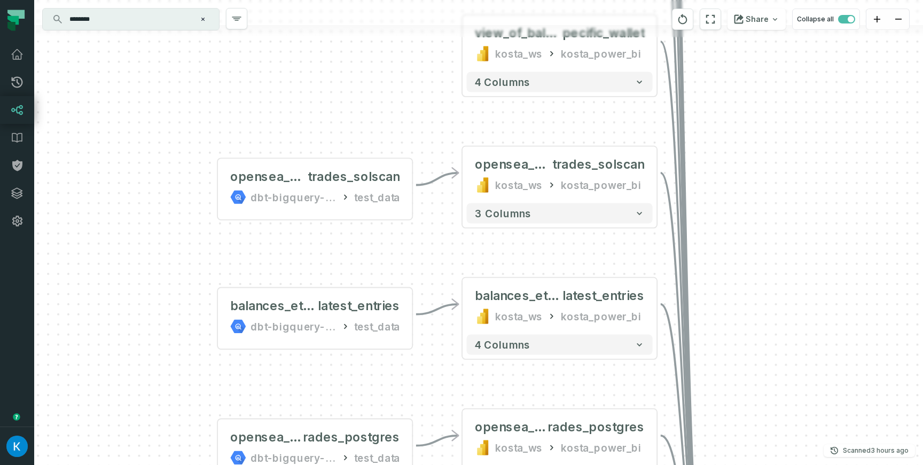
drag, startPoint x: 439, startPoint y: 94, endPoint x: 199, endPoint y: -4, distance: 260.3
click at [199, 0] on html "Pull Requests Dashboard Lineage Data Catalog Policies Integrations Settings Kos…" at bounding box center [461, 232] width 923 height 465
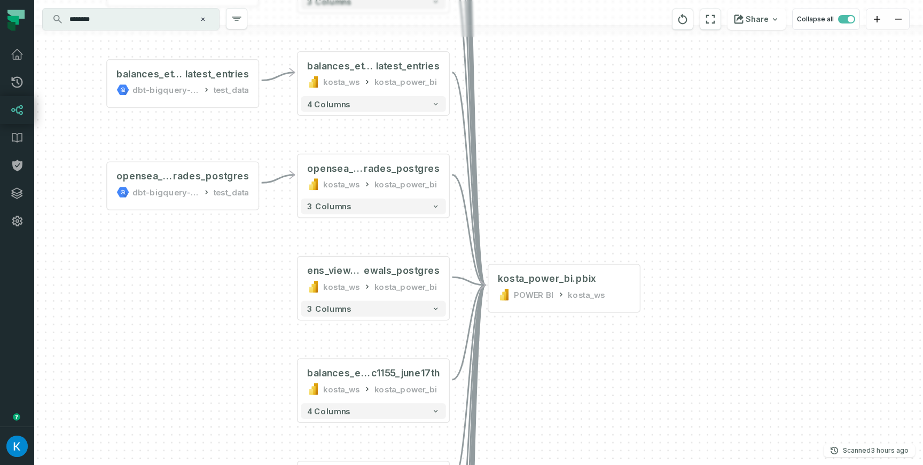
drag, startPoint x: 641, startPoint y: 247, endPoint x: 582, endPoint y: 152, distance: 112.0
click at [579, 107] on div "opensea_solana_ trades_solscan dbt-bigquery-foundational test_data - balances_e…" at bounding box center [478, 232] width 888 height 465
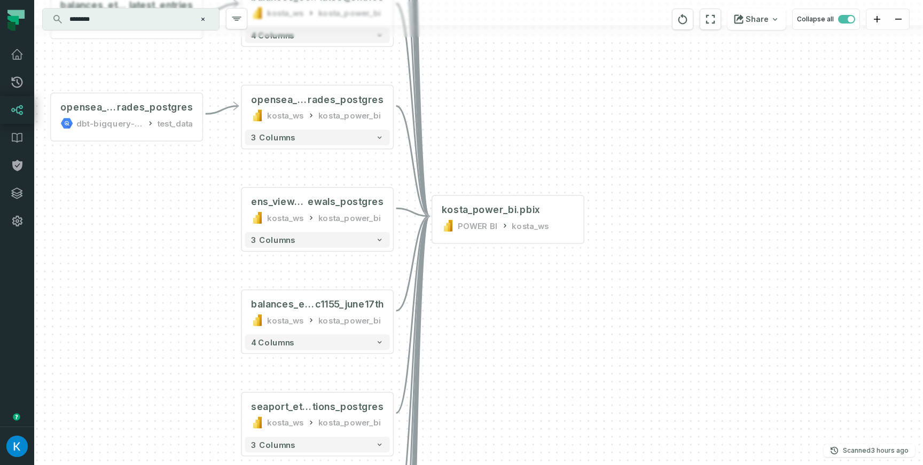
drag, startPoint x: 626, startPoint y: 234, endPoint x: 556, endPoint y: 148, distance: 110.5
click at [556, 148] on div "opensea_solana_ trades_solscan dbt-bigquery-foundational test_data - balances_e…" at bounding box center [478, 232] width 888 height 465
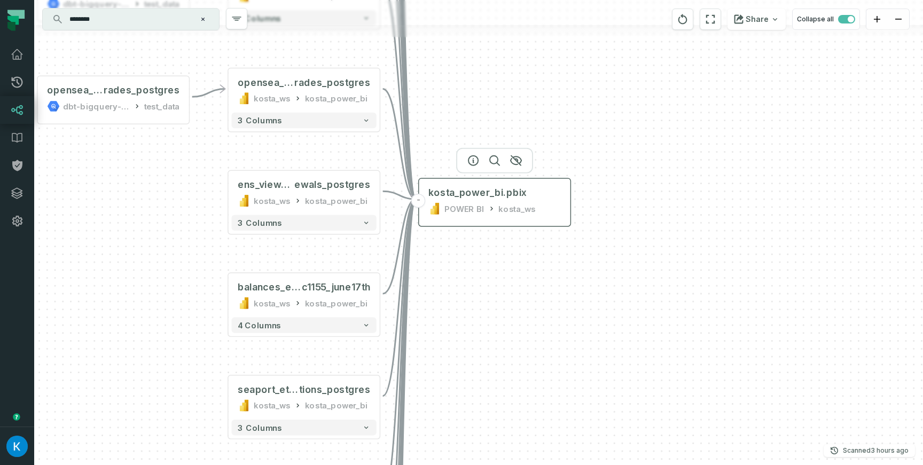
click at [473, 206] on div "POWER BI" at bounding box center [464, 208] width 40 height 13
click at [458, 194] on div "kosta_power_bi.pbix" at bounding box center [477, 192] width 98 height 13
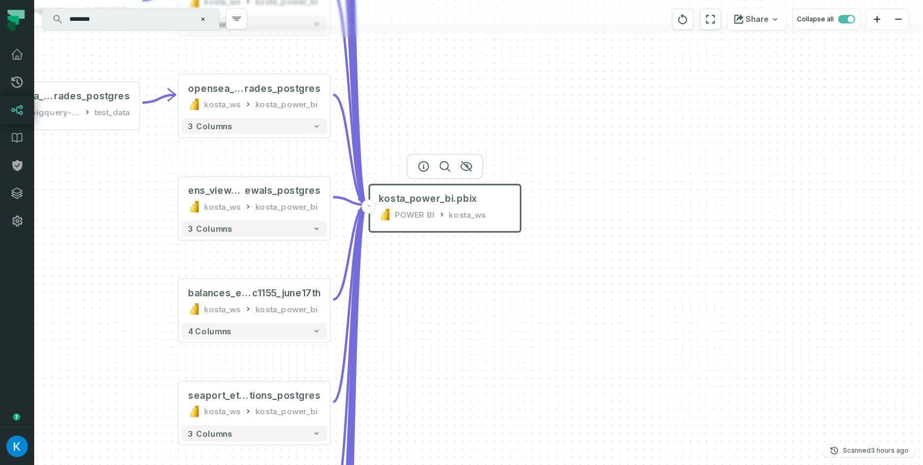
drag, startPoint x: 560, startPoint y: 267, endPoint x: 526, endPoint y: 274, distance: 34.2
click at [526, 274] on div "opensea_solana_ trades_solscan dbt-bigquery-foundational test_data - balances_e…" at bounding box center [478, 232] width 888 height 465
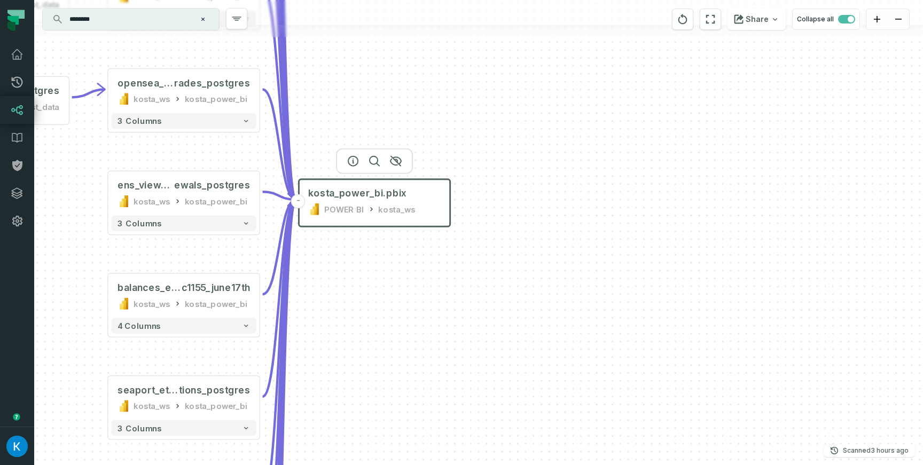
drag, startPoint x: 555, startPoint y: 302, endPoint x: 498, endPoint y: 300, distance: 57.2
click at [505, 300] on div "opensea_solana_ trades_solscan dbt-bigquery-foundational test_data - balances_e…" at bounding box center [478, 232] width 888 height 465
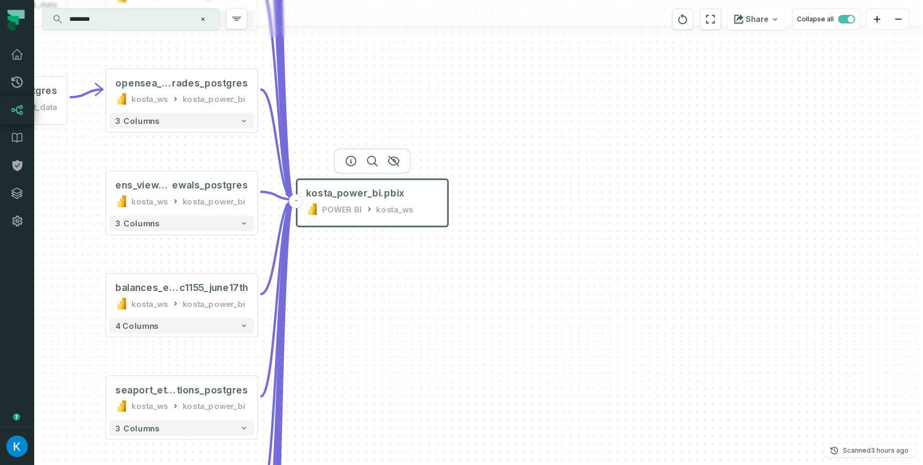
click at [445, 275] on div "opensea_solana_ trades_solscan dbt-bigquery-foundational test_data - balances_e…" at bounding box center [478, 232] width 888 height 465
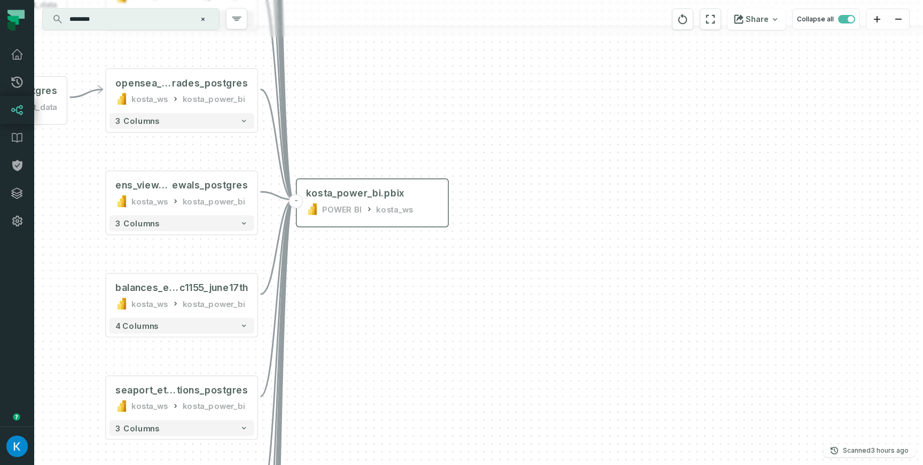
drag, startPoint x: 358, startPoint y: 242, endPoint x: 348, endPoint y: 219, distance: 25.1
click at [358, 241] on div "opensea_solana_ trades_solscan dbt-bigquery-foundational test_data - balances_e…" at bounding box center [478, 232] width 888 height 465
click at [357, 185] on div "kosta_power_bi.pbix POWER BI kosta_ws" at bounding box center [372, 201] width 145 height 38
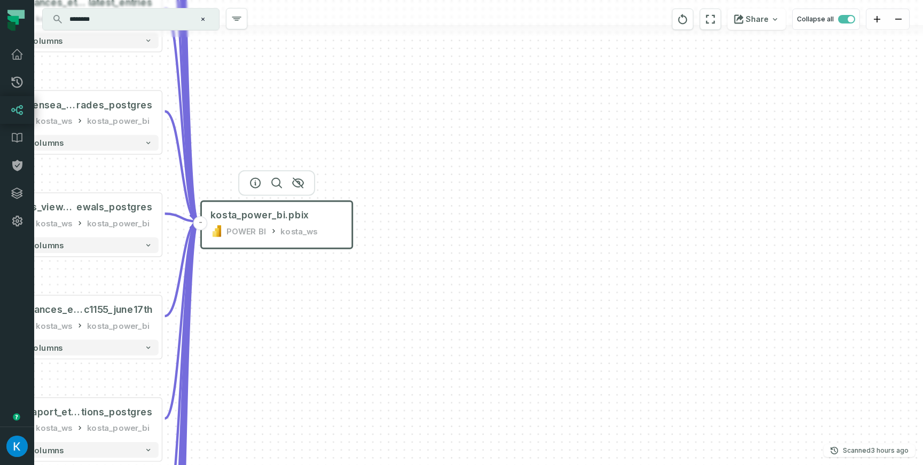
drag, startPoint x: 480, startPoint y: 287, endPoint x: 385, endPoint y: 309, distance: 98.2
click at [385, 309] on div "opensea_solana_ trades_solscan dbt-bigquery-foundational test_data - balances_e…" at bounding box center [478, 232] width 888 height 465
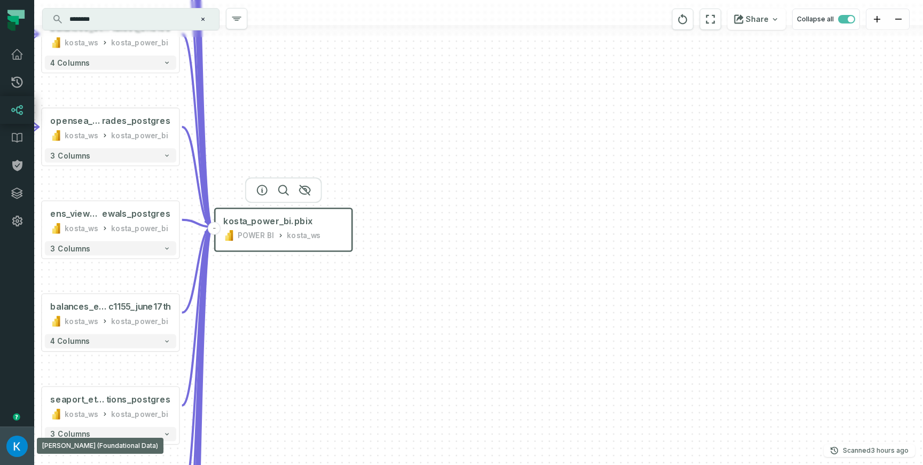
click at [27, 439] on button "Kosta Shougaev (Foundational Data) kosta@foundational.io" at bounding box center [17, 446] width 34 height 38
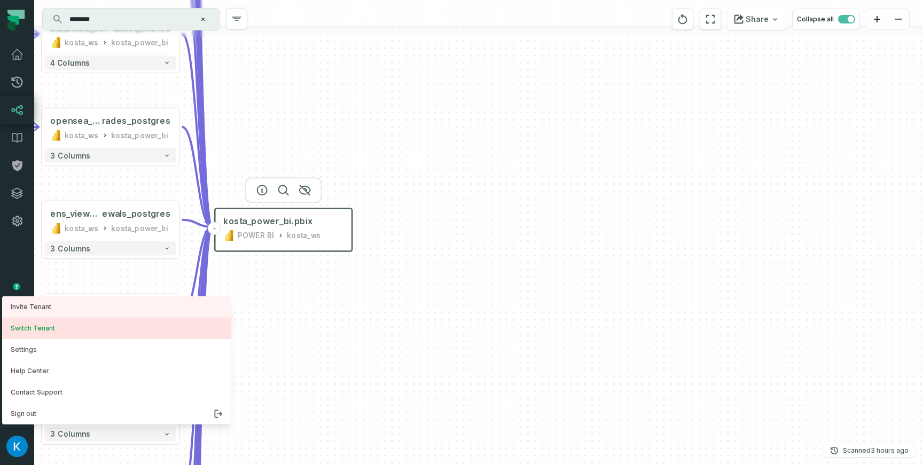
click at [76, 327] on button "Switch Tenant" at bounding box center [116, 328] width 229 height 21
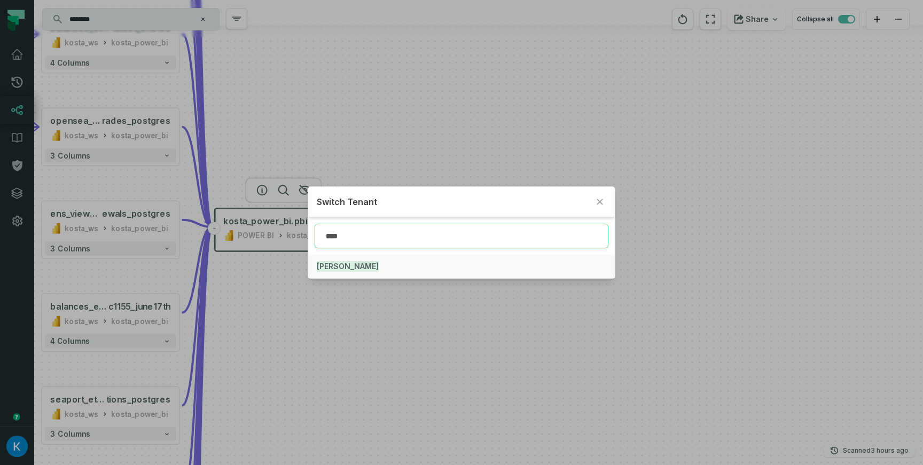
type input "****"
click at [332, 269] on mark "JUUL" at bounding box center [348, 266] width 62 height 11
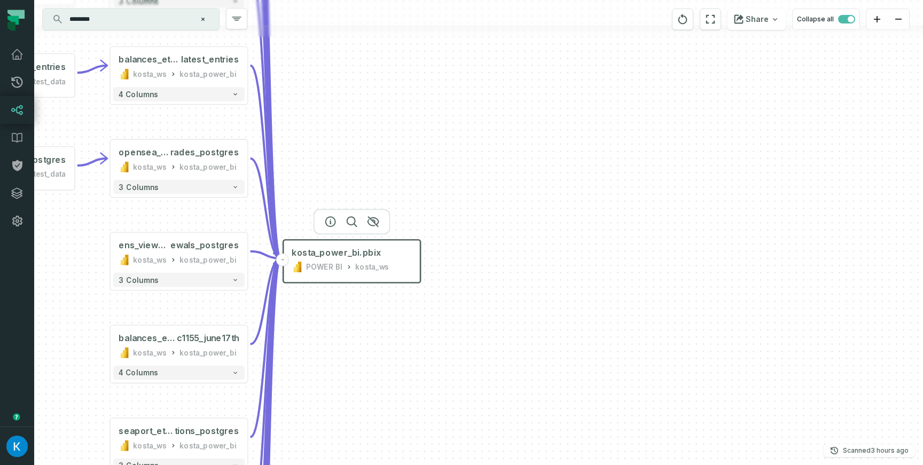
drag, startPoint x: 301, startPoint y: 313, endPoint x: 369, endPoint y: 344, distance: 74.8
click at [370, 346] on div "opensea_solana_ trades_solscan dbt-bigquery-foundational test_data - balances_e…" at bounding box center [478, 232] width 888 height 465
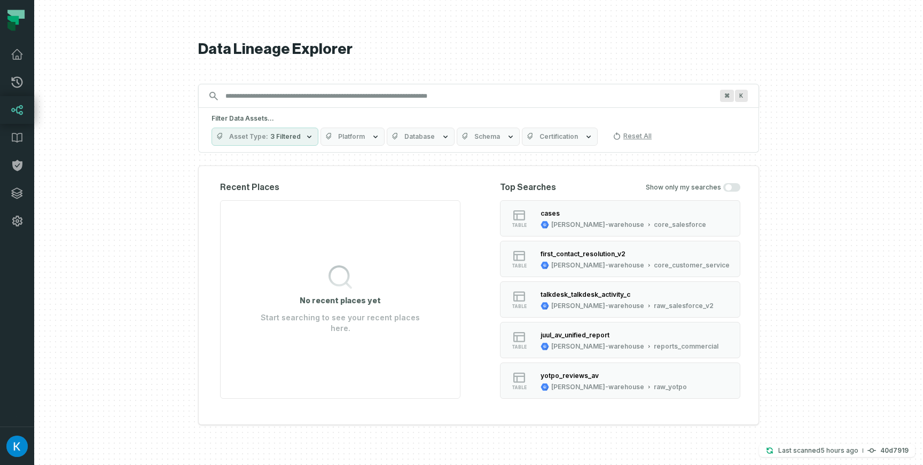
click at [304, 130] on button "Asset Type 3 Filtered" at bounding box center [264, 137] width 107 height 18
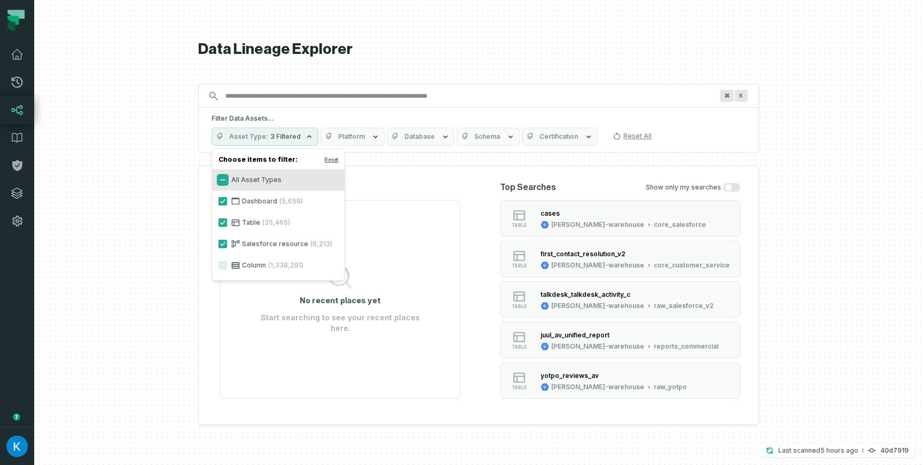
click at [225, 177] on button "All Asset Types" at bounding box center [222, 180] width 9 height 9
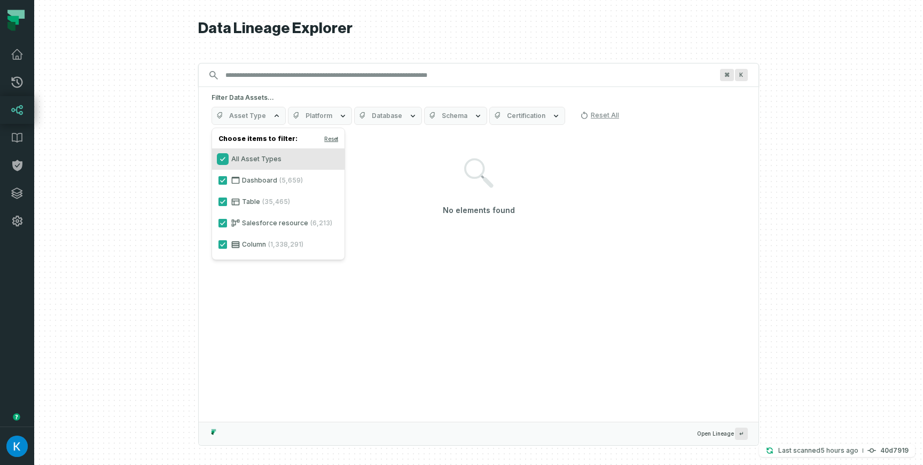
click at [223, 158] on button "All Asset Types" at bounding box center [222, 159] width 9 height 9
click at [224, 176] on button "Dashboard (5,659)" at bounding box center [222, 180] width 9 height 9
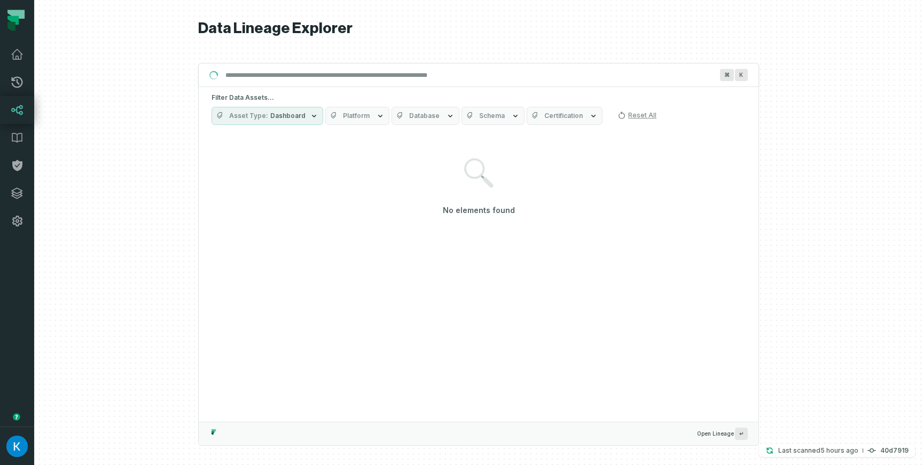
click at [330, 112] on icon "button" at bounding box center [334, 116] width 9 height 9
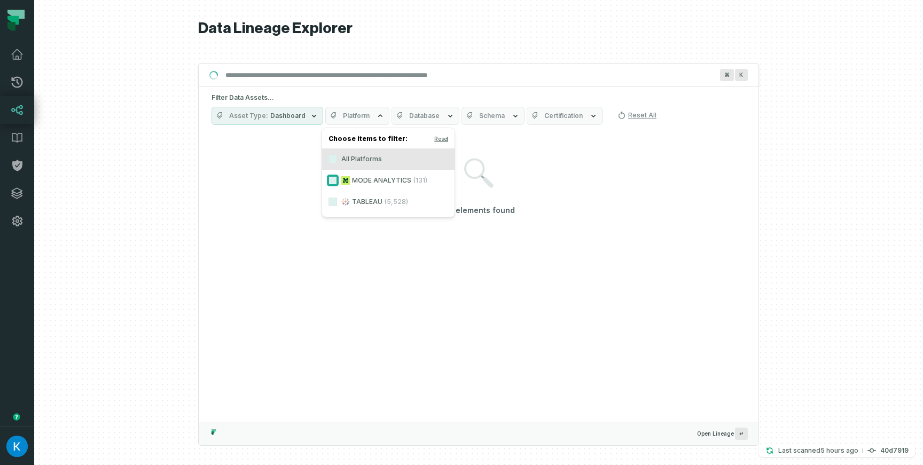
click at [331, 184] on button "MODE ANALYTICS (131)" at bounding box center [332, 180] width 9 height 9
click at [595, 171] on div "No elements found" at bounding box center [478, 187] width 534 height 105
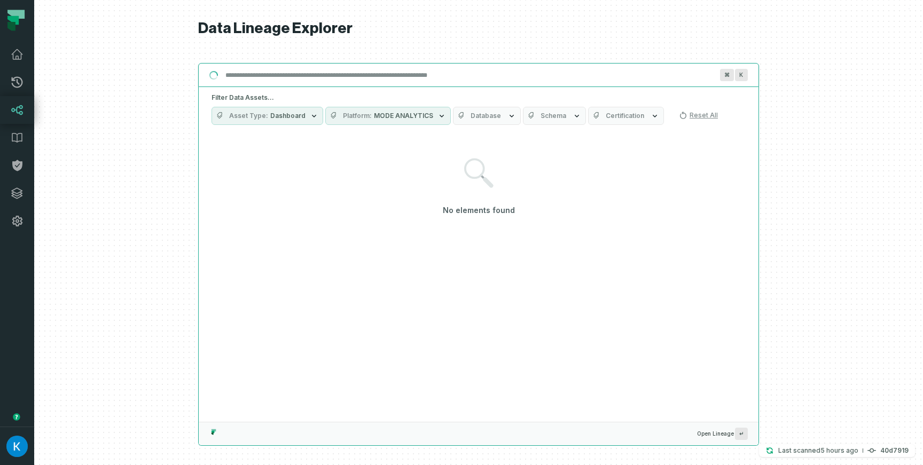
click at [399, 76] on input "Discovery Provider cmdk menu" at bounding box center [469, 75] width 500 height 17
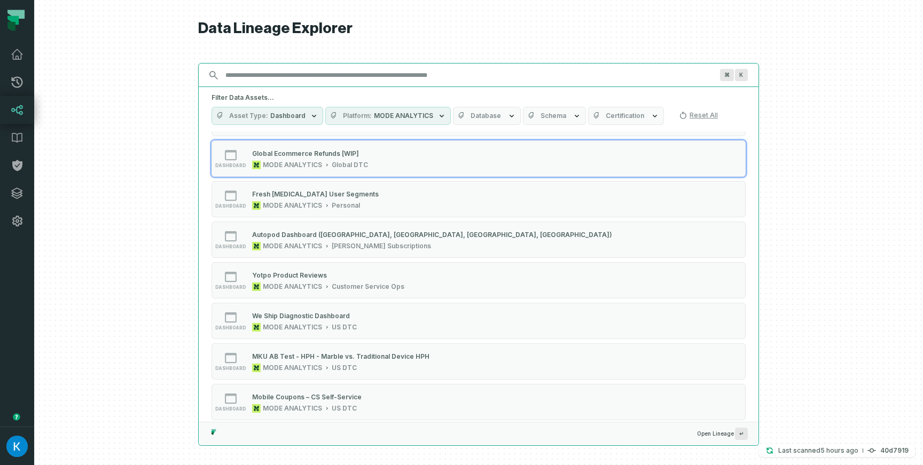
scroll to position [398, 0]
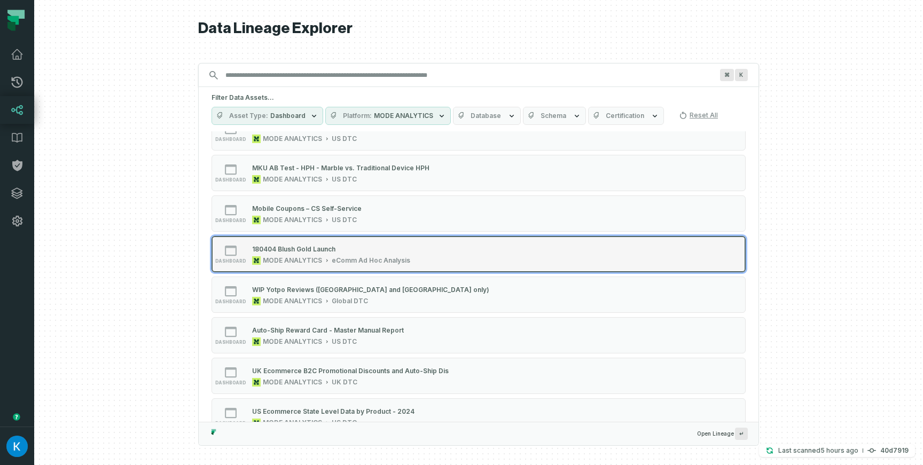
click at [319, 248] on div "180404 Blush Gold Launch" at bounding box center [293, 249] width 83 height 8
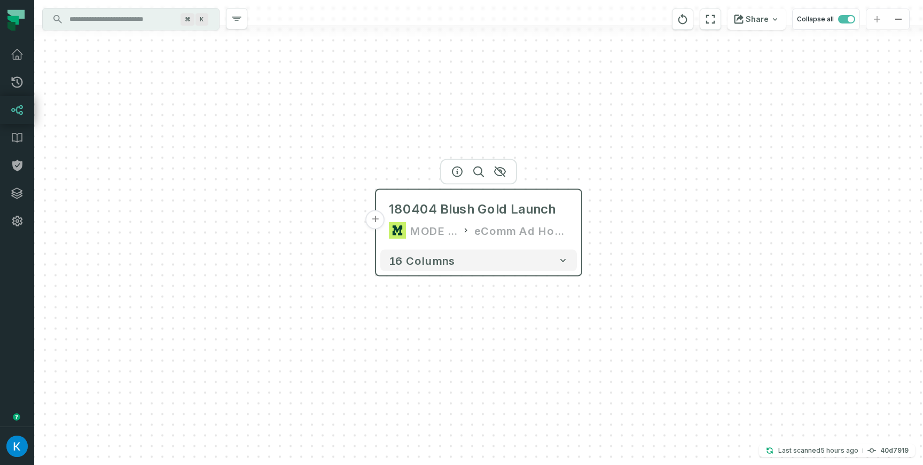
click at [378, 222] on button "+" at bounding box center [375, 219] width 19 height 19
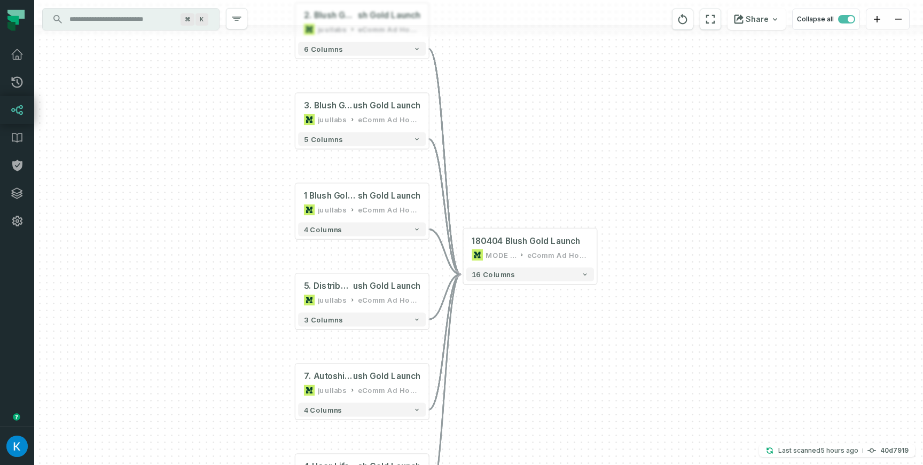
drag, startPoint x: 498, startPoint y: 141, endPoint x: 437, endPoint y: 105, distance: 70.9
click at [437, 105] on div "+ 2. Blush Gold Summary @ 180404 Blu sh Gold Launch juullabs eComm Ad Hoc Analy…" at bounding box center [478, 232] width 888 height 465
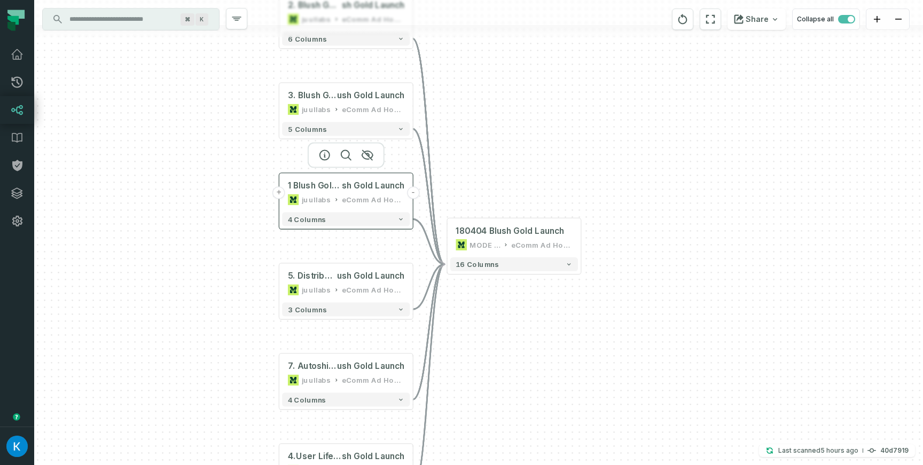
click at [353, 200] on div "eComm Ad Hoc Analysis" at bounding box center [373, 199] width 62 height 11
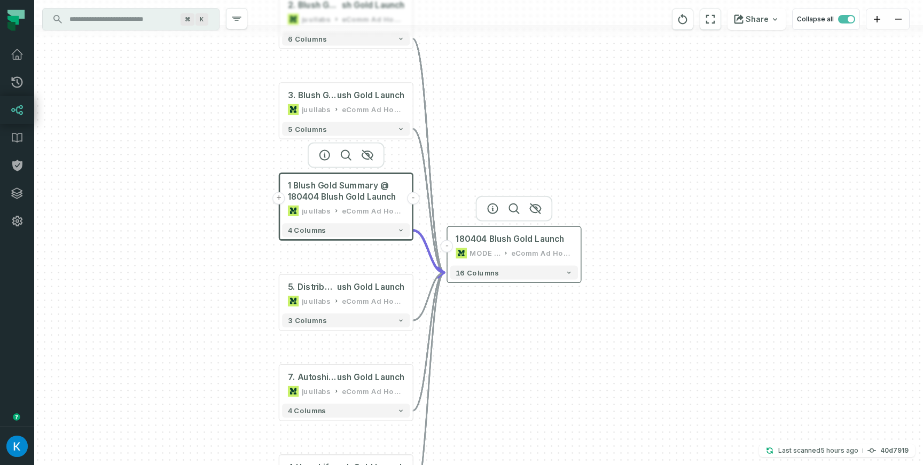
click at [509, 252] on div "MODE ANALYTICS eComm Ad Hoc Analysis" at bounding box center [513, 253] width 116 height 11
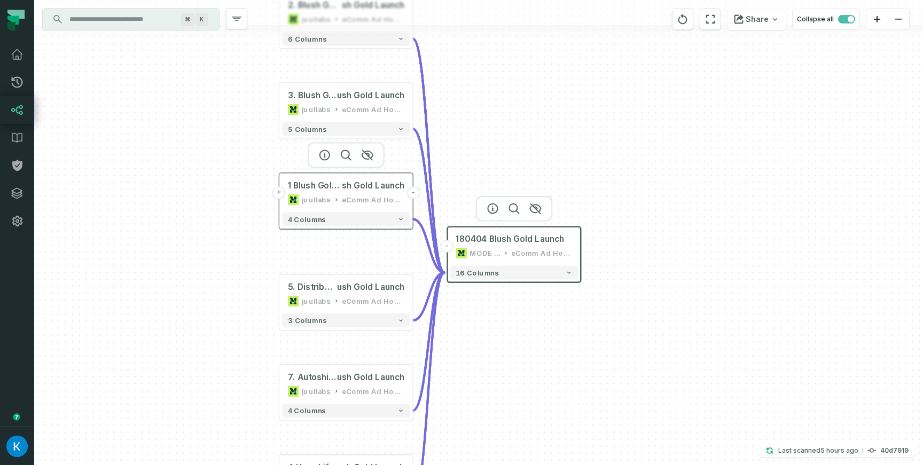
click at [333, 192] on div "1 Blush Gold Summary @ 180404 Blu sh Gold Launch juullabs eComm Ad Hoc Analysis" at bounding box center [346, 192] width 128 height 33
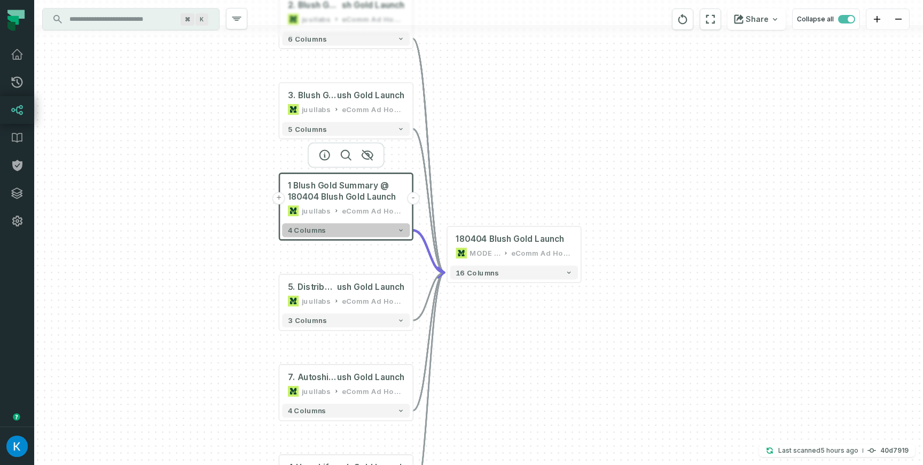
click at [400, 233] on icon "button" at bounding box center [400, 230] width 7 height 7
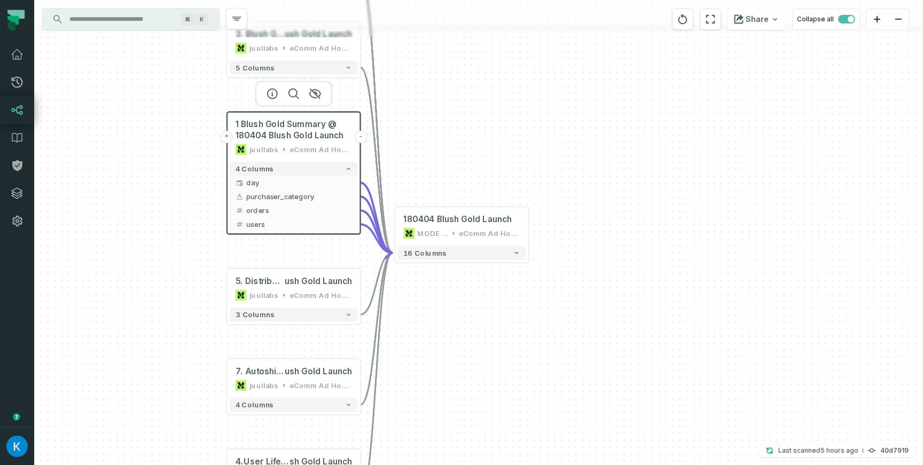
drag, startPoint x: 496, startPoint y: 226, endPoint x: 398, endPoint y: 165, distance: 115.1
click at [413, 160] on div "+ 2. Blush Gold Summary @ 180404 Blu sh Gold Launch juullabs eComm Ad Hoc Analy…" at bounding box center [478, 232] width 888 height 465
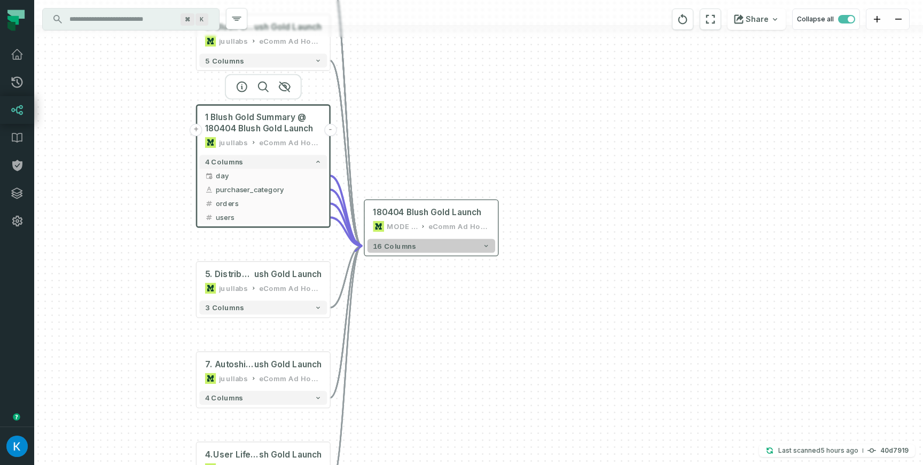
click at [434, 244] on button "16 columns" at bounding box center [431, 246] width 128 height 14
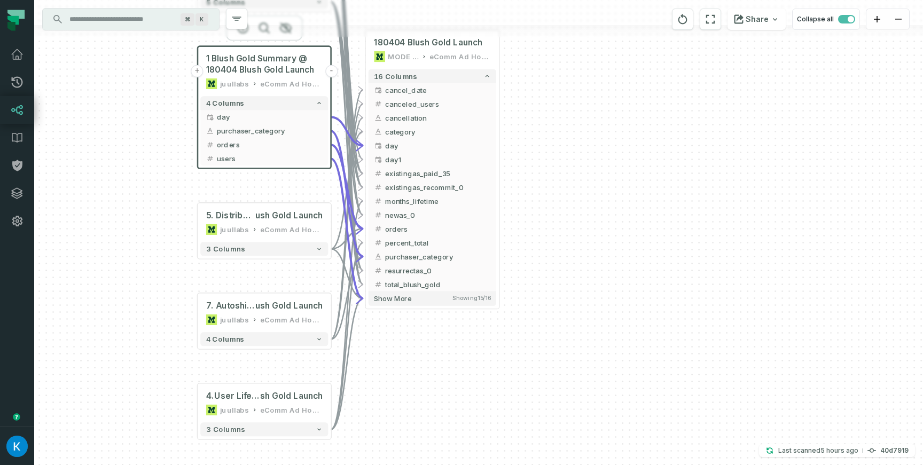
drag, startPoint x: 553, startPoint y: 349, endPoint x: 553, endPoint y: 182, distance: 167.1
click at [553, 182] on div "+ 2. Blush Gold Summary @ 180404 Blu sh Gold Launch juullabs eComm Ad Hoc Analy…" at bounding box center [478, 232] width 888 height 465
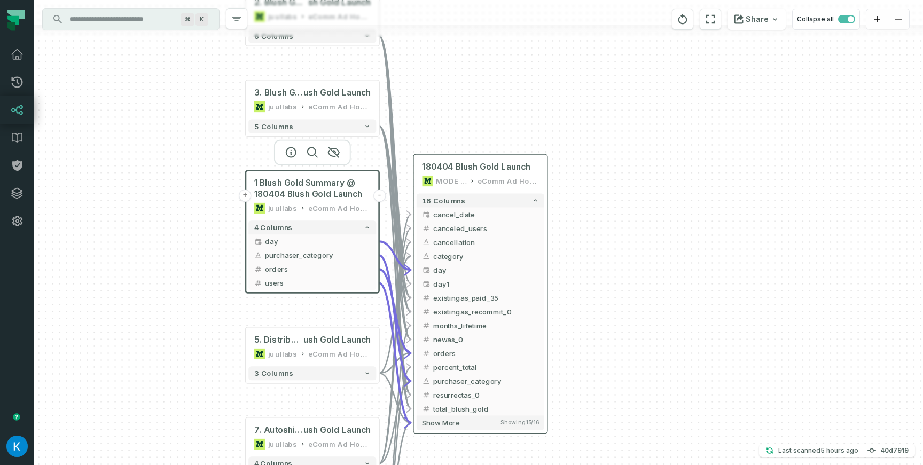
drag, startPoint x: 532, startPoint y: 139, endPoint x: 546, endPoint y: 222, distance: 83.8
click at [579, 264] on div "+ 2. Blush Gold Summary @ 180404 Blu sh Gold Launch juullabs eComm Ad Hoc Analy…" at bounding box center [478, 232] width 888 height 465
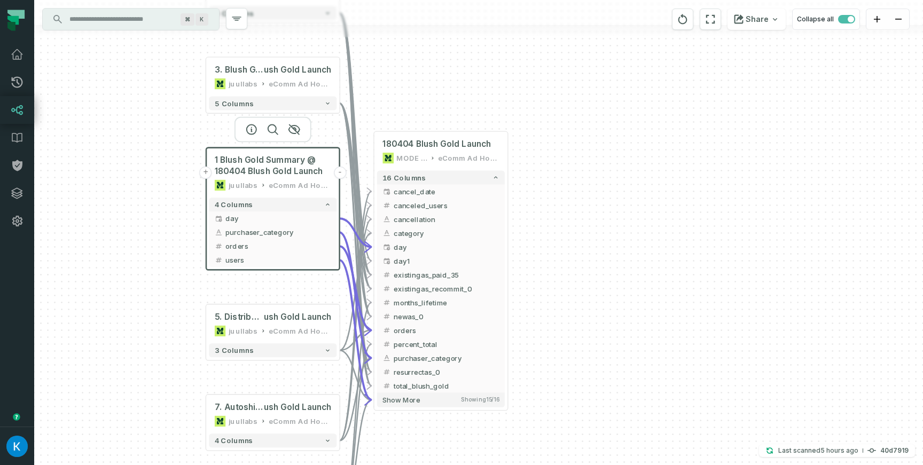
drag, startPoint x: 490, startPoint y: 124, endPoint x: 451, endPoint y: 101, distance: 45.2
click at [451, 101] on div "+ 2. Blush Gold Summary @ 180404 Blu sh Gold Launch juullabs eComm Ad Hoc Analy…" at bounding box center [478, 232] width 888 height 465
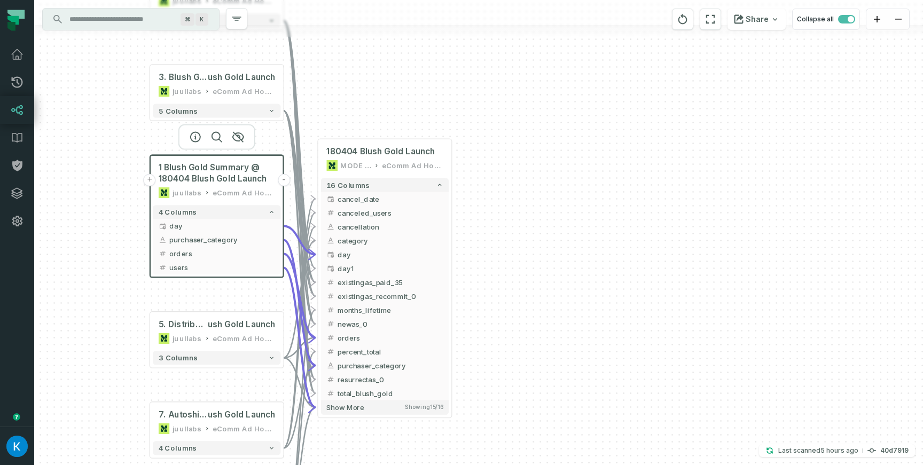
drag, startPoint x: 573, startPoint y: 309, endPoint x: 511, endPoint y: 318, distance: 62.0
click at [513, 318] on div "+ 2. Blush Gold Summary @ 180404 Blu sh Gold Launch juullabs eComm Ad Hoc Analy…" at bounding box center [478, 232] width 888 height 465
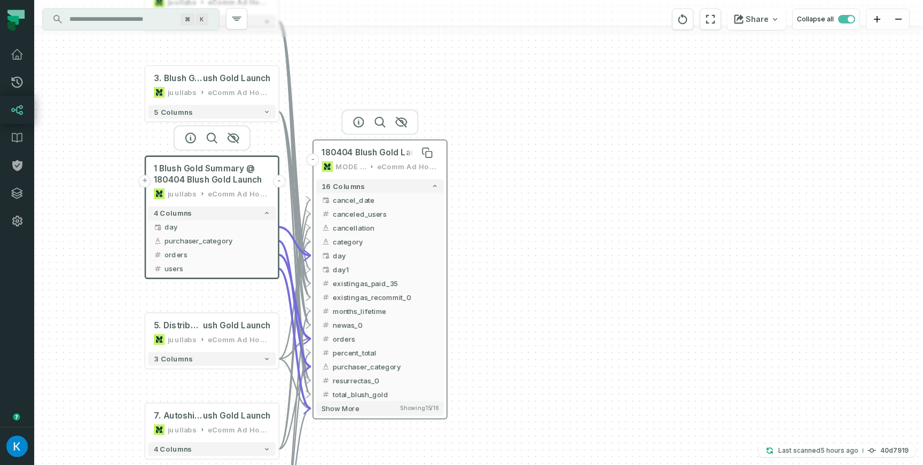
click at [372, 157] on span "180404 Blush Gold Launch" at bounding box center [375, 152] width 108 height 11
click at [344, 154] on span "180404 Blush Gold Launch" at bounding box center [375, 152] width 108 height 11
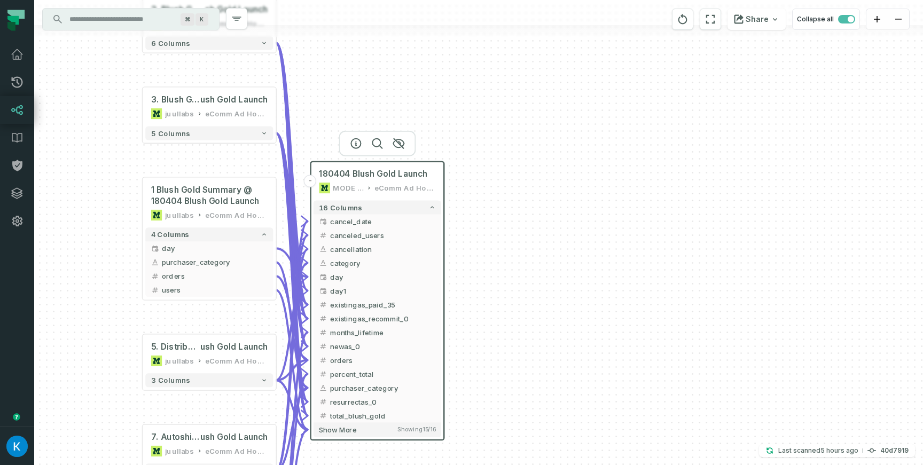
drag, startPoint x: 569, startPoint y: 227, endPoint x: 565, endPoint y: 254, distance: 27.0
click at [565, 254] on div "+ 2. Blush Gold Summary @ 180404 Blu sh Gold Launch juullabs eComm Ad Hoc Analy…" at bounding box center [478, 232] width 888 height 465
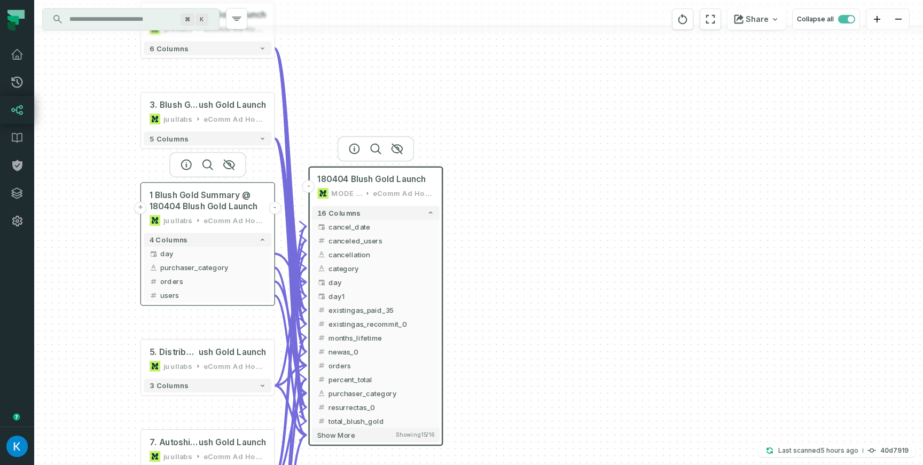
click at [140, 208] on button "+" at bounding box center [141, 208] width 12 height 12
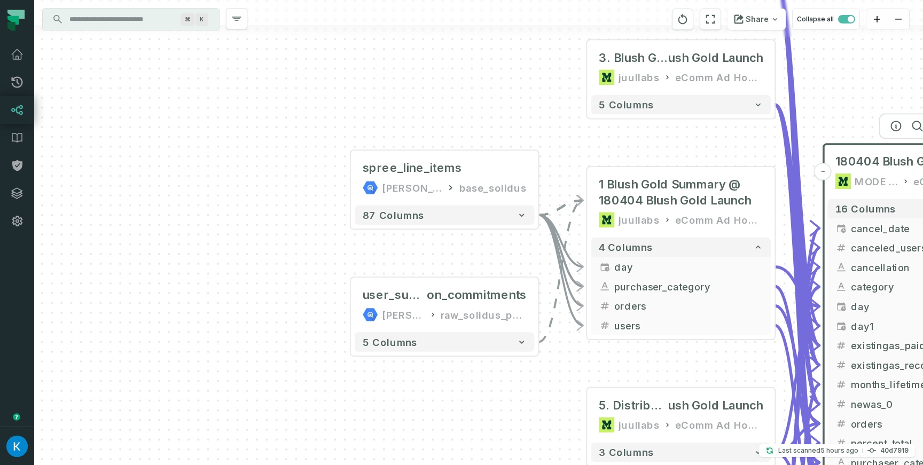
click at [137, 158] on div "... spree_line_items [PERSON_NAME]-warehouse base_solidus ... 87 columns ... us…" at bounding box center [478, 232] width 888 height 465
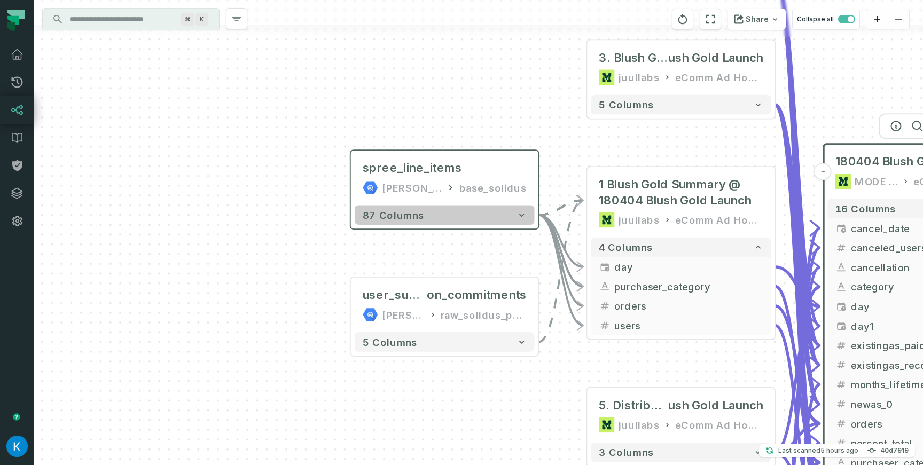
click at [410, 207] on button "87 columns" at bounding box center [444, 215] width 180 height 20
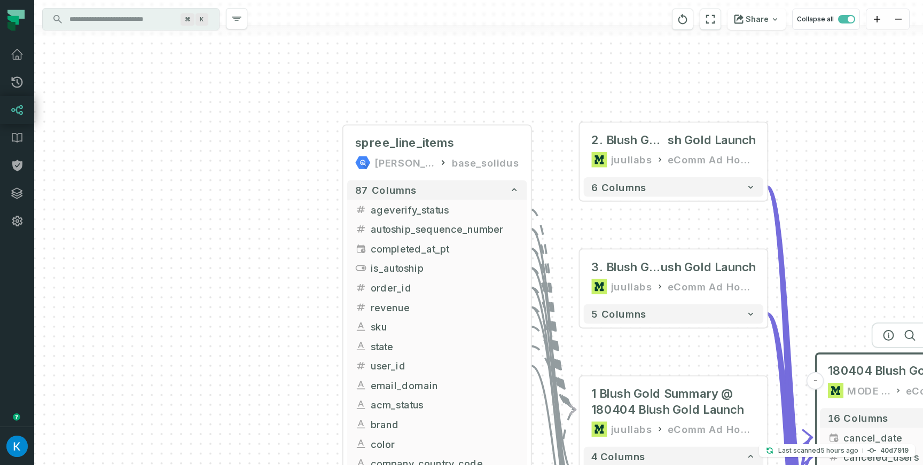
drag, startPoint x: 270, startPoint y: 289, endPoint x: 194, endPoint y: 130, distance: 176.5
click at [195, 133] on div "+ spree_line_items [PERSON_NAME]-warehouse base_solidus + 87 columns + ageverif…" at bounding box center [478, 232] width 888 height 465
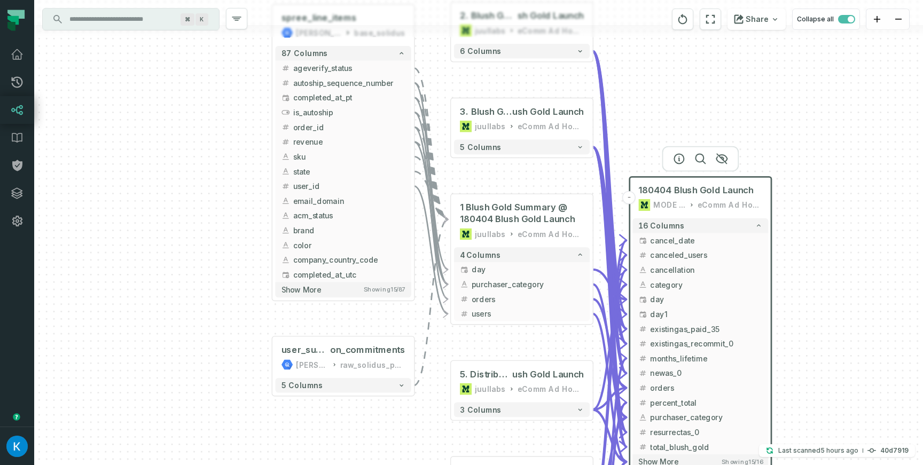
drag, startPoint x: 403, startPoint y: 369, endPoint x: 384, endPoint y: 272, distance: 98.4
click at [380, 259] on div "+ spree_line_items [PERSON_NAME]-warehouse base_solidus + 87 columns + ageverif…" at bounding box center [478, 232] width 888 height 465
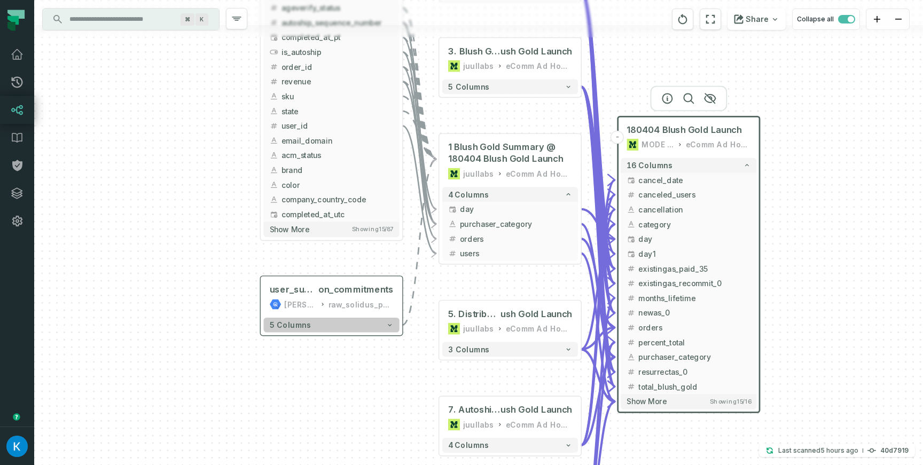
click at [391, 327] on icon "button" at bounding box center [389, 324] width 7 height 7
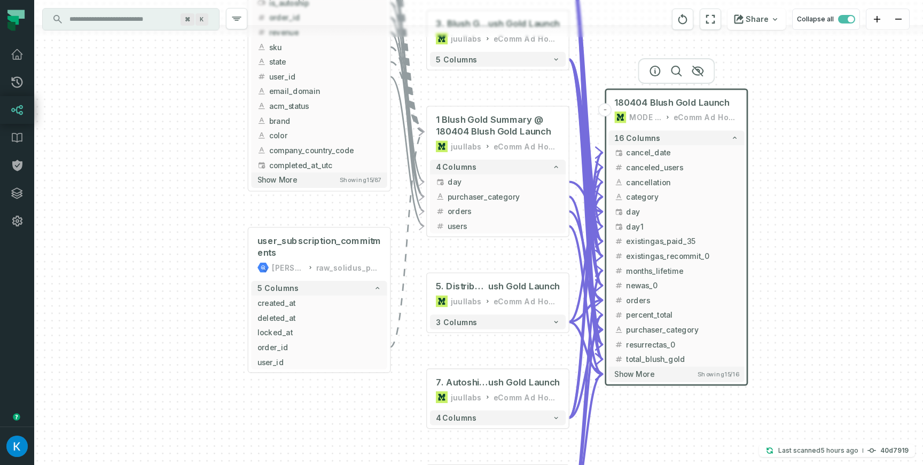
drag, startPoint x: 440, startPoint y: 300, endPoint x: 412, endPoint y: 248, distance: 59.3
click at [413, 248] on div "+ spree_line_items [PERSON_NAME]-warehouse base_solidus + 87 columns + ageverif…" at bounding box center [478, 232] width 888 height 465
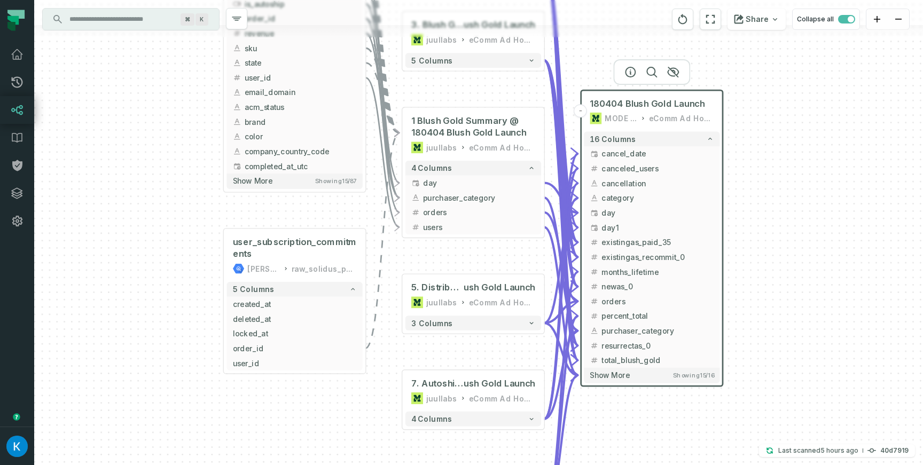
drag, startPoint x: 206, startPoint y: 244, endPoint x: 194, endPoint y: 251, distance: 13.9
click at [194, 251] on div "+ spree_line_items [PERSON_NAME]-warehouse base_solidus + 87 columns + ageverif…" at bounding box center [478, 232] width 888 height 465
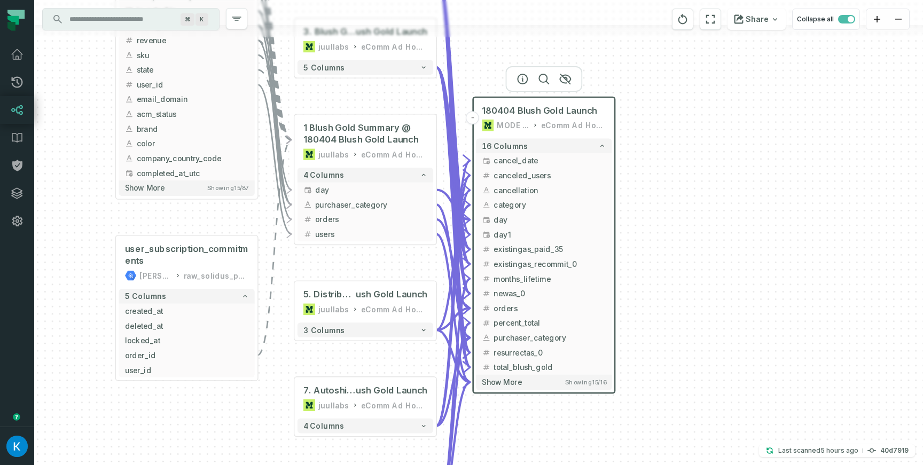
drag, startPoint x: 201, startPoint y: 248, endPoint x: 93, endPoint y: 255, distance: 108.1
click at [93, 255] on div "+ spree_line_items [PERSON_NAME]-warehouse base_solidus + 87 columns + ageverif…" at bounding box center [478, 232] width 888 height 465
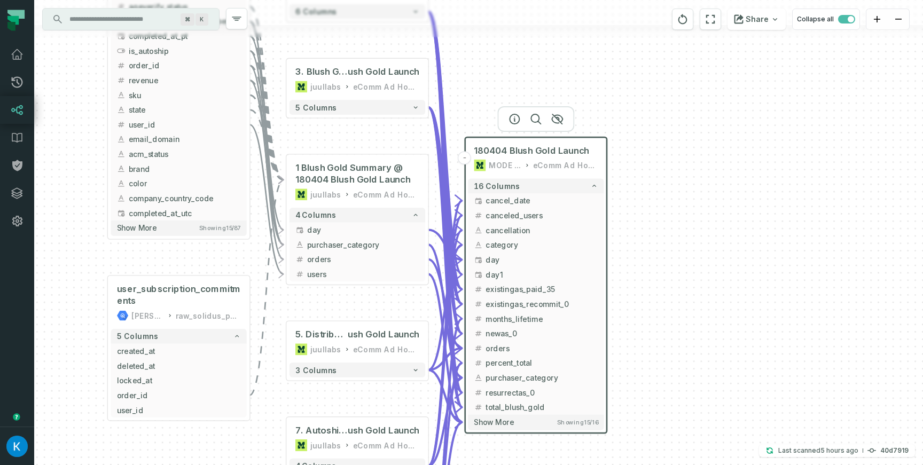
drag, startPoint x: 353, startPoint y: 257, endPoint x: 345, endPoint y: 295, distance: 38.6
click at [345, 295] on div "+ spree_line_items [PERSON_NAME]-warehouse base_solidus + 87 columns + ageverif…" at bounding box center [478, 232] width 888 height 465
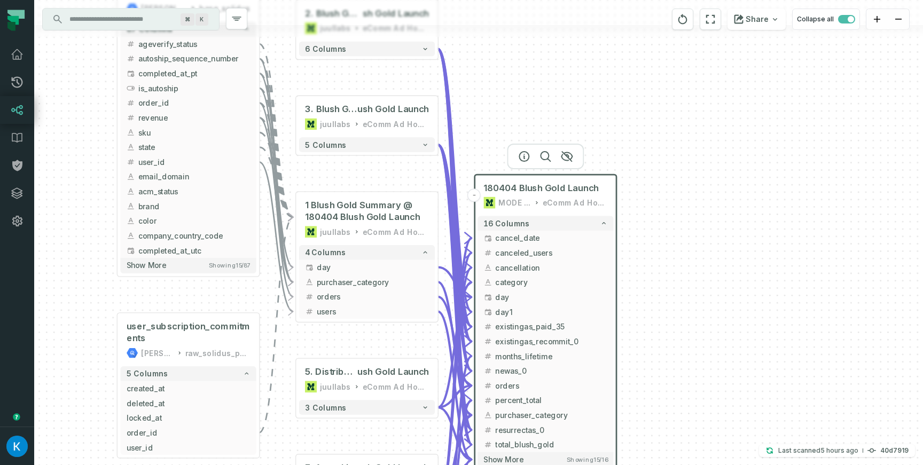
drag, startPoint x: 479, startPoint y: 76, endPoint x: 489, endPoint y: 114, distance: 39.1
click at [489, 114] on div "+ spree_line_items [PERSON_NAME]-warehouse base_solidus + 87 columns + ageverif…" at bounding box center [478, 232] width 888 height 465
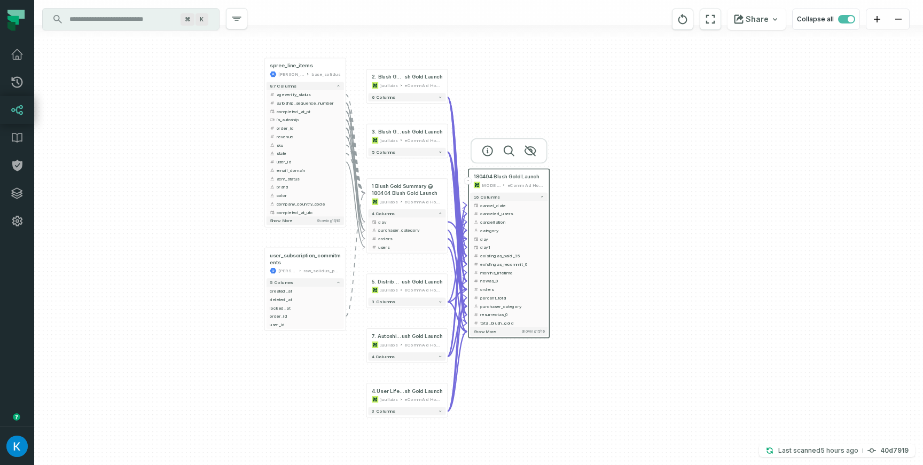
drag, startPoint x: 606, startPoint y: 130, endPoint x: 606, endPoint y: 138, distance: 8.6
click at [606, 138] on div "+ spree_line_items [PERSON_NAME]-warehouse base_solidus + 87 columns + ageverif…" at bounding box center [478, 232] width 888 height 465
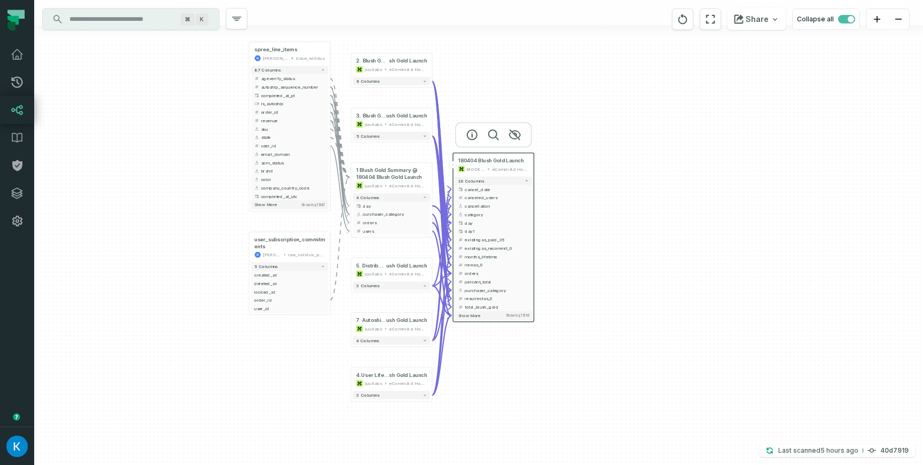
drag, startPoint x: 611, startPoint y: 278, endPoint x: 596, endPoint y: 262, distance: 22.3
click at [596, 262] on div "+ spree_line_items [PERSON_NAME]-warehouse base_solidus + 87 columns + ageverif…" at bounding box center [478, 232] width 888 height 465
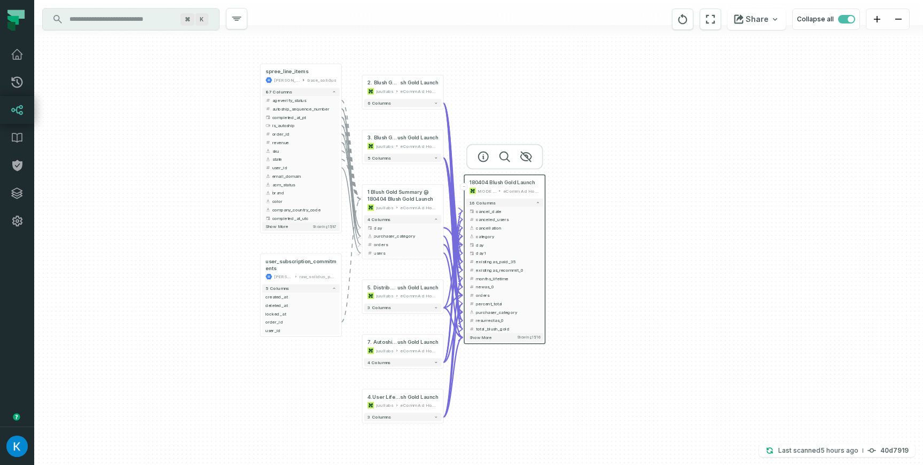
drag, startPoint x: 603, startPoint y: 245, endPoint x: 616, endPoint y: 271, distance: 28.7
click at [616, 271] on div "+ spree_line_items [PERSON_NAME]-warehouse base_solidus + 87 columns + ageverif…" at bounding box center [478, 232] width 888 height 465
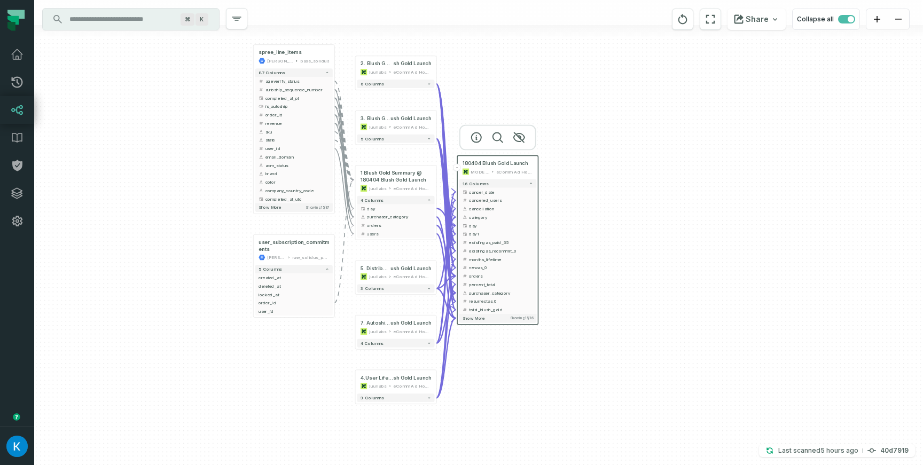
drag, startPoint x: 605, startPoint y: 254, endPoint x: 598, endPoint y: 231, distance: 24.1
click at [598, 231] on div "+ spree_line_items [PERSON_NAME]-warehouse base_solidus + 87 columns + ageverif…" at bounding box center [478, 232] width 888 height 465
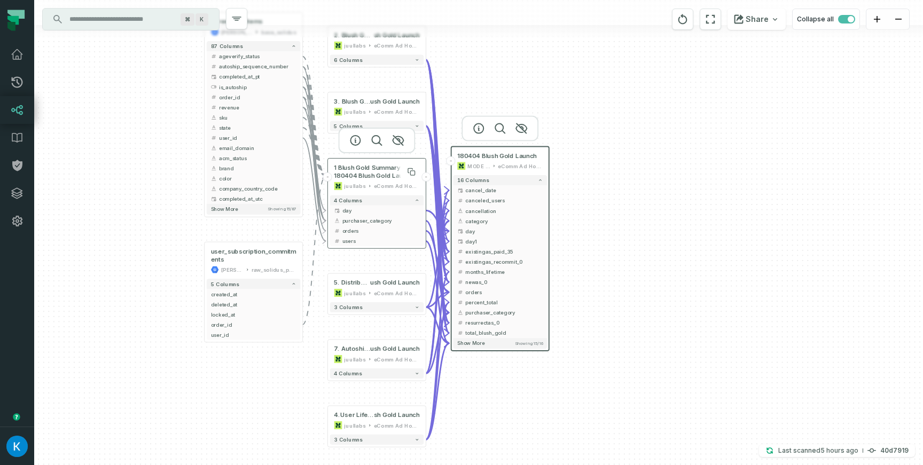
click at [355, 172] on span "1 Blush Gold Summary @ 180404 Blush Gold Launch" at bounding box center [376, 172] width 85 height 17
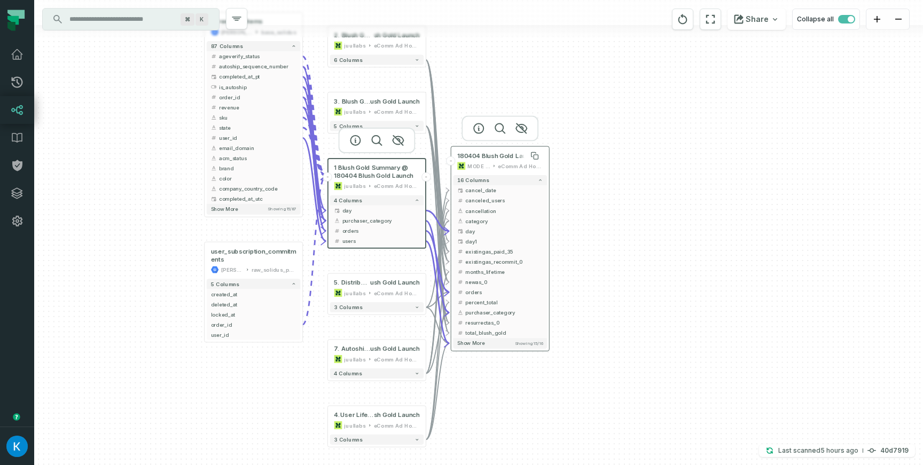
click at [507, 152] on span "180404 Blush Gold Launch" at bounding box center [497, 156] width 80 height 8
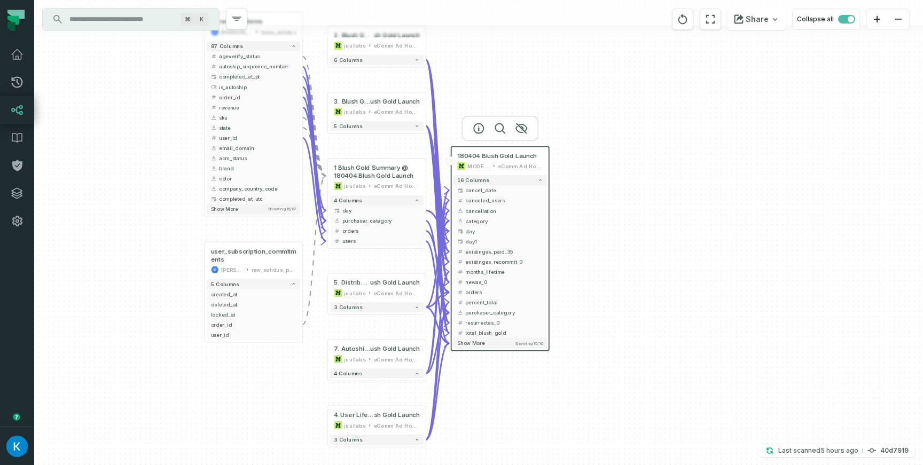
click at [489, 162] on div "MODE ANALYTICS" at bounding box center [478, 166] width 22 height 8
click at [644, 212] on div "+ spree_line_items [PERSON_NAME]-warehouse base_solidus + 87 columns + ageverif…" at bounding box center [478, 232] width 888 height 465
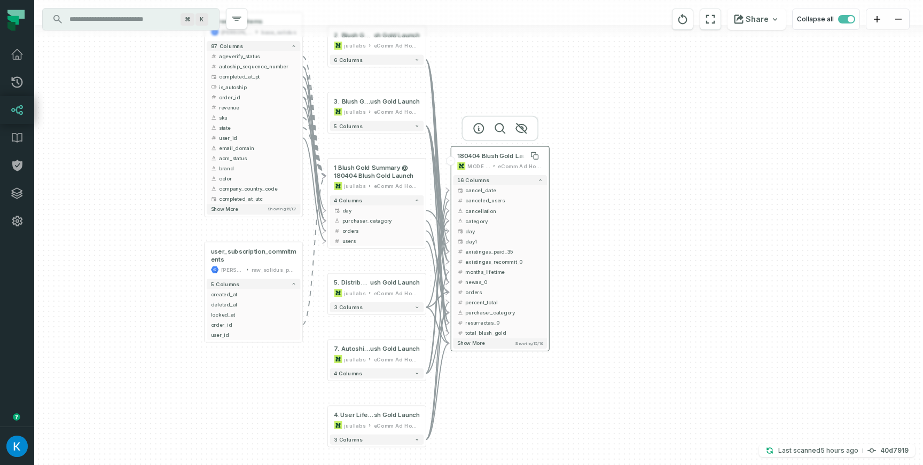
click at [488, 158] on span "180404 Blush Gold Launch" at bounding box center [497, 156] width 80 height 8
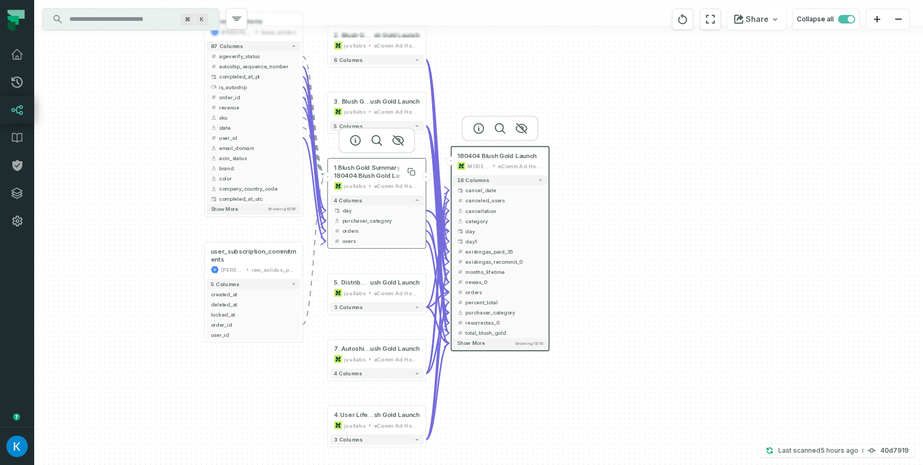
click at [360, 178] on span "1 Blush Gold Summary @ 180404 Blush Gold Launch" at bounding box center [376, 172] width 85 height 17
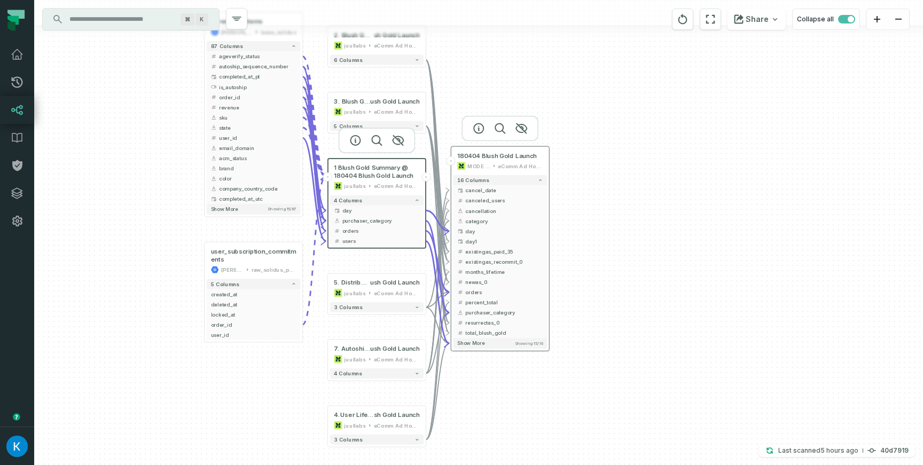
click at [518, 164] on div "eComm Ad Hoc Analysis" at bounding box center [520, 166] width 45 height 8
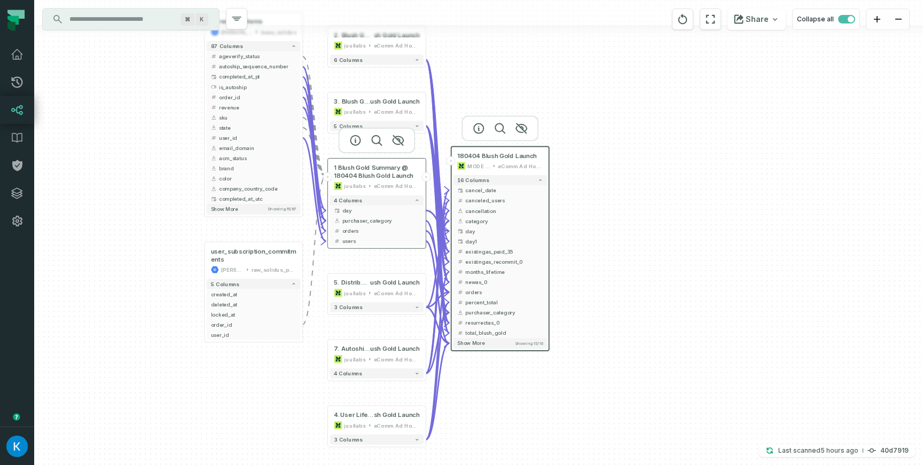
click at [376, 181] on div "1 Blush Gold Summary @ 180404 Blush Gold Launch juullabs eComm Ad Hoc Analysis" at bounding box center [376, 177] width 93 height 33
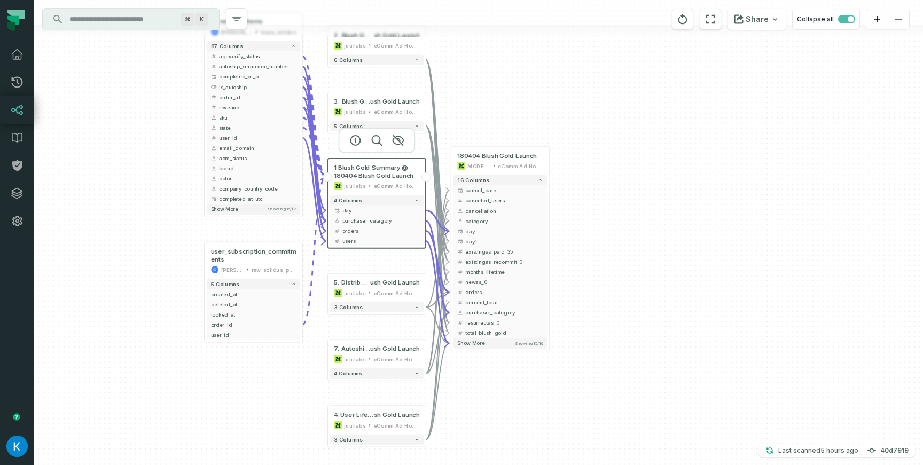
click at [598, 193] on div "+ spree_line_items [PERSON_NAME]-warehouse base_solidus + 87 columns + ageverif…" at bounding box center [478, 232] width 888 height 465
